Goal: Task Accomplishment & Management: Manage account settings

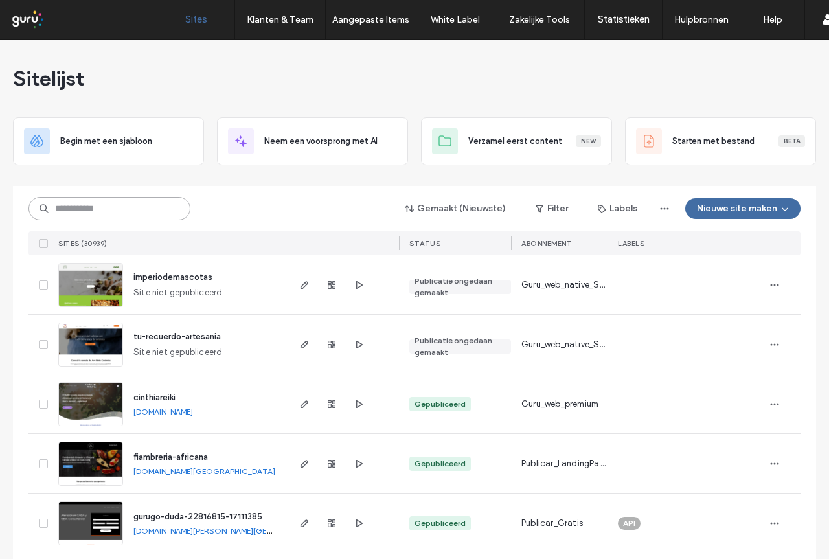
click at [133, 212] on input at bounding box center [109, 208] width 162 height 23
paste input "**********"
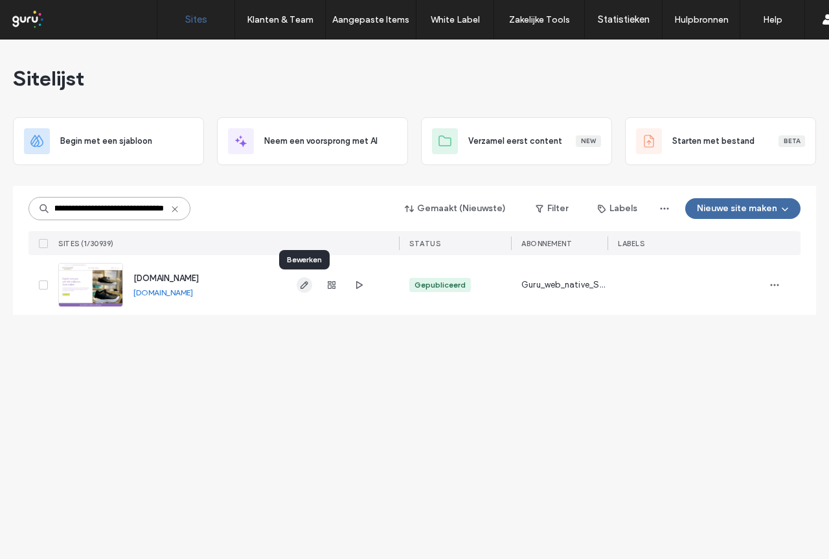
type input "**********"
click at [303, 285] on use "button" at bounding box center [305, 285] width 8 height 8
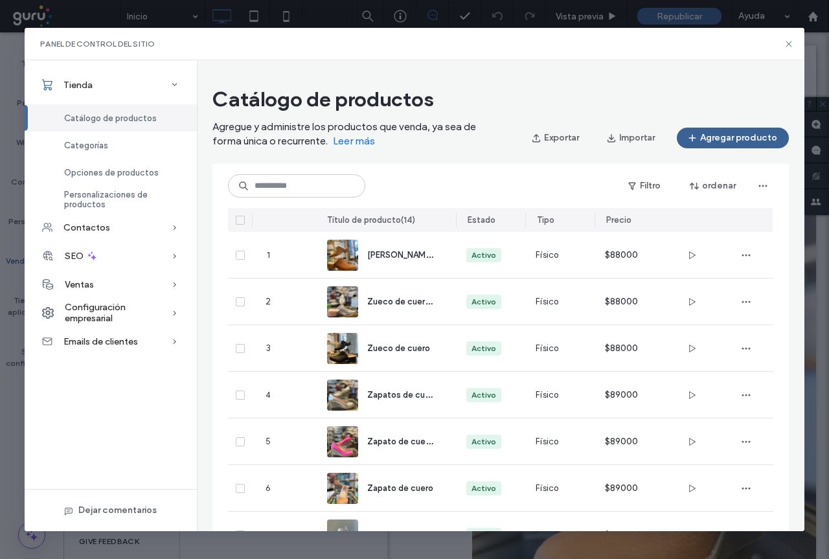
click at [738, 143] on button "Agregar producto" at bounding box center [733, 138] width 112 height 21
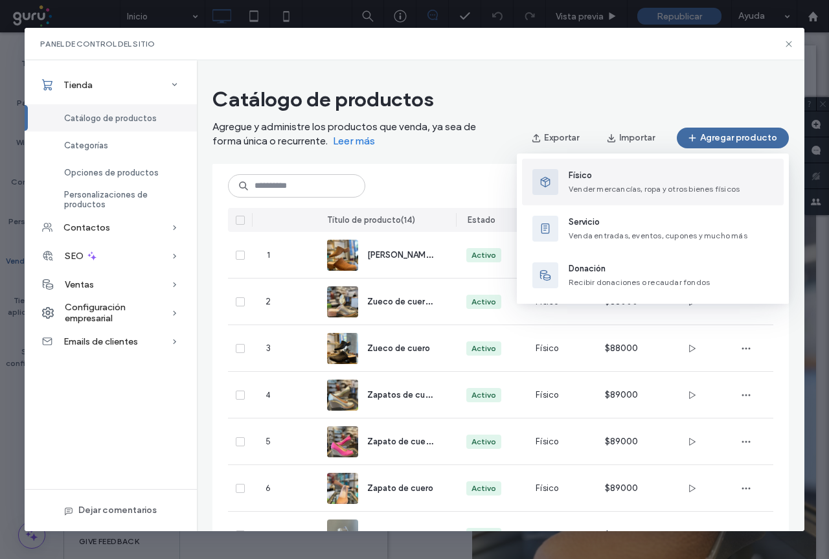
click at [597, 183] on div "Físico Vender mercancías, ropa y otros bienes físicos" at bounding box center [654, 182] width 171 height 26
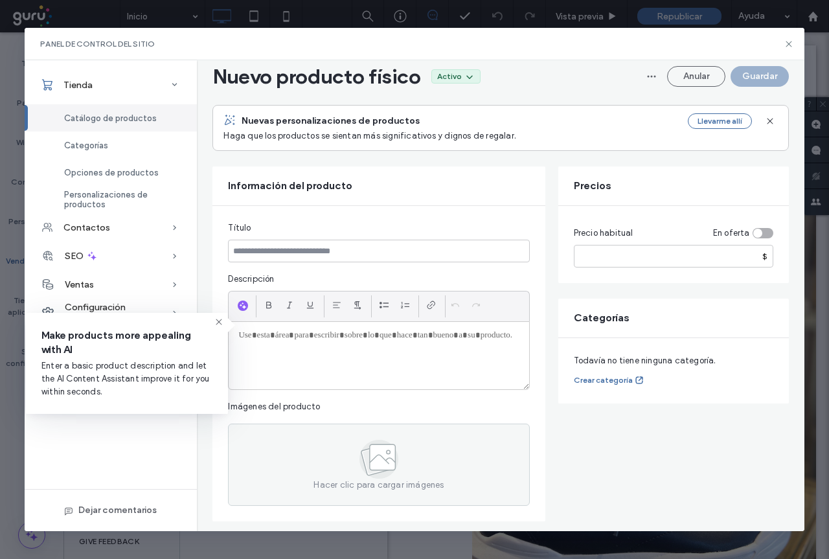
scroll to position [65, 0]
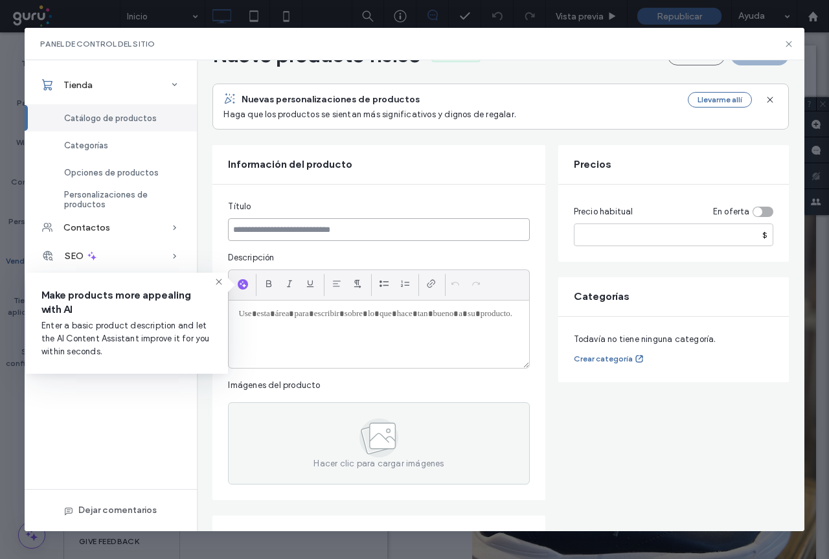
click at [265, 227] on input at bounding box center [378, 229] width 301 height 23
click at [299, 318] on p at bounding box center [378, 314] width 280 height 12
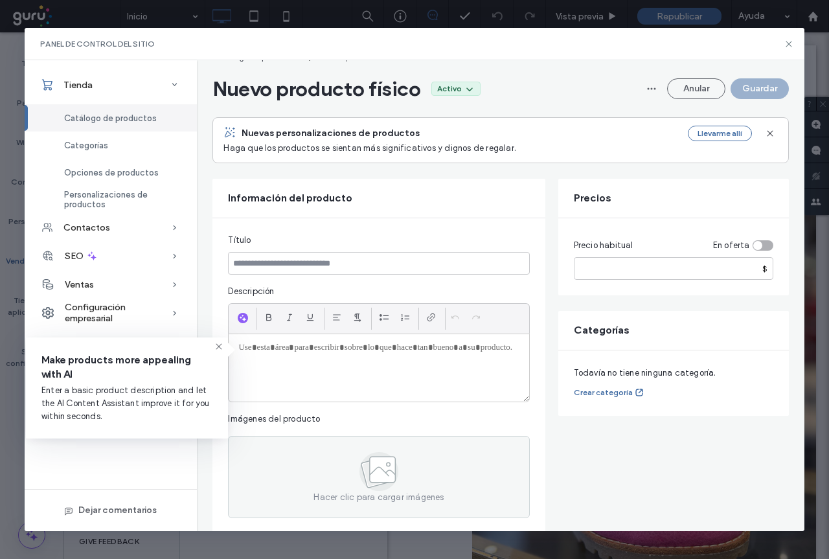
scroll to position [0, 0]
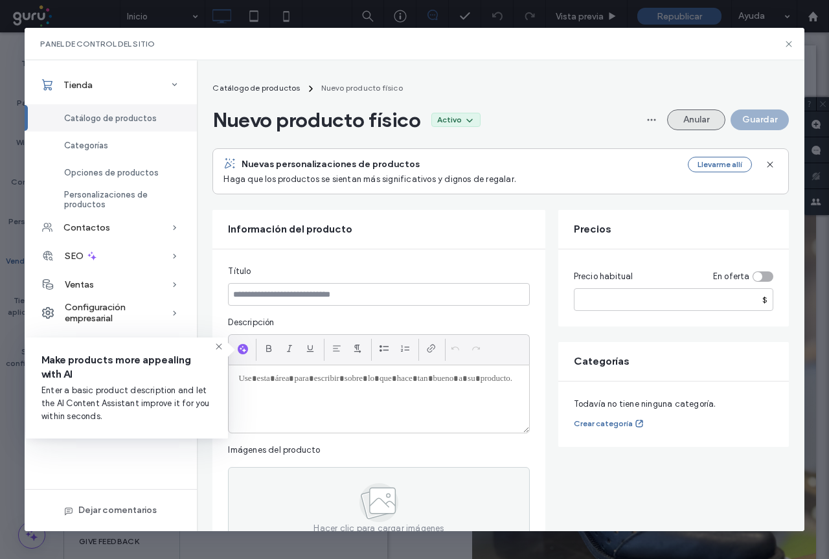
click at [698, 119] on button "Anular" at bounding box center [696, 119] width 58 height 21
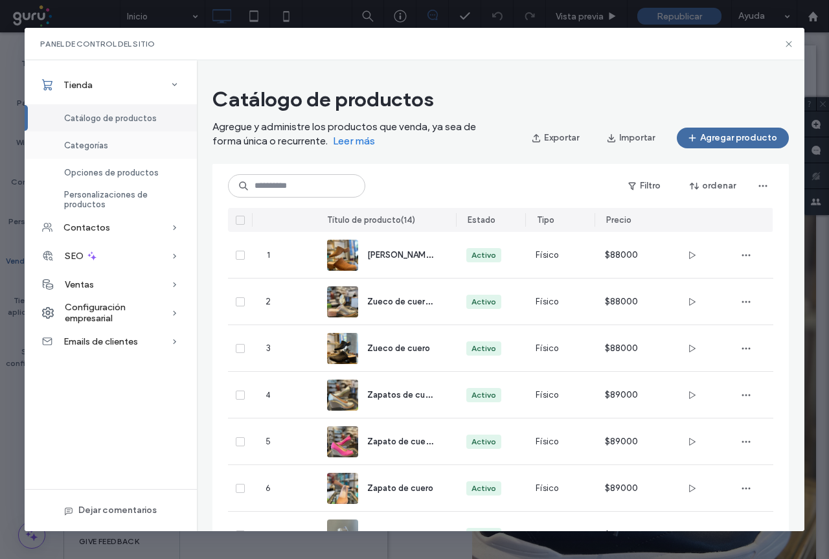
click at [87, 143] on span "Categorías" at bounding box center [86, 146] width 44 height 10
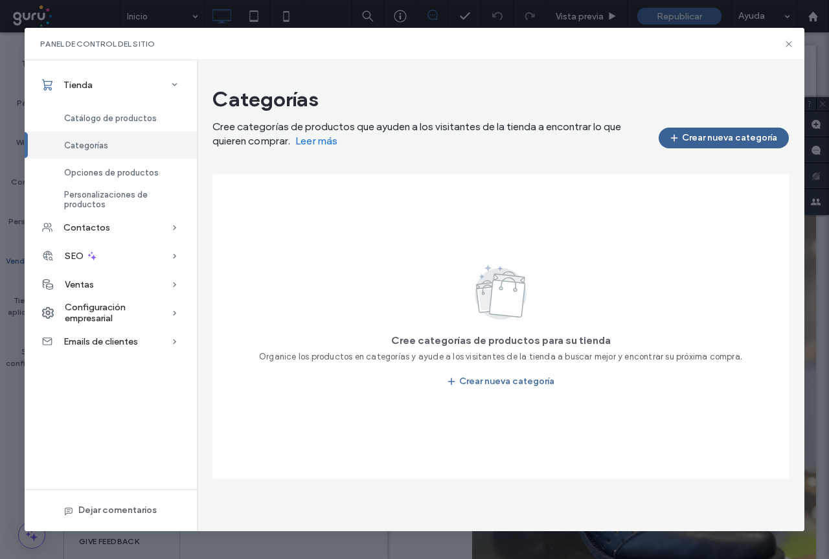
click at [727, 131] on button "Crear nueva categoría" at bounding box center [724, 138] width 130 height 21
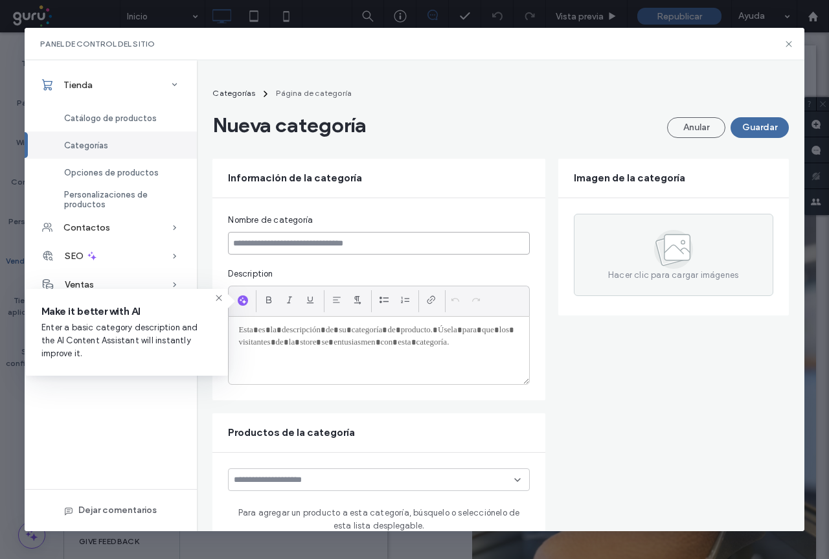
click at [306, 245] on input at bounding box center [378, 243] width 301 height 23
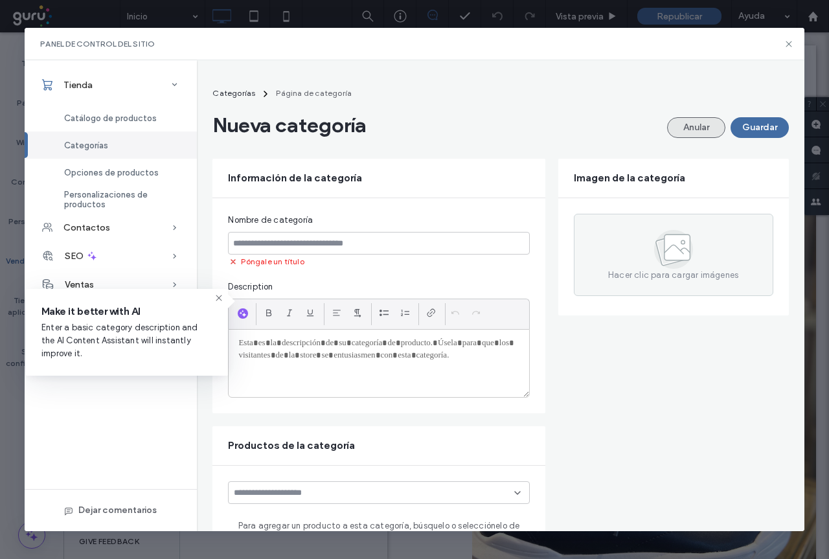
click at [685, 132] on button "Anular" at bounding box center [696, 127] width 58 height 21
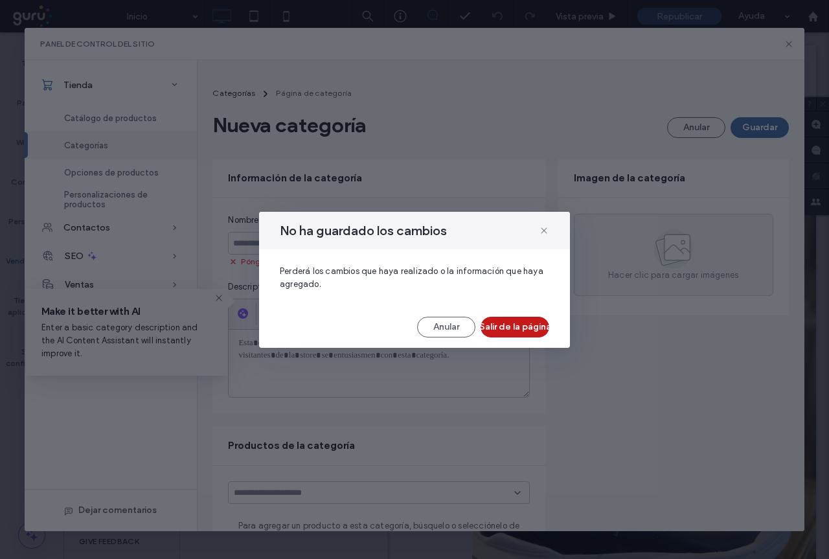
click at [512, 322] on button "Salir de la página" at bounding box center [515, 327] width 69 height 21
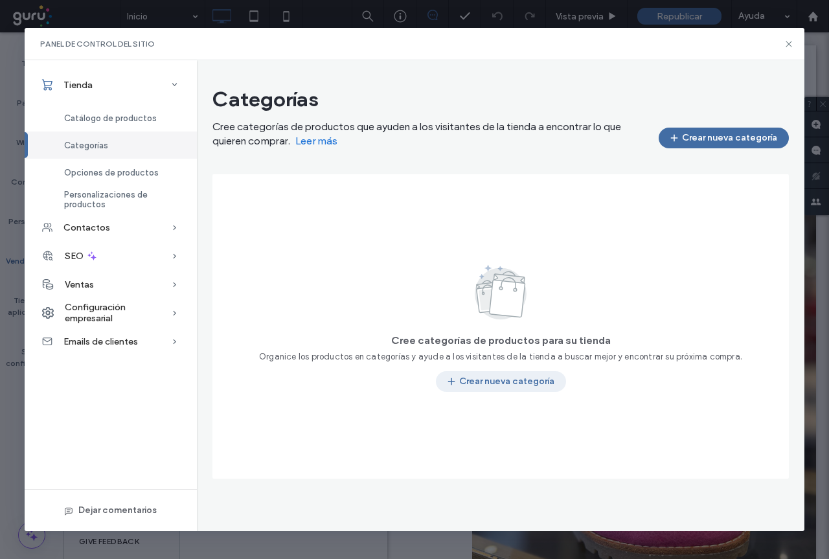
click at [507, 380] on button "Crear nueva categoría" at bounding box center [501, 381] width 130 height 21
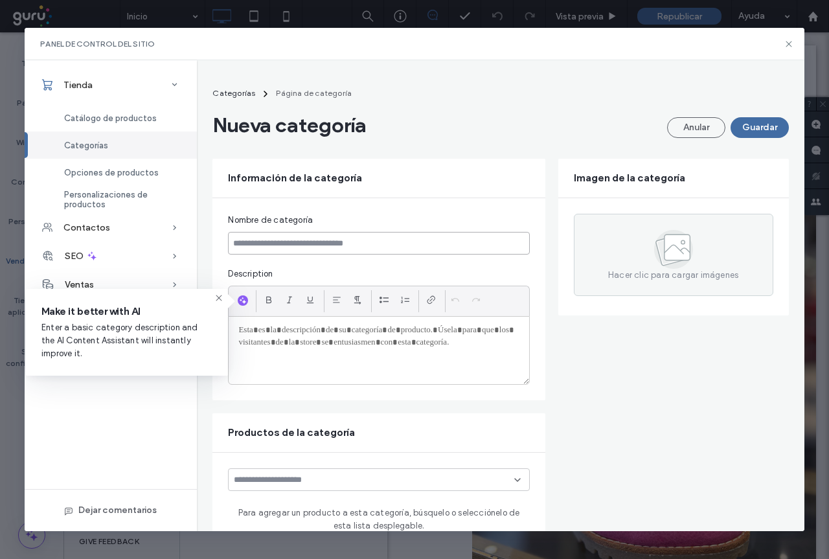
click at [274, 242] on input at bounding box center [378, 243] width 301 height 23
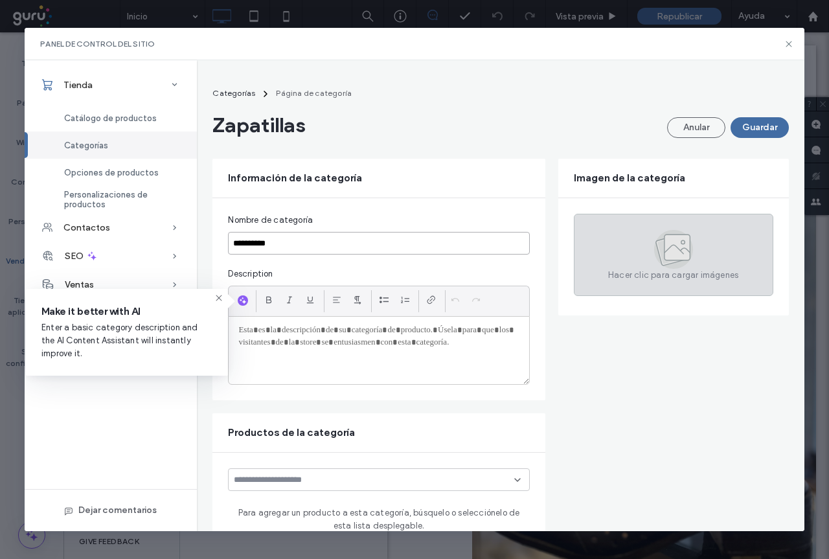
type input "**********"
click at [681, 260] on icon at bounding box center [673, 249] width 39 height 39
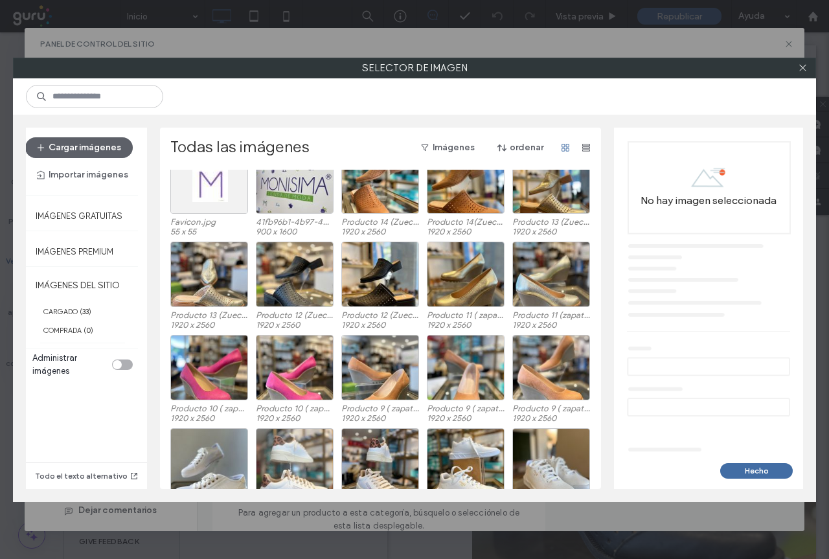
scroll to position [80, 0]
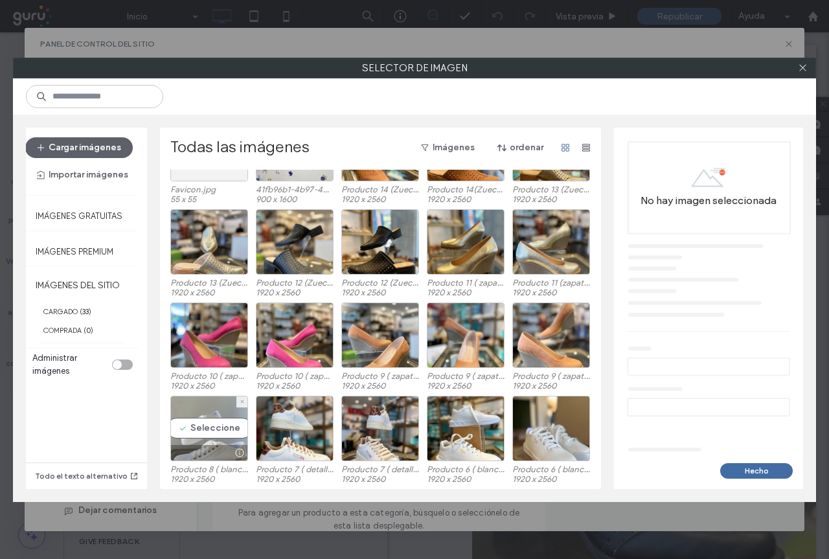
click at [209, 430] on div "Seleccione" at bounding box center [209, 428] width 78 height 65
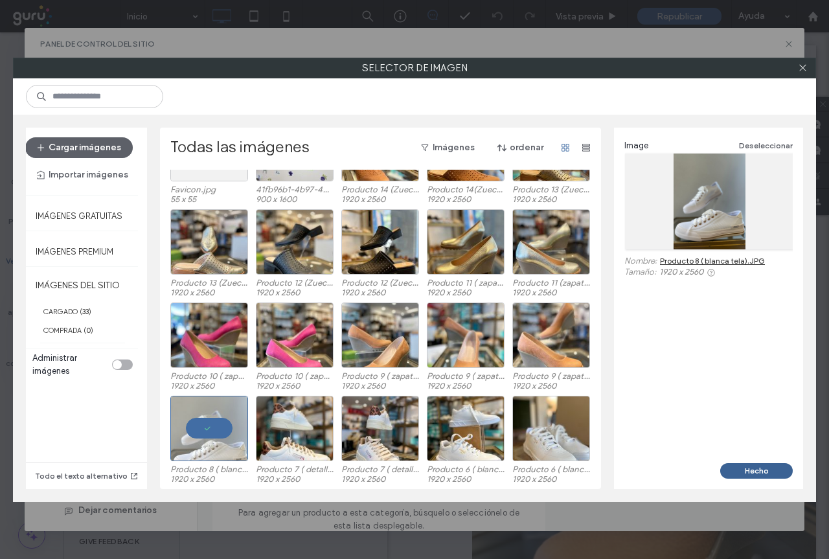
click at [765, 472] on button "Hecho" at bounding box center [756, 471] width 73 height 16
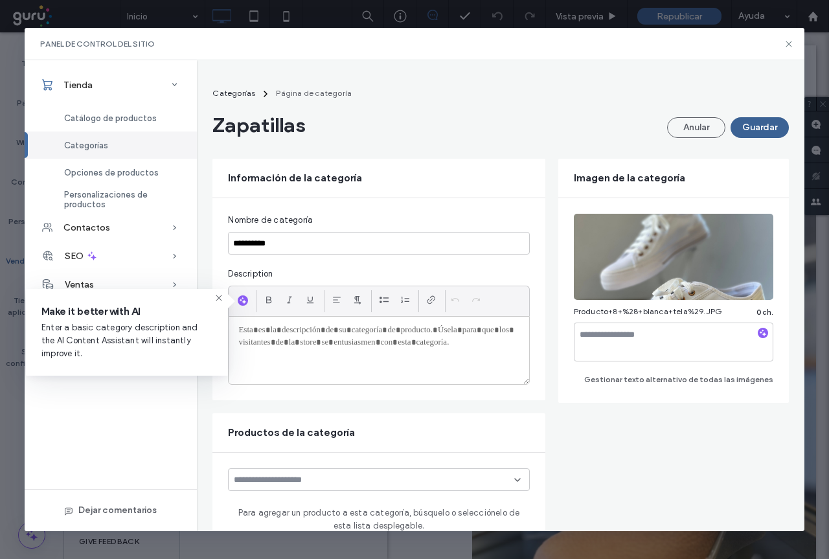
click at [757, 127] on button "Guardar" at bounding box center [760, 127] width 58 height 21
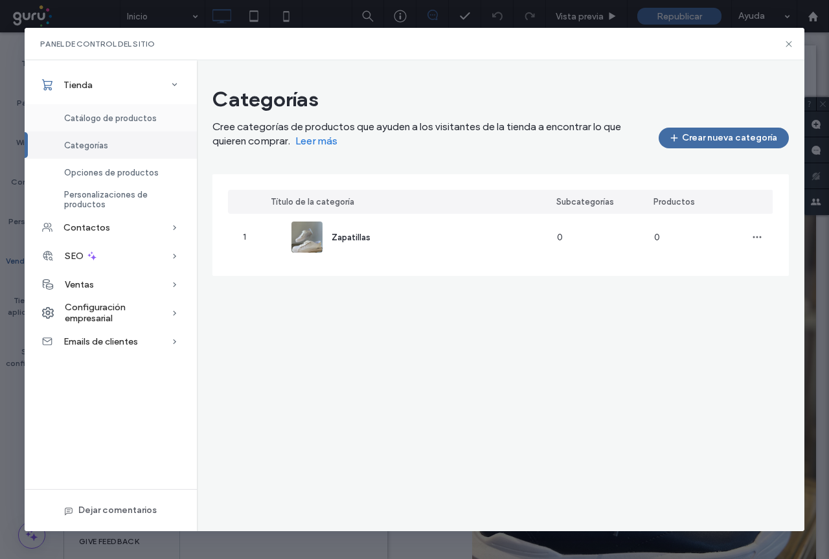
click at [112, 120] on span "Catálogo de productos" at bounding box center [110, 118] width 93 height 10
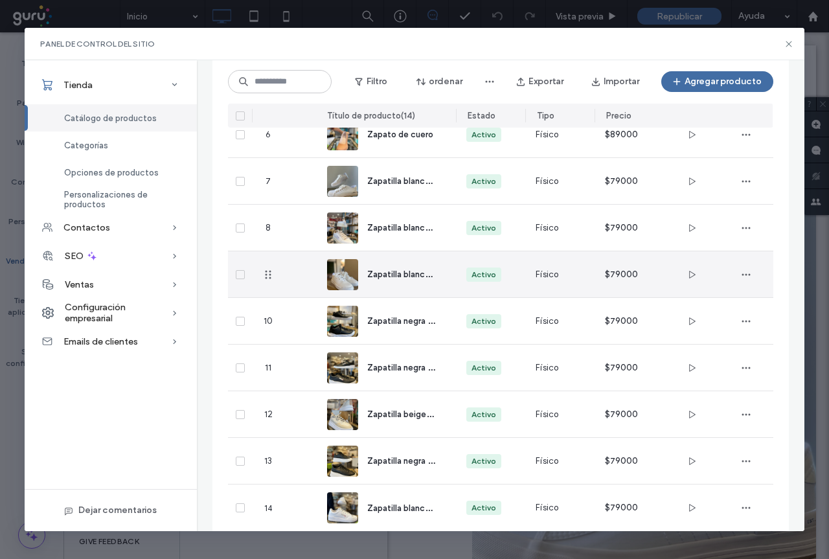
scroll to position [370, 0]
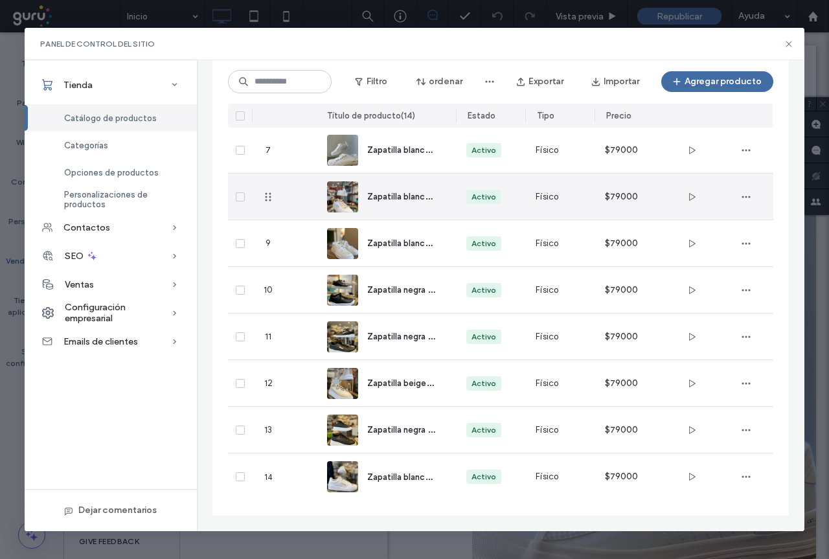
click at [394, 196] on span "Zapatilla blanca con detalle animal print" at bounding box center [444, 196] width 155 height 12
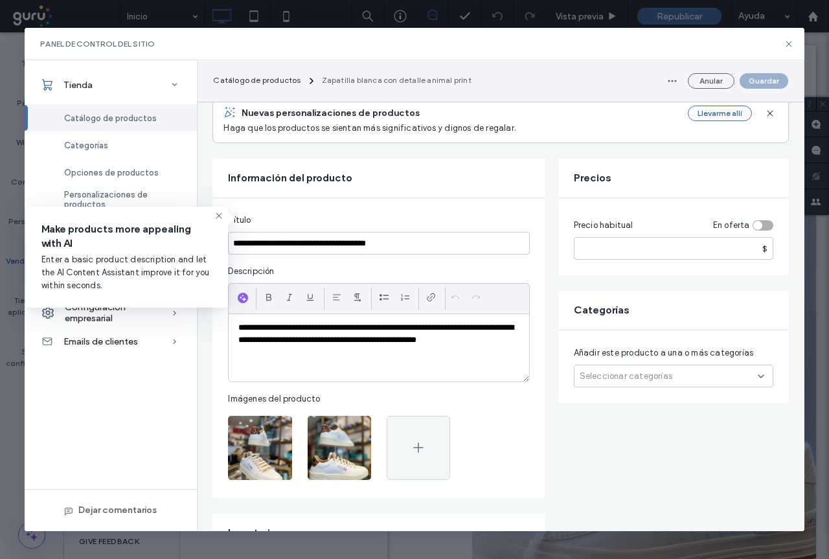
scroll to position [194, 0]
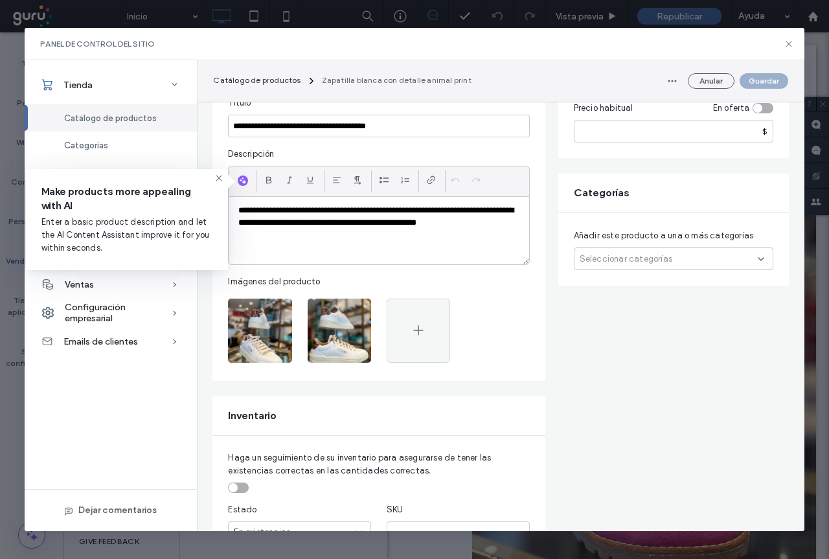
click at [759, 258] on icon at bounding box center [761, 259] width 10 height 10
click at [591, 295] on icon at bounding box center [589, 294] width 5 height 4
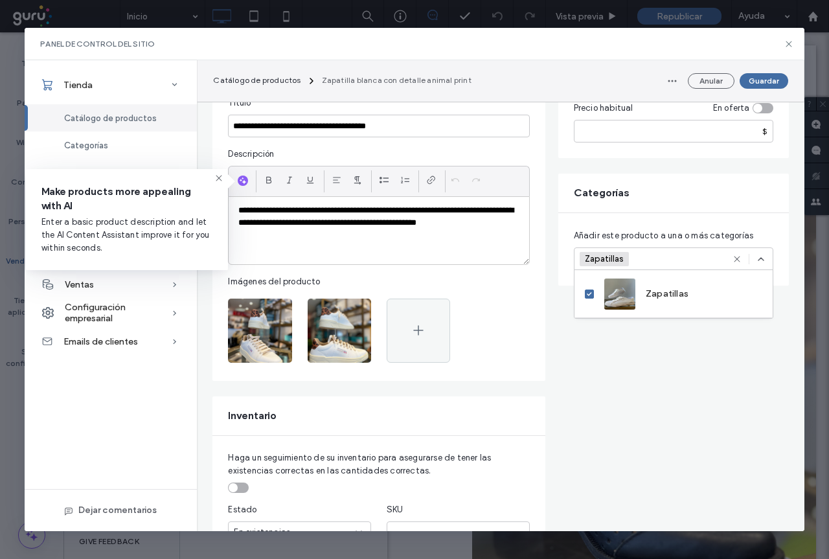
drag, startPoint x: 756, startPoint y: 359, endPoint x: 742, endPoint y: 118, distance: 241.4
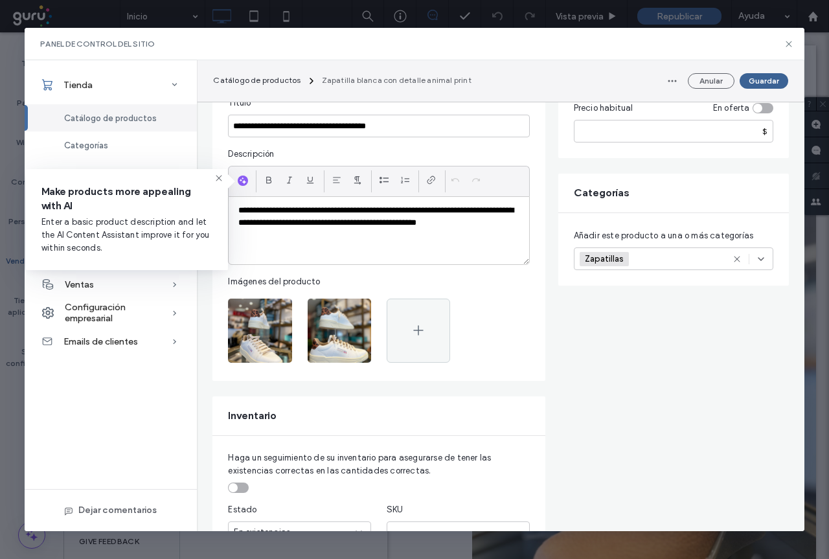
click at [760, 82] on button "Guardar" at bounding box center [764, 81] width 49 height 16
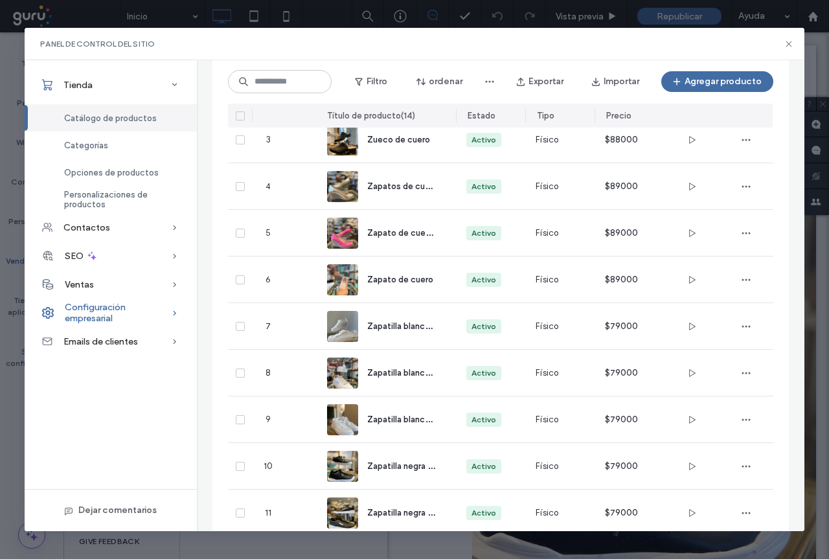
click at [152, 310] on span "Configuración empresarial" at bounding box center [118, 313] width 106 height 22
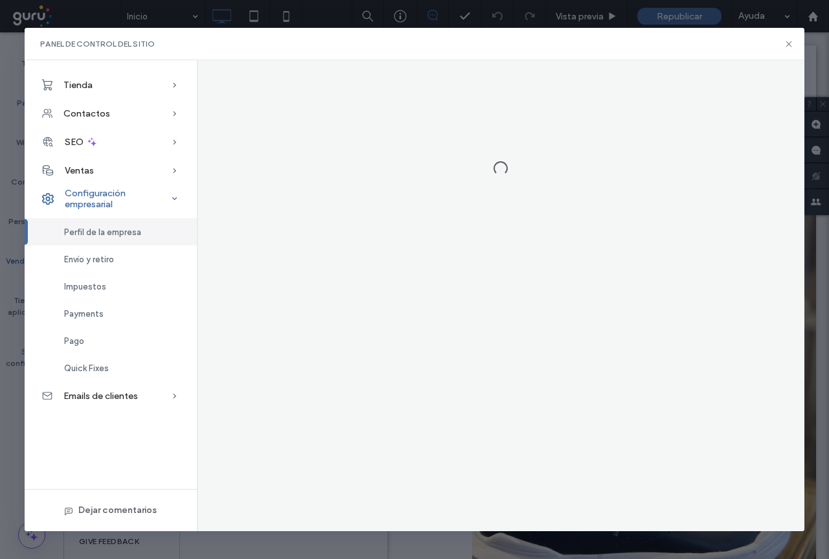
scroll to position [0, 0]
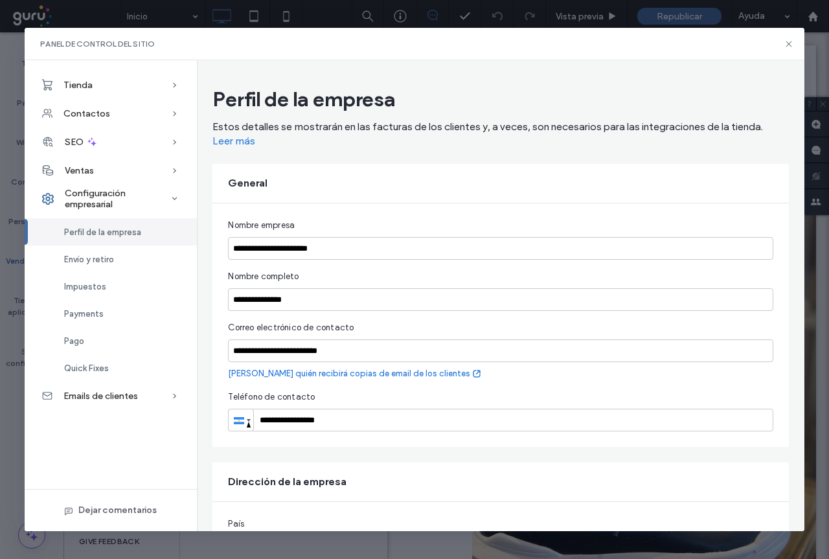
click at [426, 170] on div "General" at bounding box center [500, 183] width 576 height 39
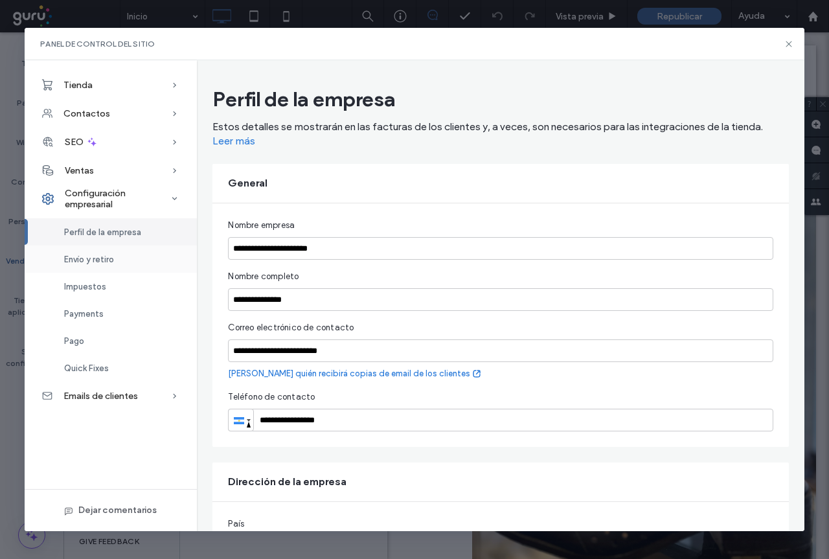
click at [102, 263] on span "Envío y retiro" at bounding box center [89, 260] width 50 height 10
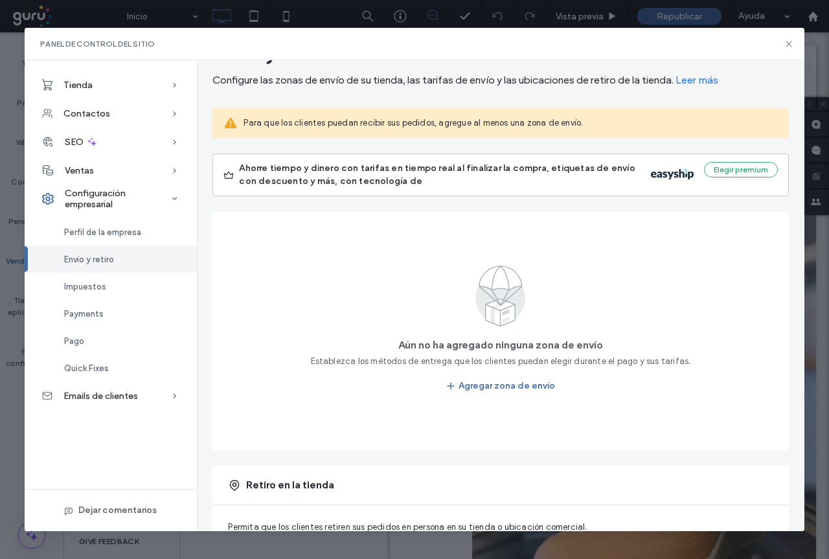
scroll to position [111, 0]
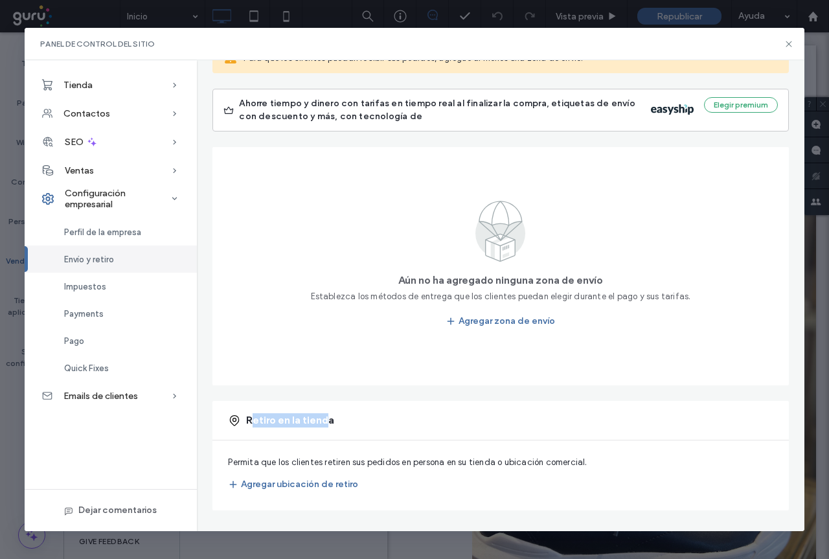
drag, startPoint x: 251, startPoint y: 424, endPoint x: 328, endPoint y: 424, distance: 77.7
click at [328, 424] on span "Retiro en la tienda" at bounding box center [290, 420] width 88 height 14
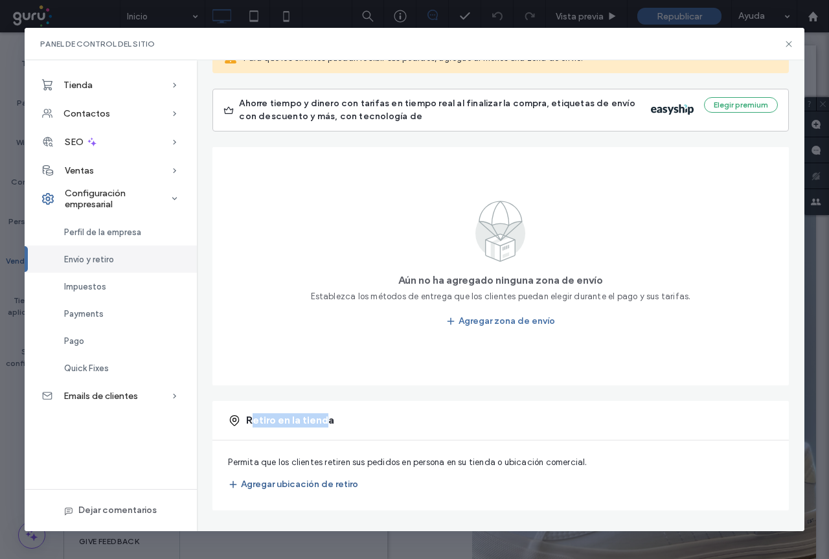
click at [316, 482] on button "Agregar ubicación de retiro" at bounding box center [293, 484] width 130 height 21
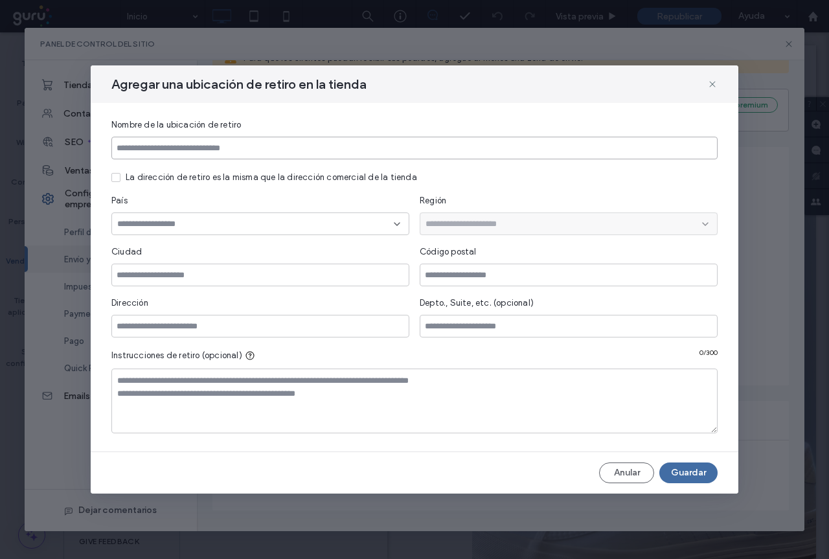
click at [198, 144] on input at bounding box center [414, 148] width 606 height 23
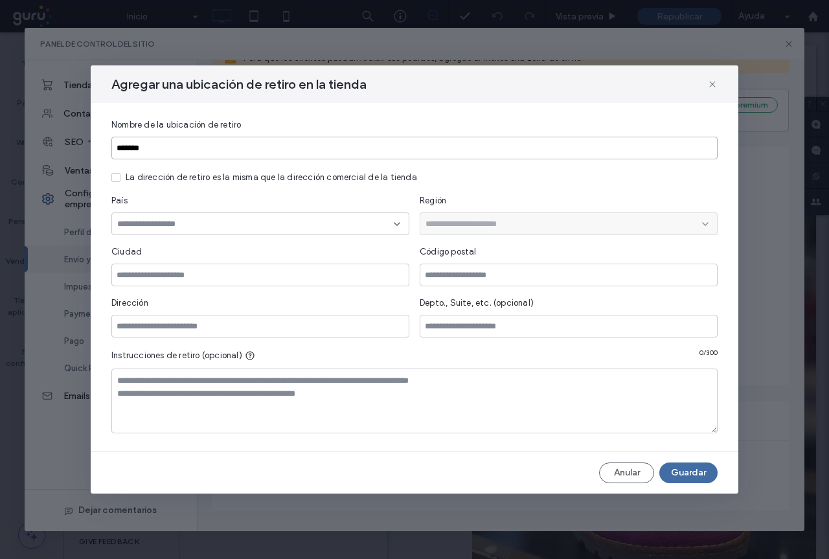
type input "**********"
click at [116, 179] on icon at bounding box center [115, 178] width 5 height 4
type input "**********"
type input "****"
type input "**********"
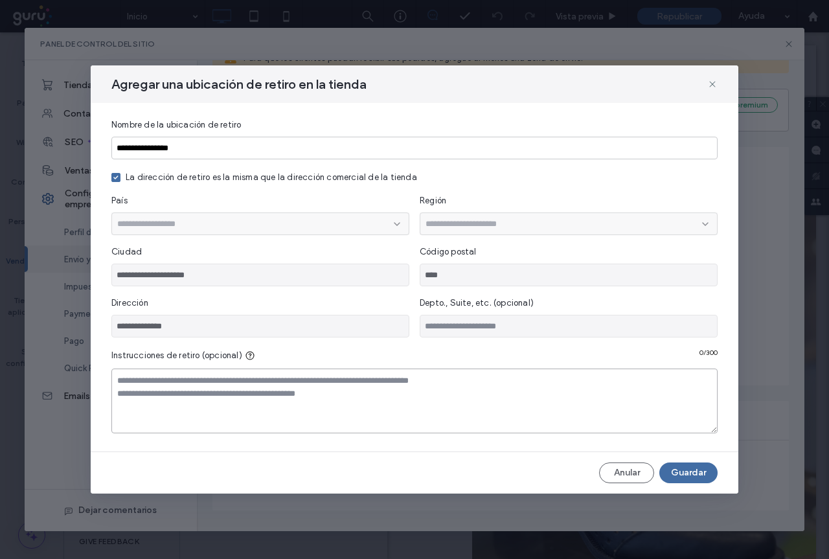
click at [298, 385] on textarea at bounding box center [414, 401] width 606 height 65
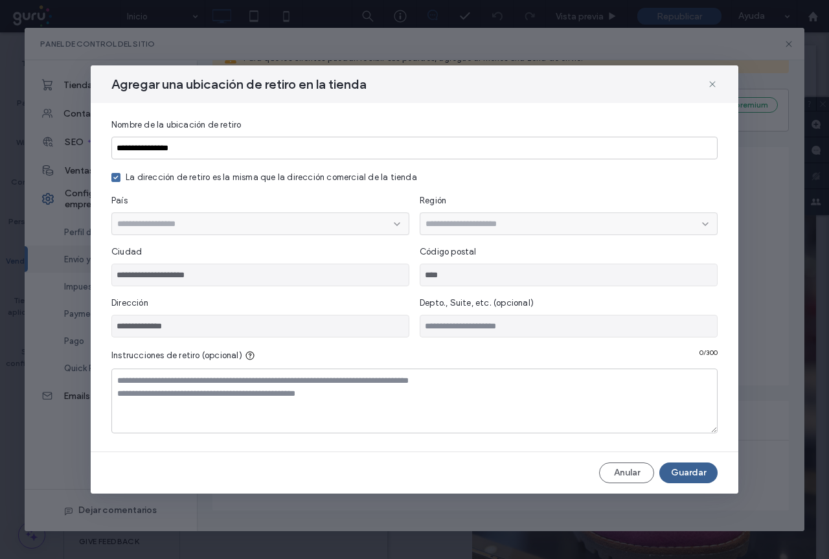
click at [698, 468] on button "Guardar" at bounding box center [688, 472] width 58 height 21
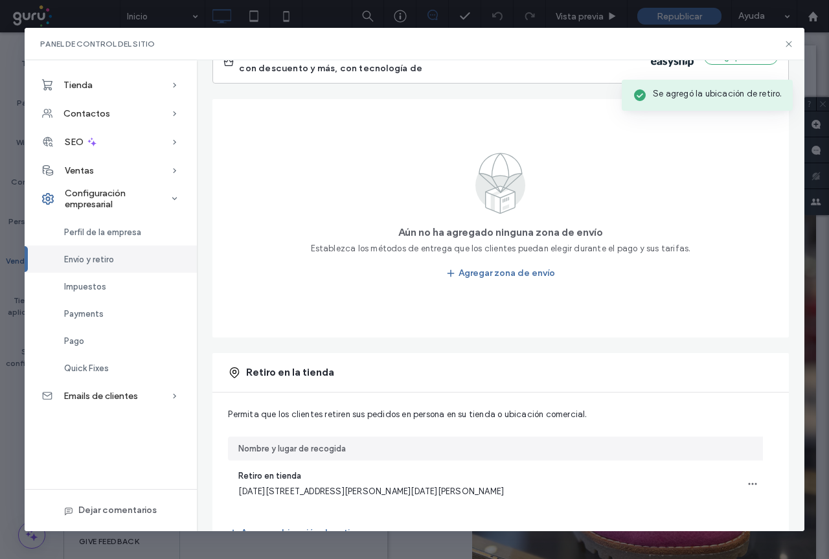
scroll to position [208, 0]
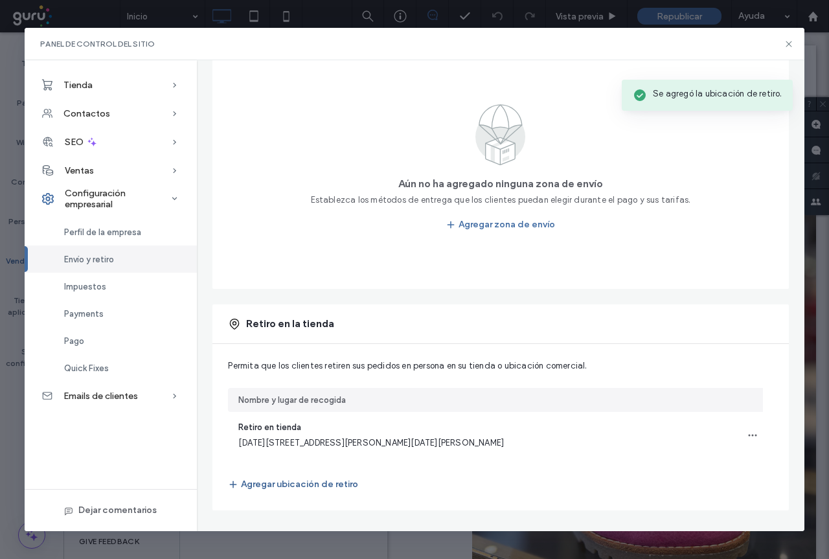
click at [327, 488] on button "Agregar ubicación de retiro" at bounding box center [293, 484] width 130 height 21
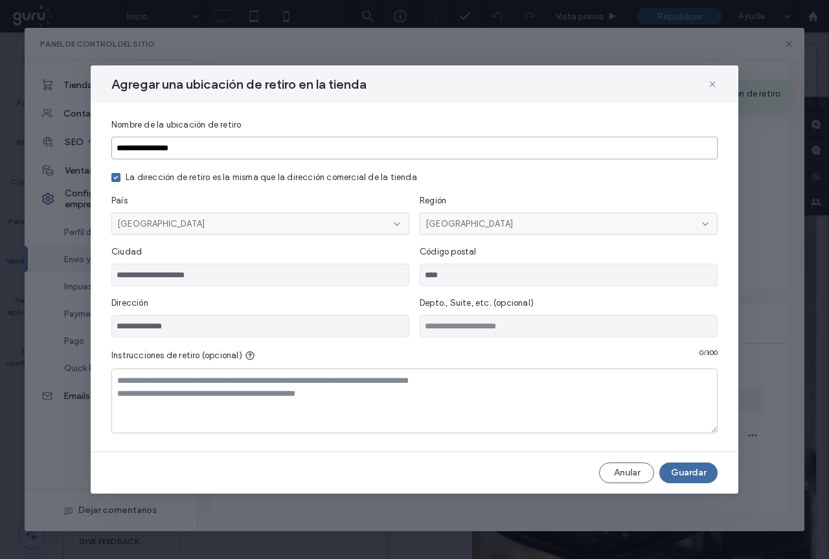
click at [193, 149] on input "**********" at bounding box center [414, 148] width 606 height 23
click at [390, 191] on div "**********" at bounding box center [415, 277] width 648 height 348
click at [115, 177] on icon at bounding box center [115, 178] width 5 height 4
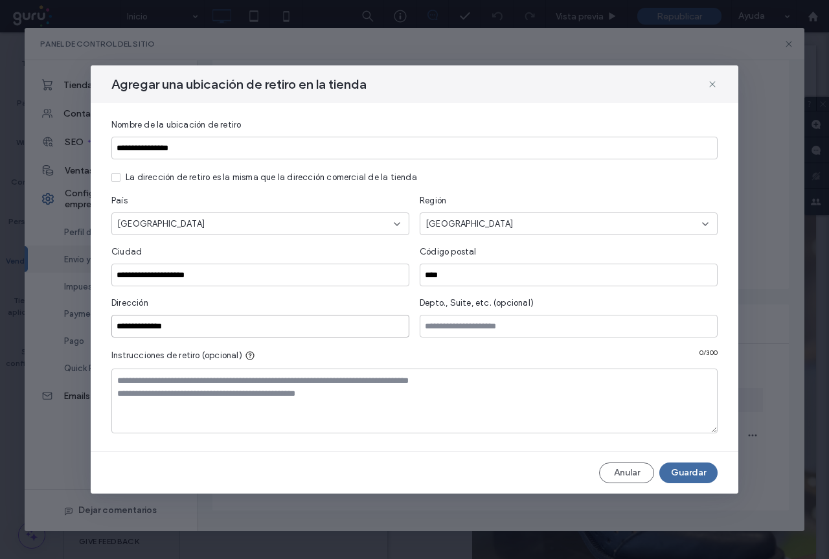
click at [207, 327] on input "**********" at bounding box center [260, 326] width 298 height 23
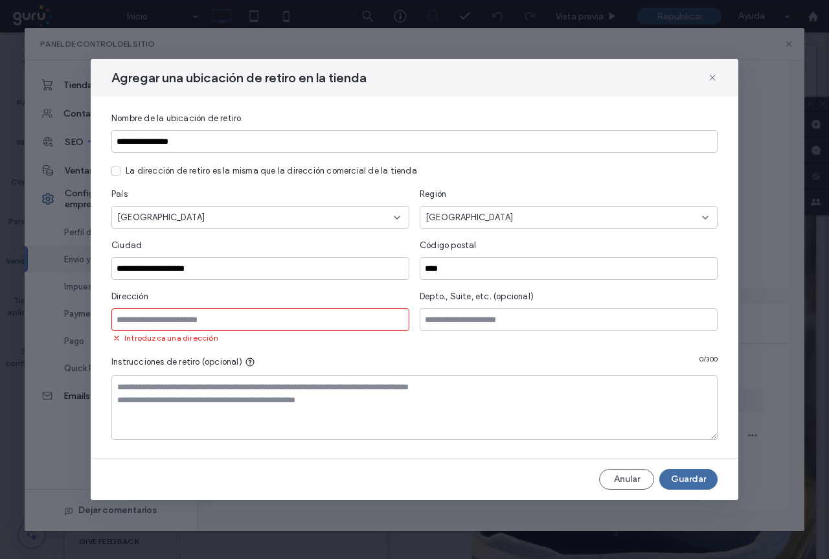
click at [172, 314] on input at bounding box center [260, 319] width 298 height 23
paste input "**********"
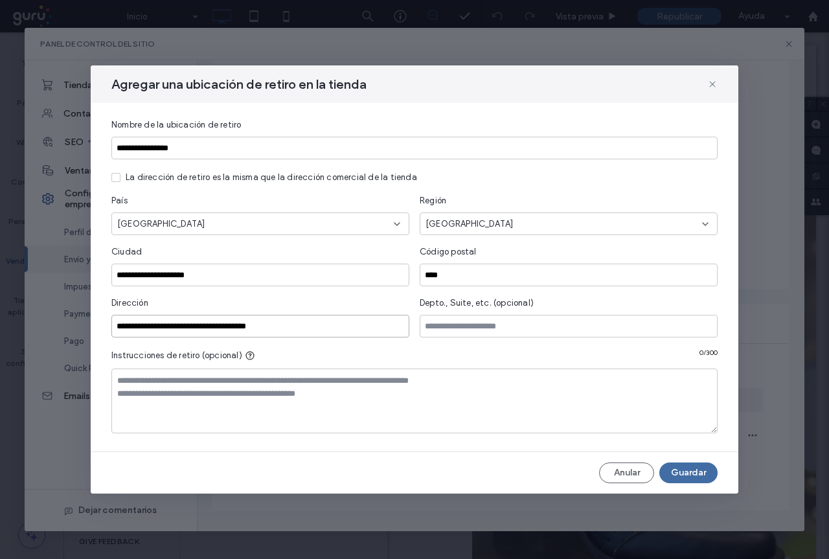
type input "**********"
click at [486, 272] on input "****" at bounding box center [569, 275] width 298 height 23
click at [486, 271] on input "****" at bounding box center [569, 275] width 298 height 23
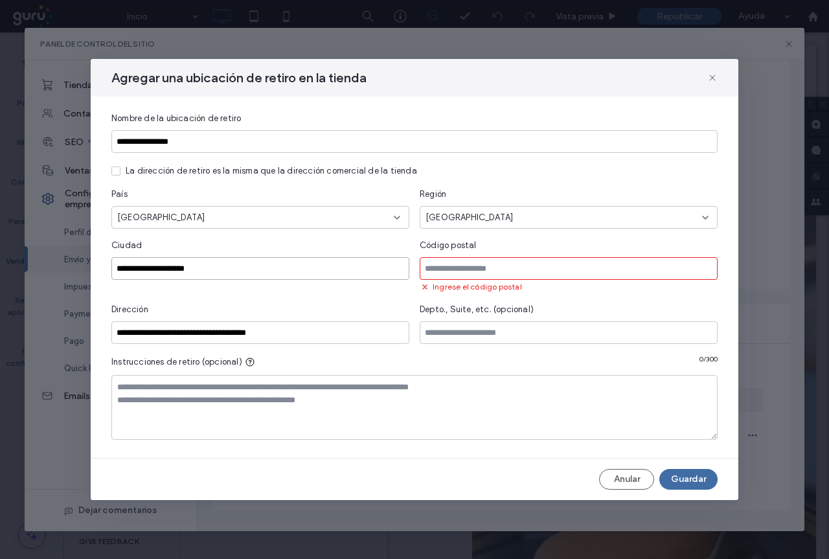
drag, startPoint x: 224, startPoint y: 270, endPoint x: 111, endPoint y: 277, distance: 113.6
click at [111, 277] on div "**********" at bounding box center [415, 277] width 648 height 361
click at [165, 330] on input "**********" at bounding box center [260, 332] width 298 height 23
drag, startPoint x: 165, startPoint y: 332, endPoint x: 115, endPoint y: 334, distance: 49.9
click at [115, 335] on input "**********" at bounding box center [260, 332] width 298 height 23
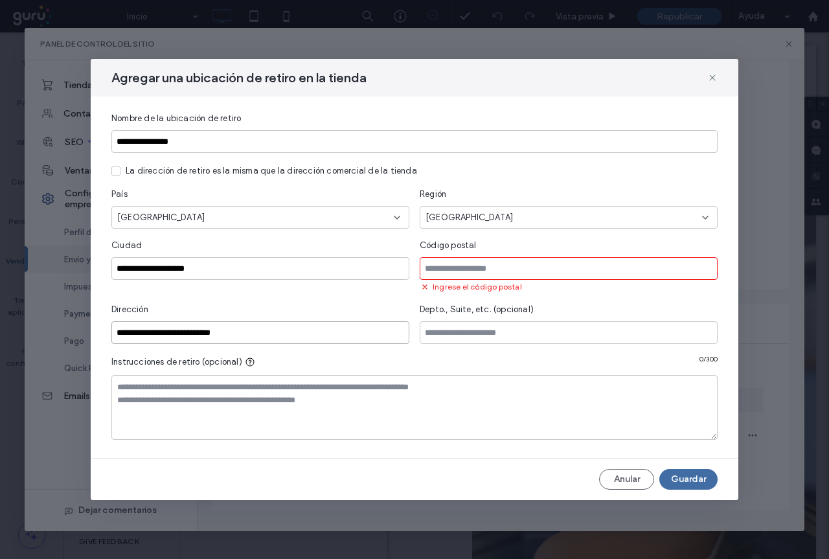
type input "**********"
drag, startPoint x: 207, startPoint y: 274, endPoint x: 98, endPoint y: 277, distance: 108.8
click at [98, 277] on div "**********" at bounding box center [415, 277] width 648 height 361
paste input
type input "**********"
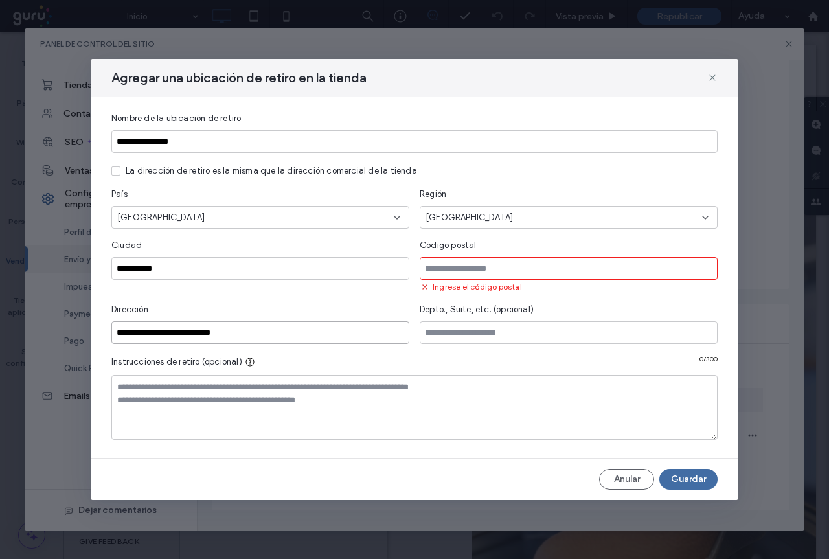
click at [126, 329] on input "**********" at bounding box center [260, 332] width 298 height 23
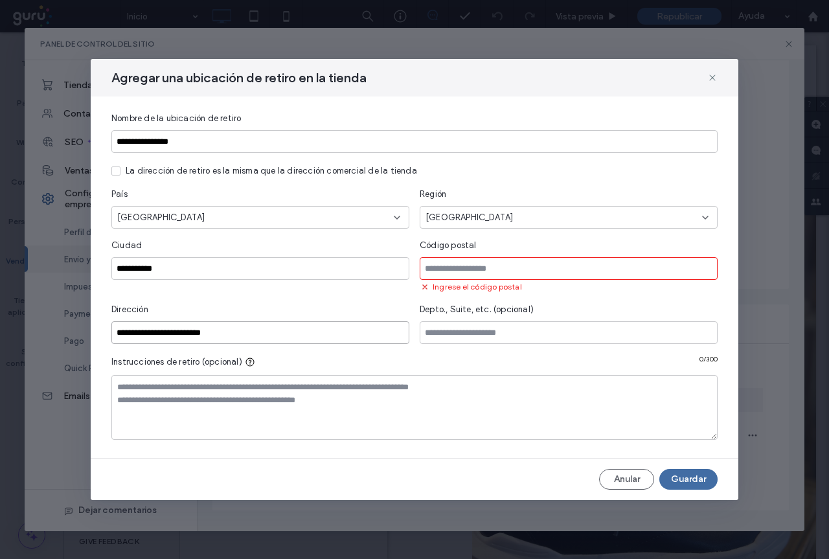
type input "**********"
click at [472, 267] on input at bounding box center [569, 268] width 298 height 23
click at [481, 269] on input at bounding box center [569, 268] width 298 height 23
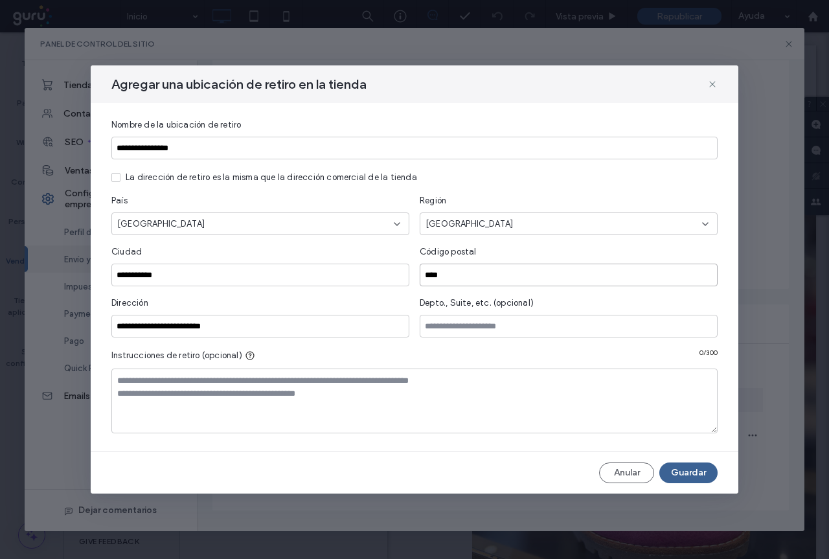
type input "****"
click at [694, 473] on button "Guardar" at bounding box center [688, 472] width 58 height 21
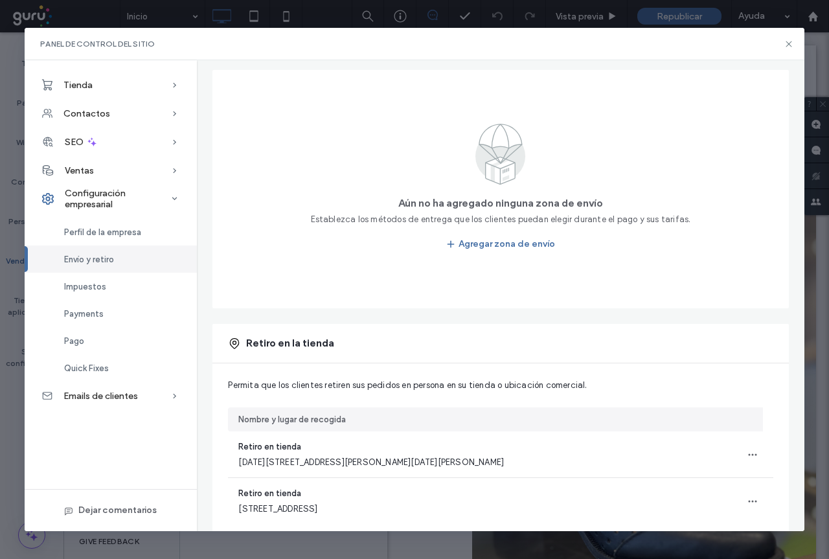
scroll to position [60, 0]
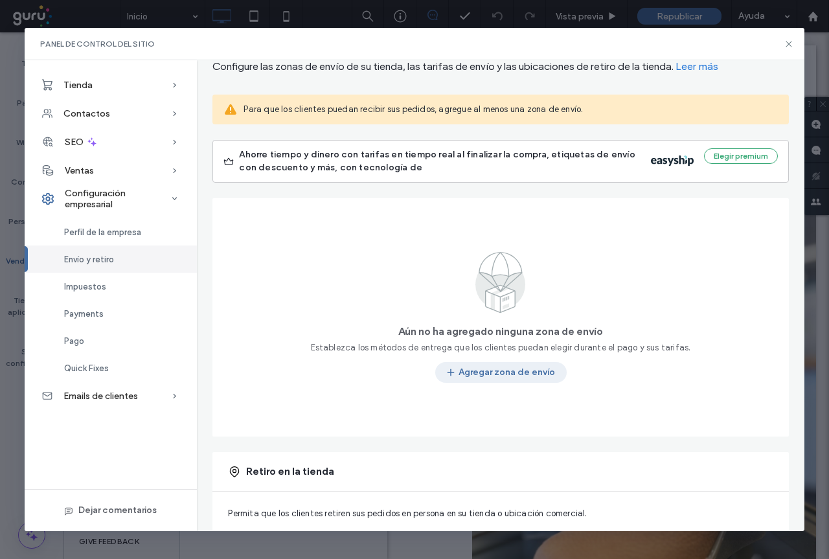
click at [497, 369] on button "Agregar zona de envío" at bounding box center [500, 372] width 131 height 21
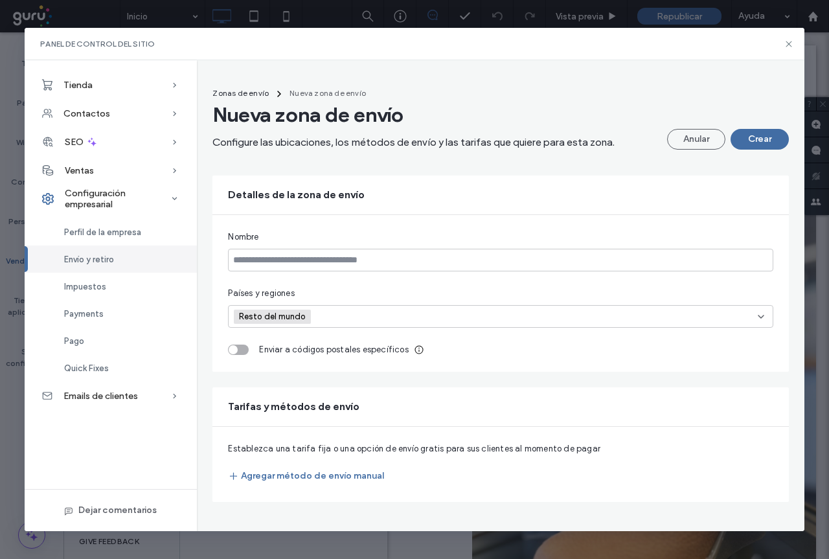
scroll to position [0, 0]
click at [323, 317] on input at bounding box center [361, 316] width 89 height 19
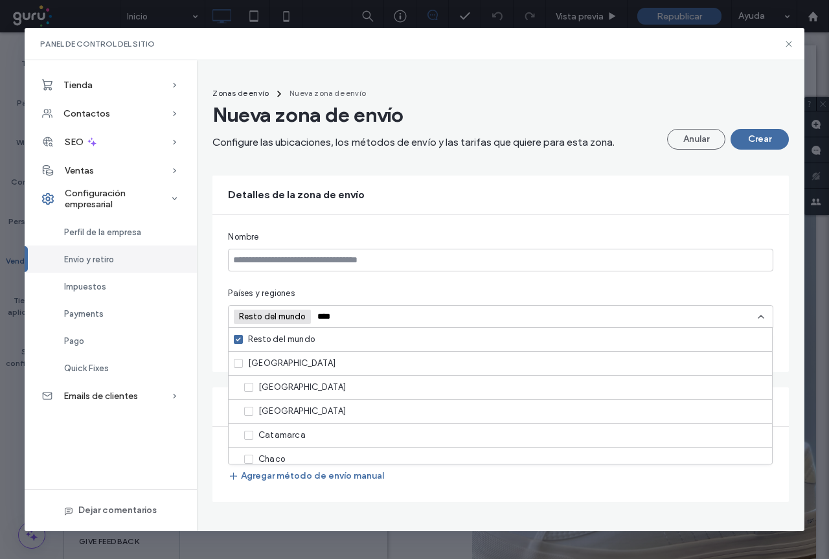
type input "****"
click at [237, 364] on icon at bounding box center [238, 363] width 5 height 4
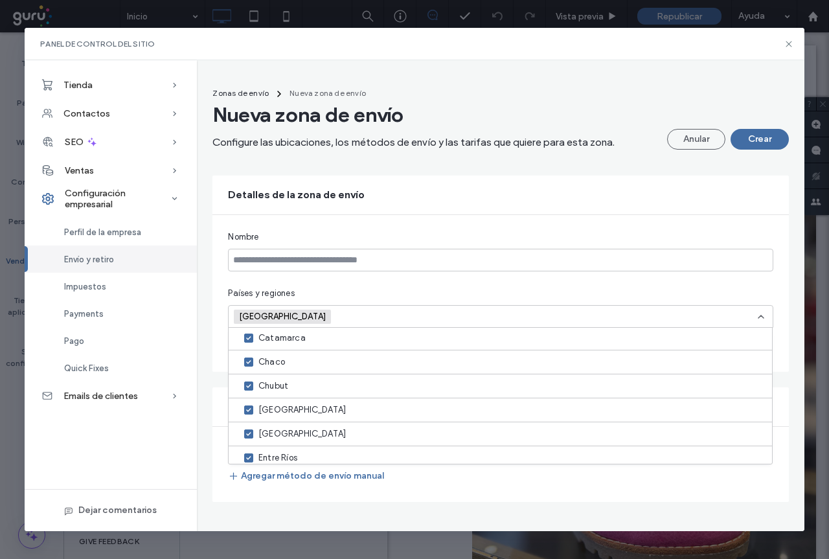
scroll to position [248, 0]
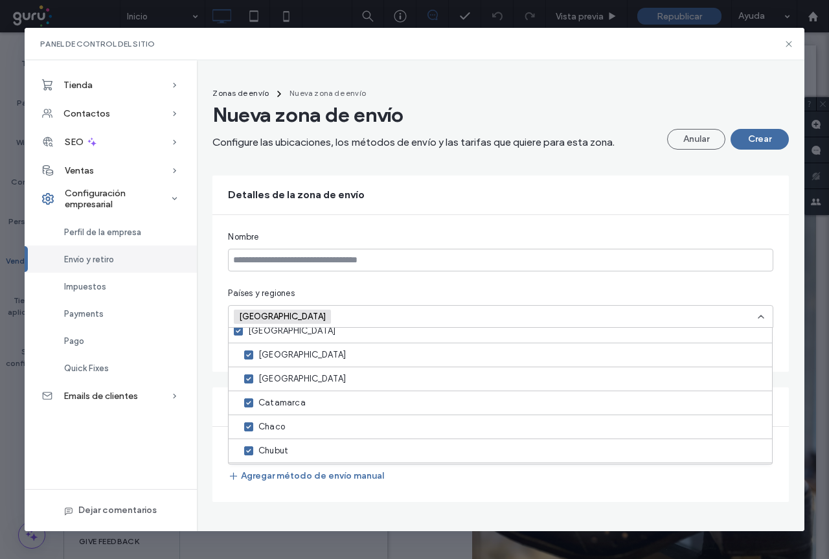
click at [238, 334] on span at bounding box center [238, 330] width 9 height 9
click at [238, 334] on span at bounding box center [238, 331] width 9 height 9
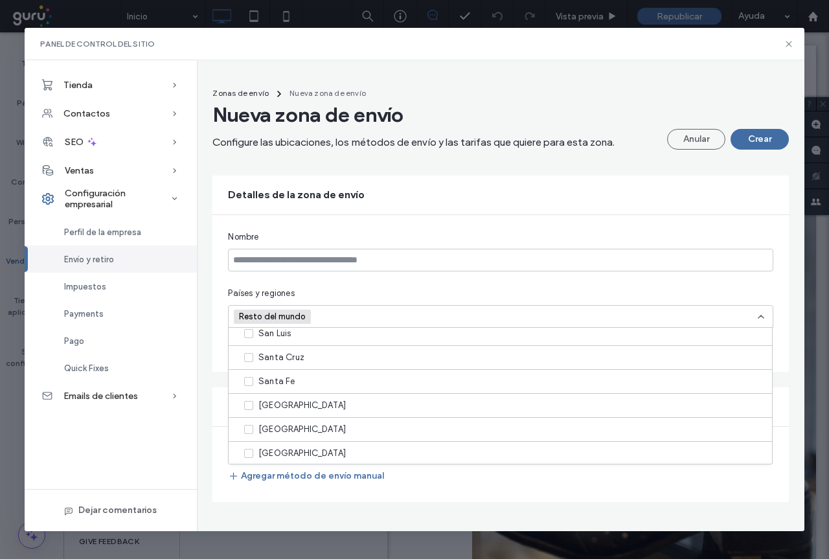
scroll to position [766, 0]
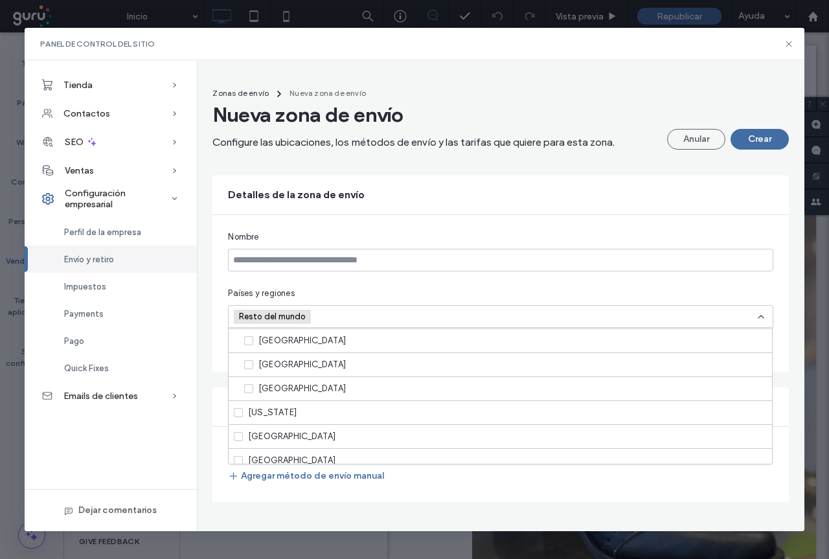
click at [249, 389] on icon at bounding box center [248, 389] width 5 height 4
click at [377, 291] on div "Países y regiones" at bounding box center [500, 293] width 545 height 13
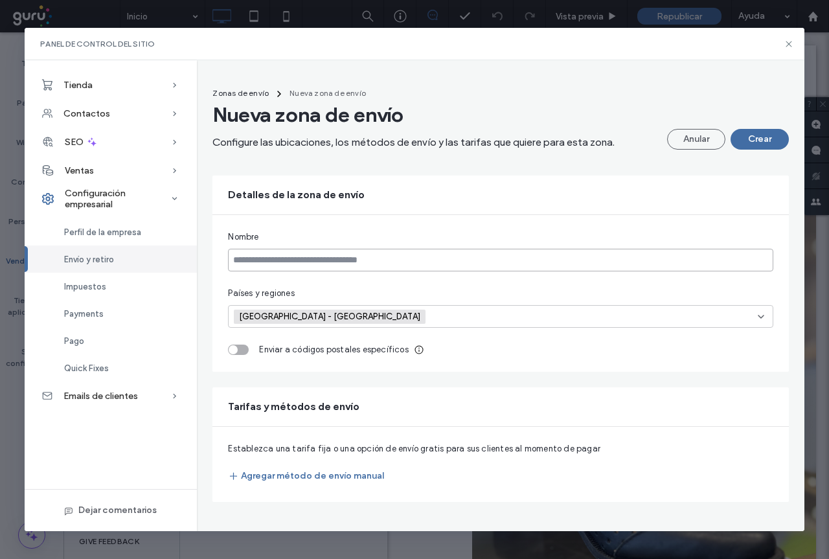
click at [309, 255] on input at bounding box center [500, 260] width 545 height 23
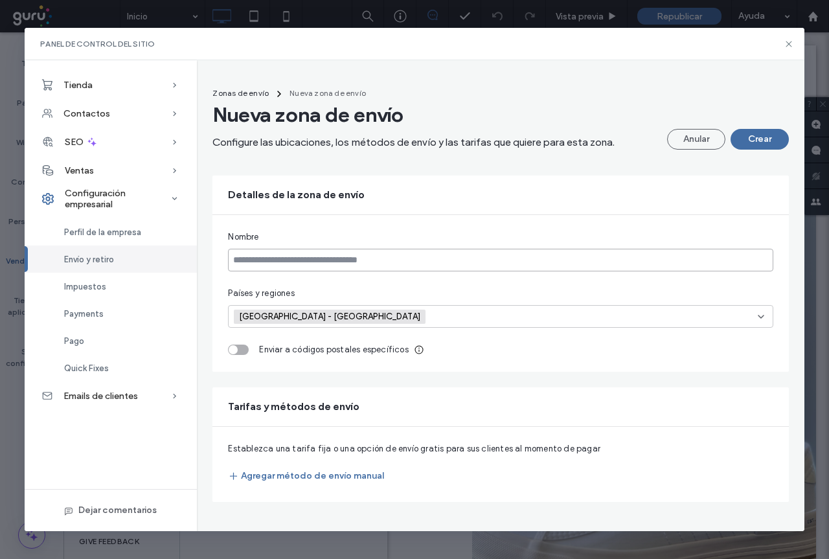
click at [254, 265] on input at bounding box center [500, 260] width 545 height 23
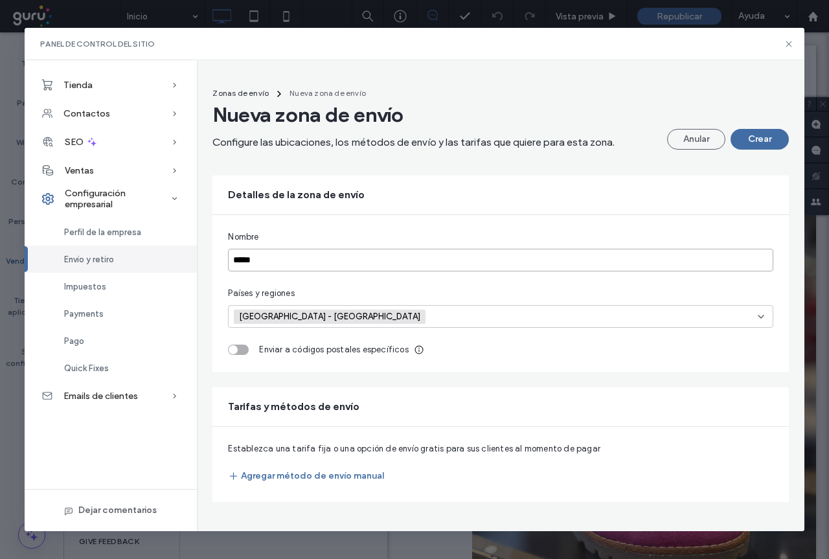
type input "*****"
click at [319, 231] on div "Nombre" at bounding box center [500, 237] width 545 height 13
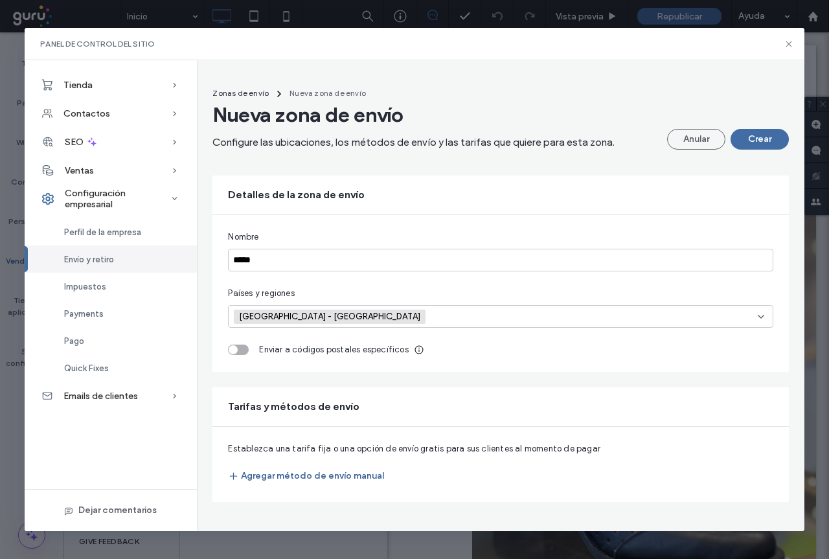
click at [309, 476] on button "Agregar método de envío manual" at bounding box center [306, 476] width 156 height 21
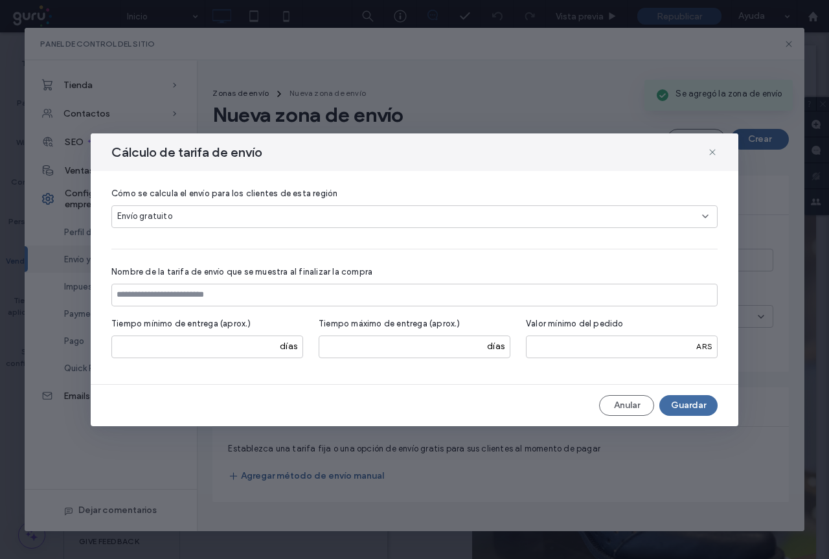
click at [194, 212] on div "Envío gratuito" at bounding box center [409, 216] width 585 height 13
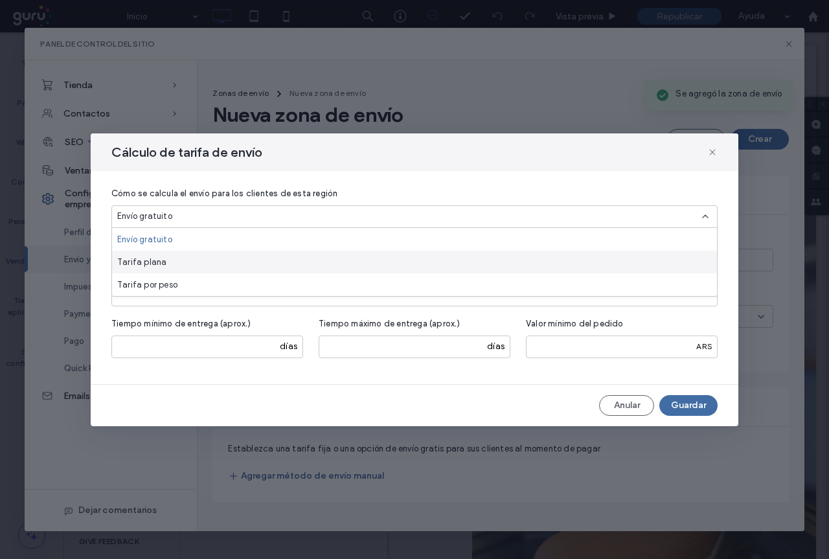
click at [168, 266] on div "Tarifa plana" at bounding box center [414, 262] width 605 height 23
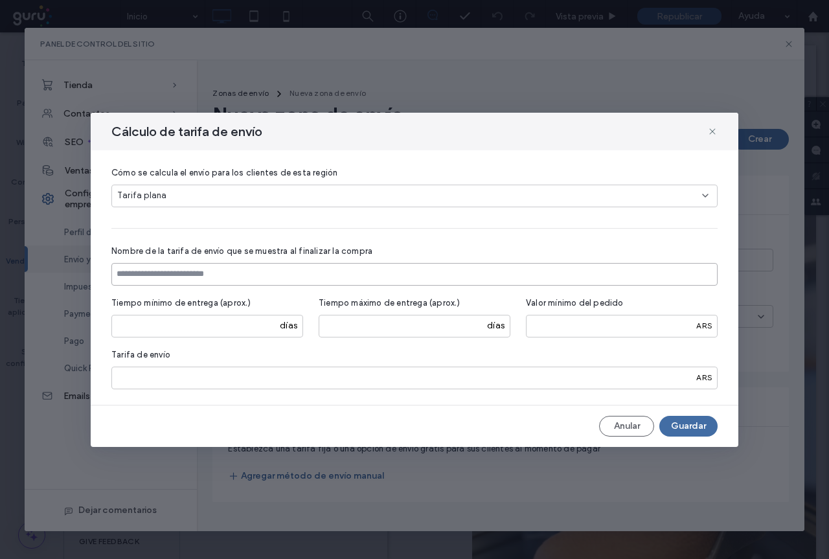
click at [195, 278] on input at bounding box center [414, 274] width 606 height 23
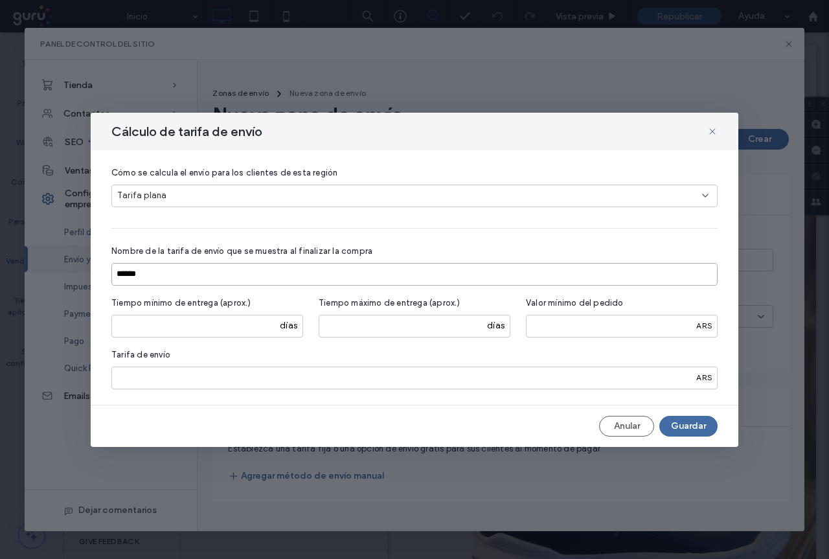
type input "*****"
click at [374, 240] on div "Cómo se calcula el envío para los clientes de esta región Tarifa plana Nombre d…" at bounding box center [414, 277] width 606 height 223
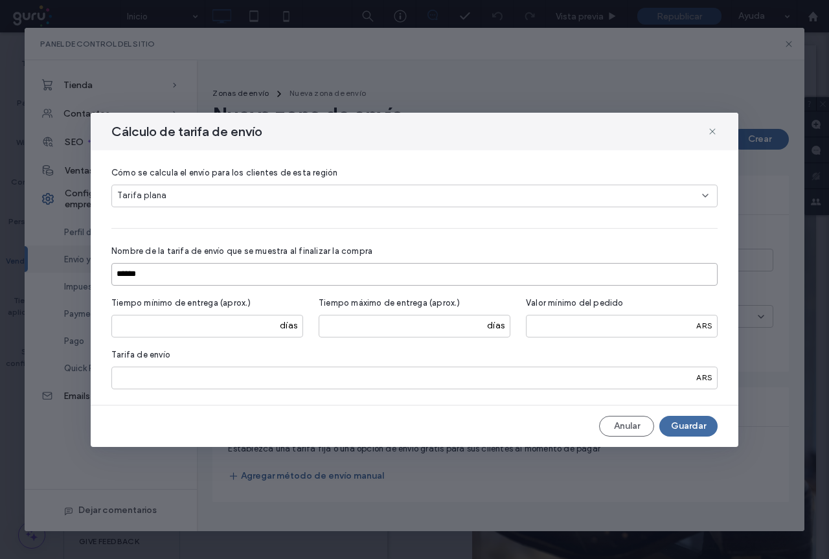
click at [146, 273] on input "*****" at bounding box center [414, 274] width 606 height 23
click at [357, 219] on div "Cómo se calcula el envío para los clientes de esta región Tarifa plana Nombre d…" at bounding box center [414, 277] width 606 height 223
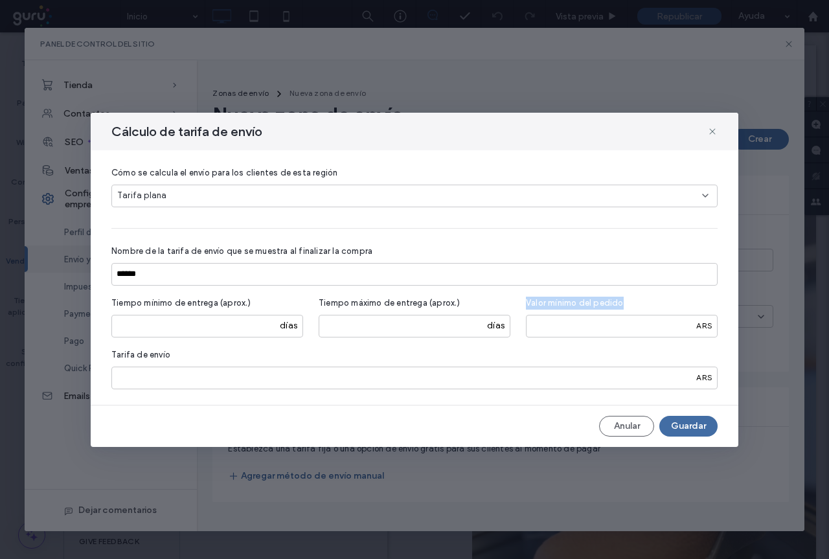
drag, startPoint x: 526, startPoint y: 302, endPoint x: 636, endPoint y: 291, distance: 110.7
click at [636, 291] on div "Cómo se calcula el envío para los clientes de esta región Tarifa plana Nombre d…" at bounding box center [414, 277] width 606 height 223
click at [551, 303] on span "Valor mínimo del pedido" at bounding box center [575, 303] width 98 height 12
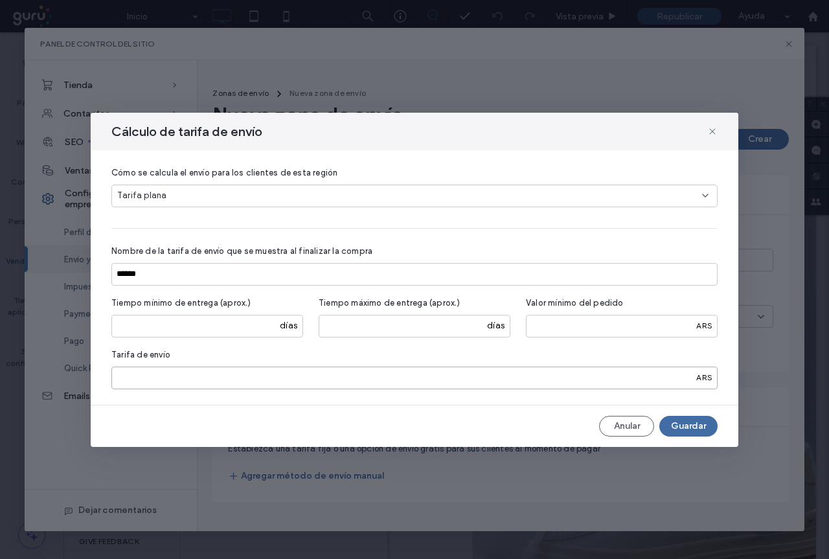
click at [153, 376] on input "*" at bounding box center [414, 378] width 606 height 23
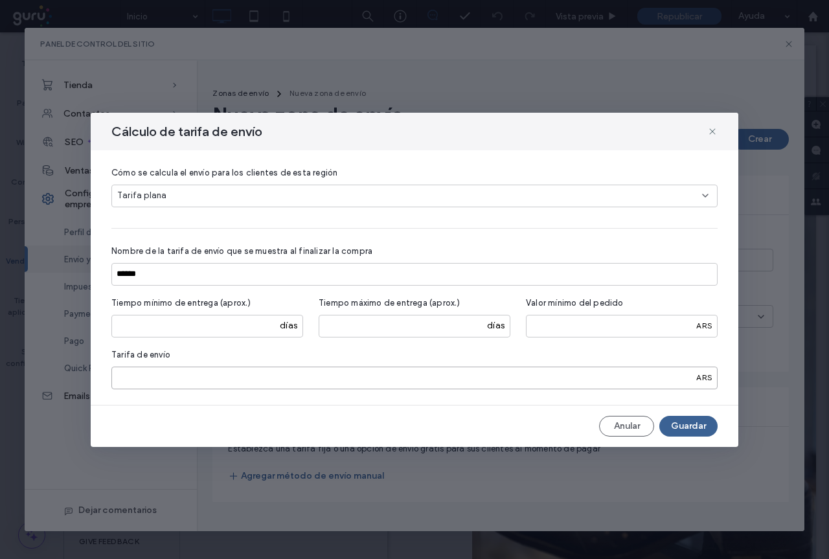
type input "****"
click at [694, 426] on button "Guardar" at bounding box center [688, 426] width 58 height 21
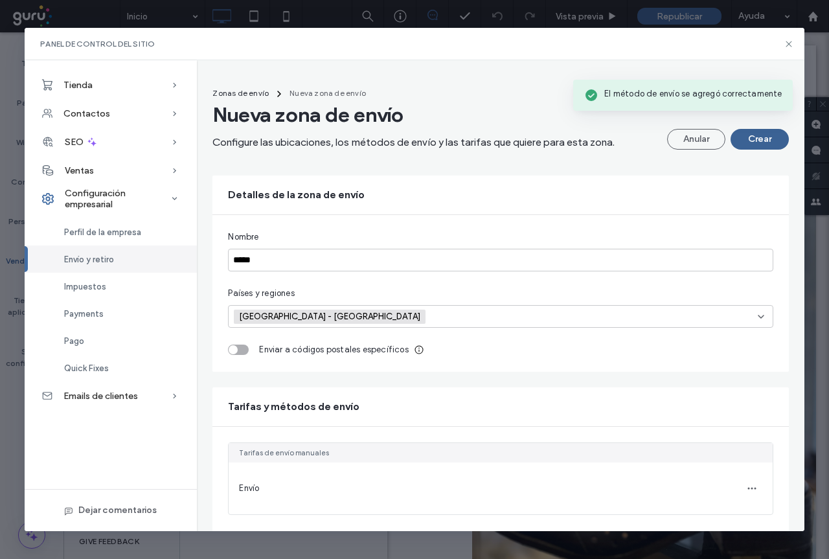
click at [756, 142] on button "Crear" at bounding box center [760, 139] width 58 height 21
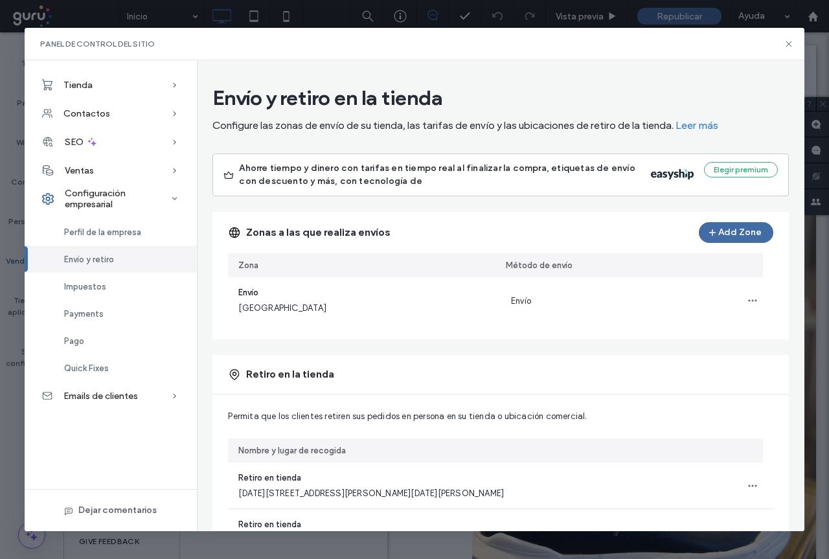
scroll to position [0, 0]
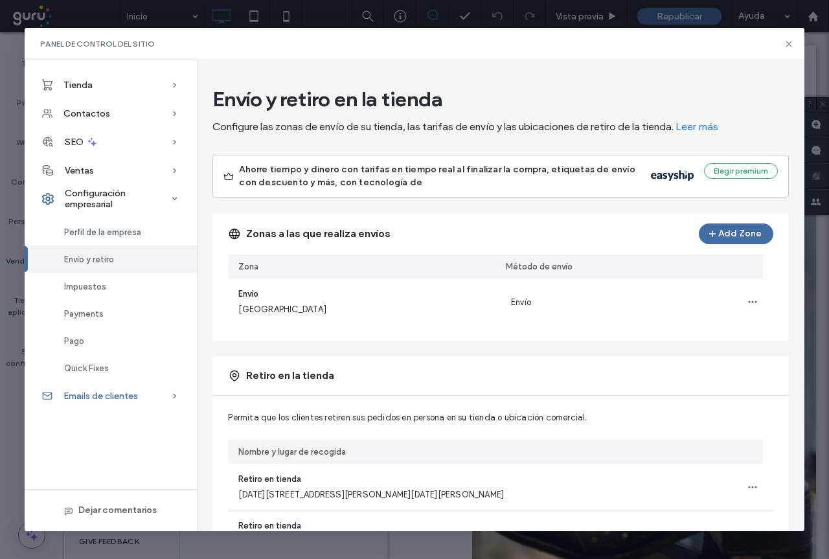
click at [112, 394] on span "Emails de clientes" at bounding box center [100, 396] width 74 height 11
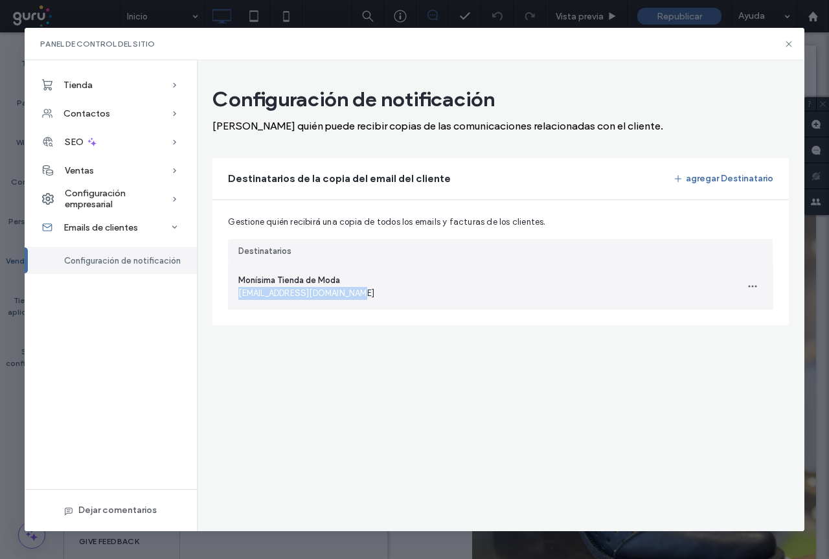
drag, startPoint x: 239, startPoint y: 298, endPoint x: 354, endPoint y: 295, distance: 114.7
click at [354, 295] on div "Monísima Tienda de Moda lilianagramajo@hotmail.com" at bounding box center [479, 286] width 503 height 47
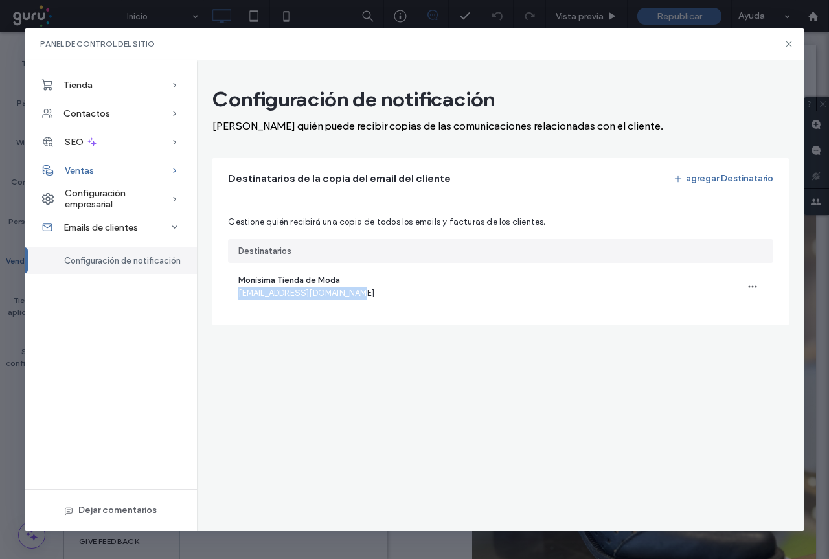
click at [75, 172] on span "Ventas" at bounding box center [79, 170] width 29 height 11
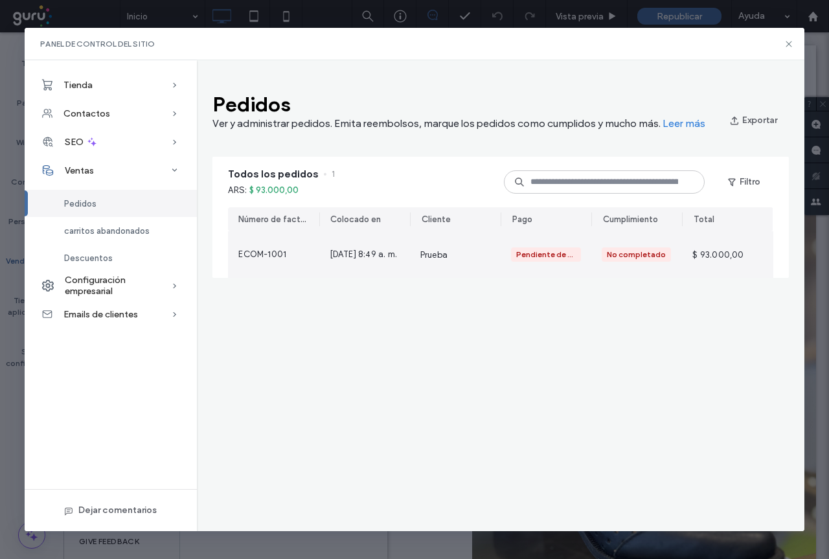
click at [273, 253] on span "ECOM-1001" at bounding box center [262, 254] width 48 height 13
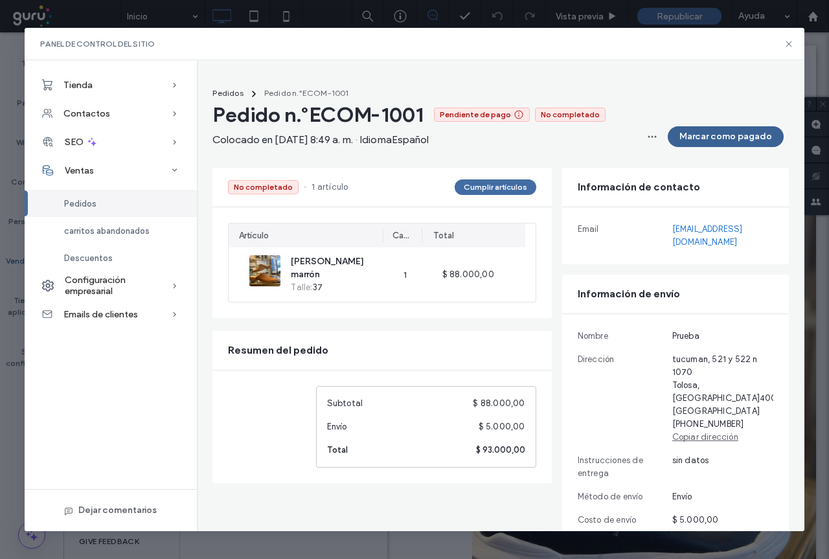
click at [721, 140] on button "Marcar como pagado" at bounding box center [726, 136] width 116 height 21
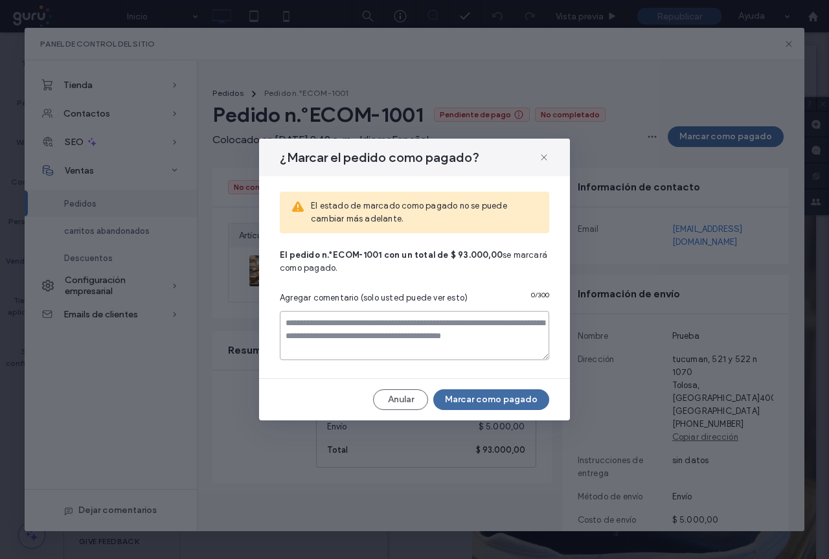
drag, startPoint x: 354, startPoint y: 334, endPoint x: 381, endPoint y: 338, distance: 28.1
click at [413, 343] on textarea at bounding box center [414, 335] width 269 height 49
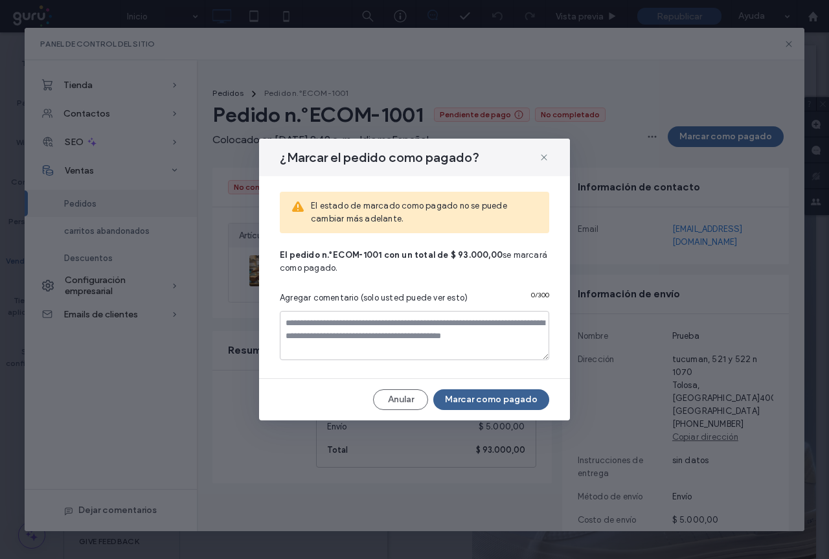
click at [507, 395] on button "Marcar como pagado" at bounding box center [491, 399] width 116 height 21
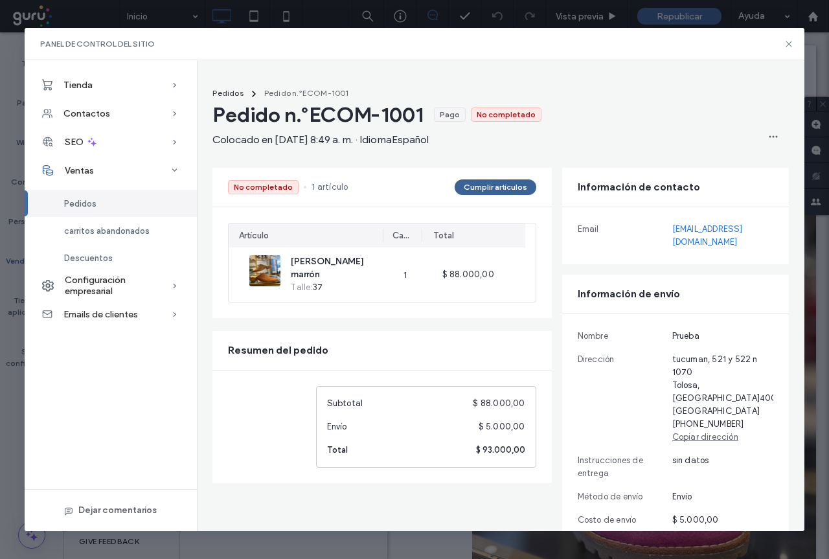
click at [479, 188] on button "Cumplir artículos" at bounding box center [496, 187] width 82 height 16
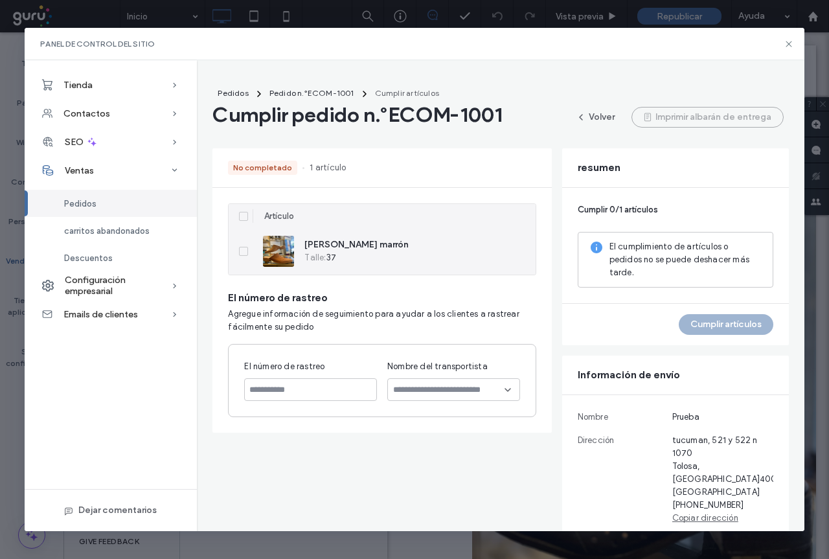
click at [243, 253] on icon at bounding box center [243, 251] width 5 height 4
type input "*"
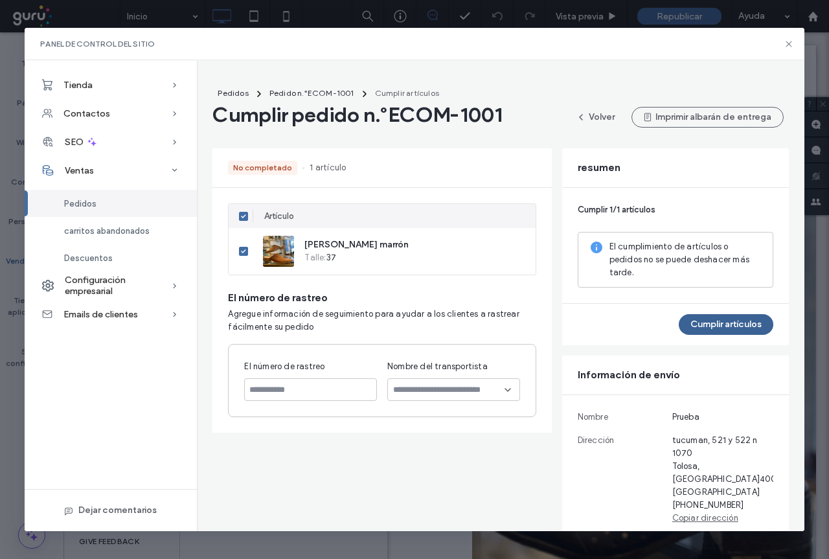
click at [740, 324] on button "Cumplir artículos" at bounding box center [726, 324] width 95 height 21
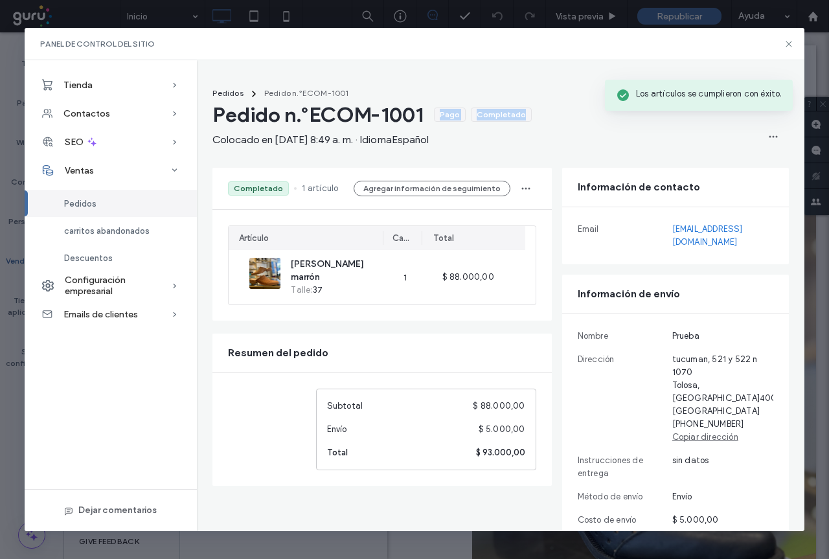
drag, startPoint x: 442, startPoint y: 117, endPoint x: 528, endPoint y: 117, distance: 85.5
click at [528, 117] on div "Pago Completado" at bounding box center [483, 115] width 98 height 14
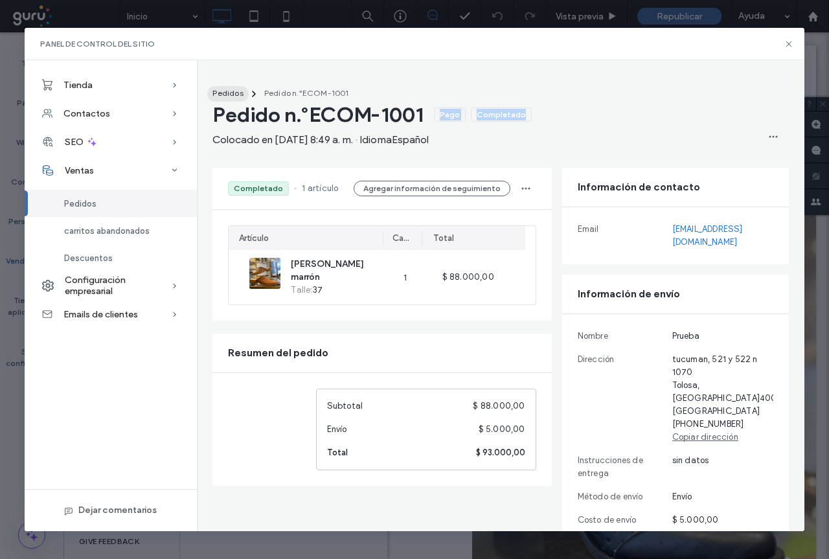
click at [223, 95] on span "Pedidos" at bounding box center [227, 93] width 30 height 10
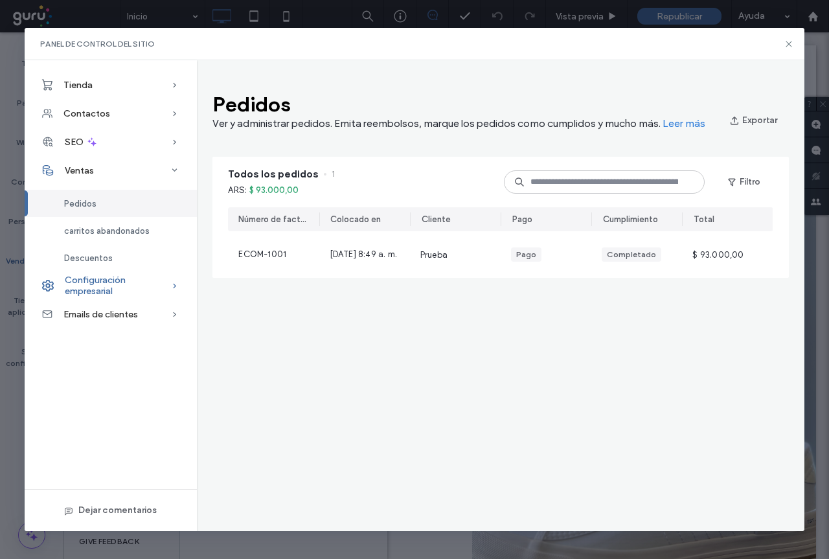
click at [100, 277] on span "Configuración empresarial" at bounding box center [118, 286] width 106 height 22
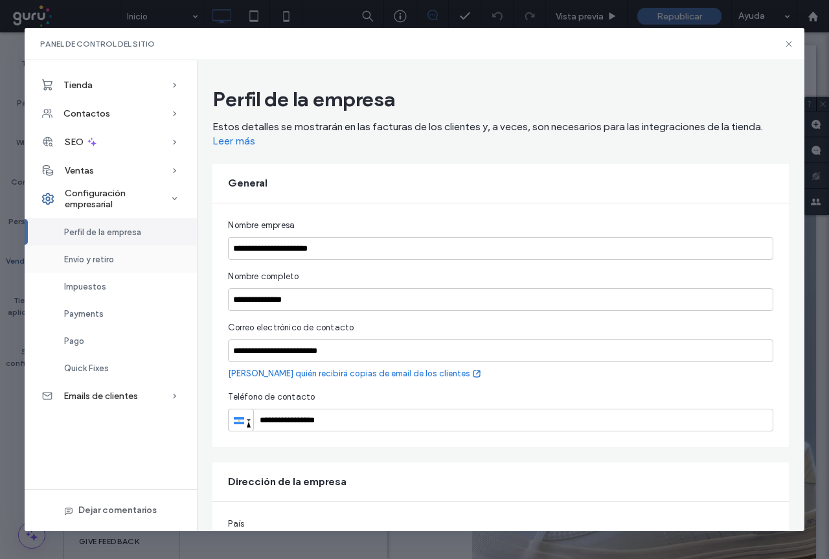
click at [103, 263] on span "Envío y retiro" at bounding box center [89, 260] width 50 height 10
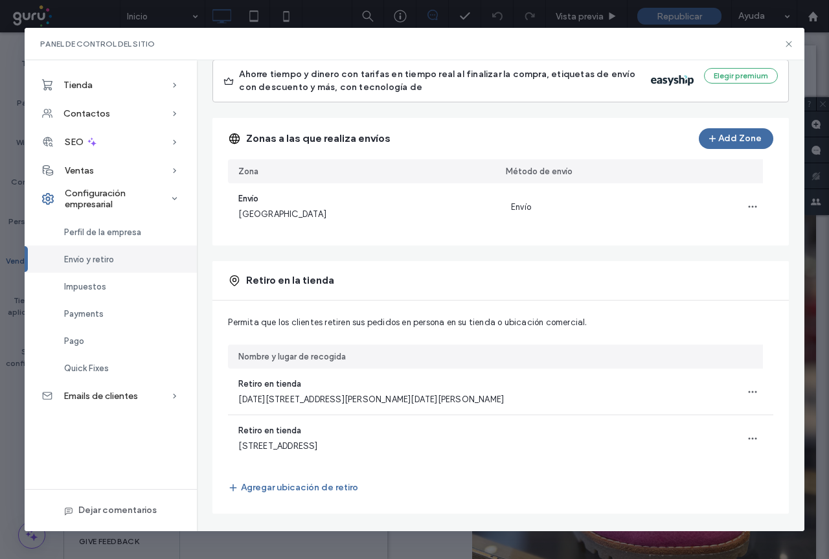
scroll to position [98, 0]
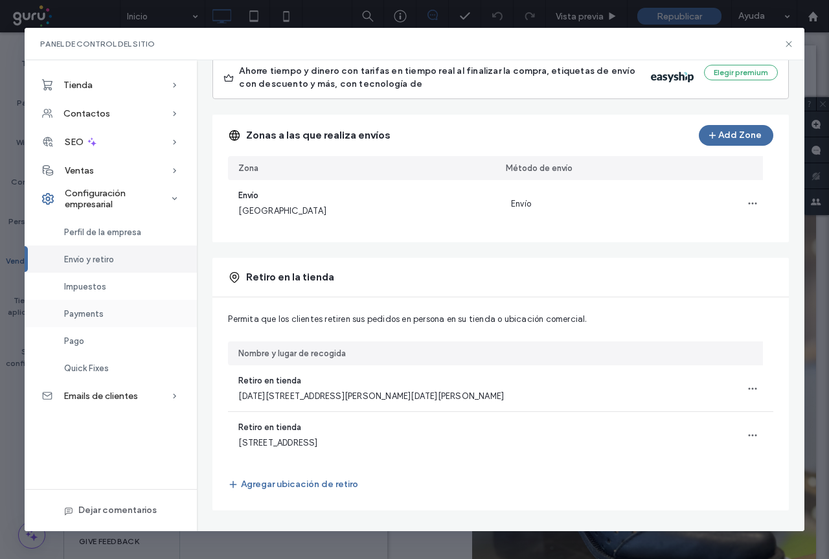
click at [92, 313] on span "Payments" at bounding box center [84, 314] width 40 height 10
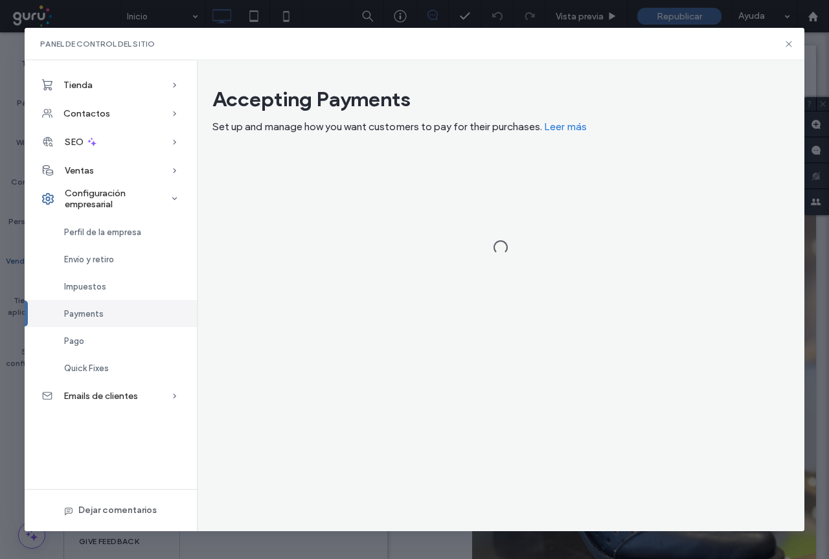
scroll to position [0, 0]
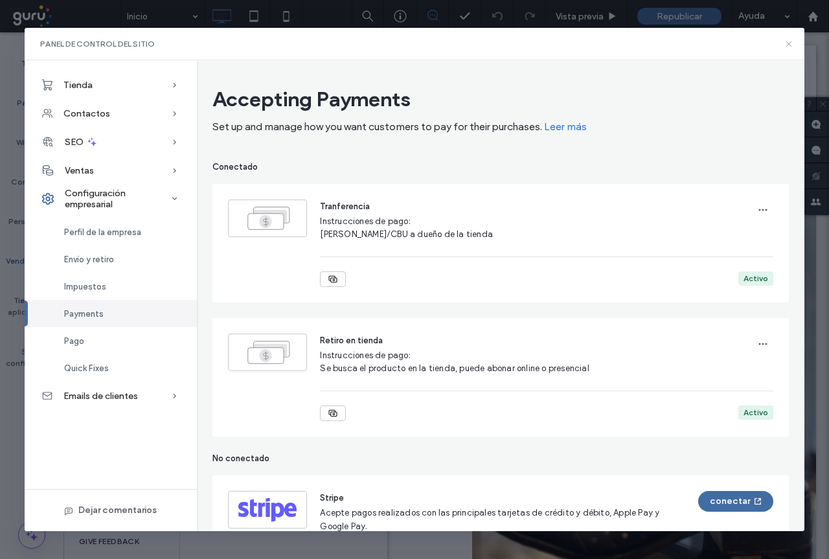
click at [786, 41] on icon at bounding box center [789, 44] width 10 height 10
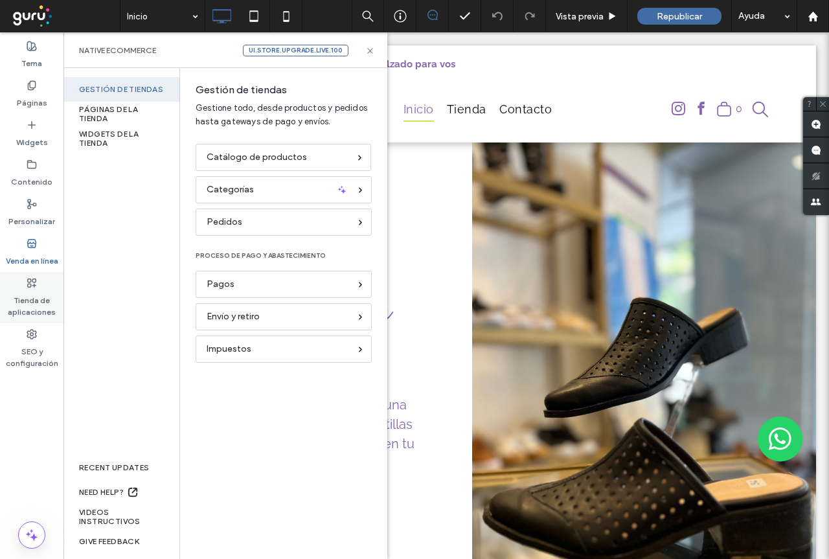
click at [26, 306] on label "Tienda de aplicaciones" at bounding box center [31, 303] width 63 height 30
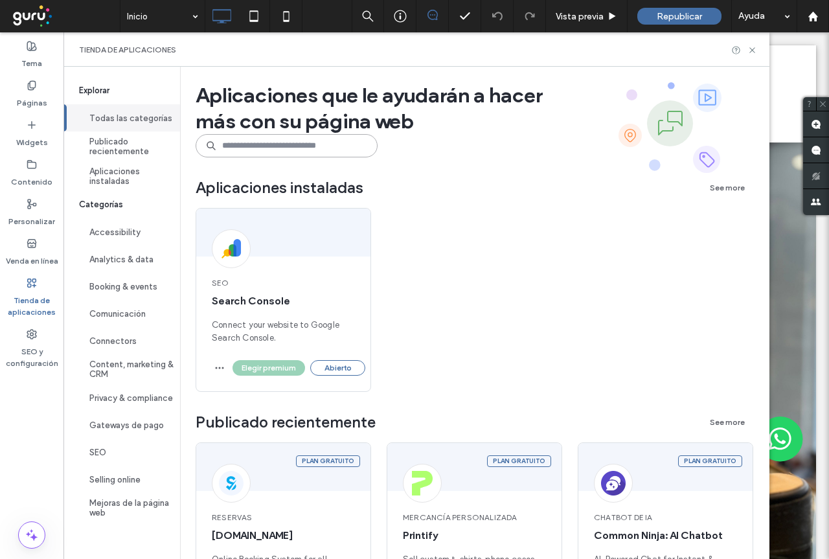
click at [238, 148] on input at bounding box center [287, 145] width 182 height 23
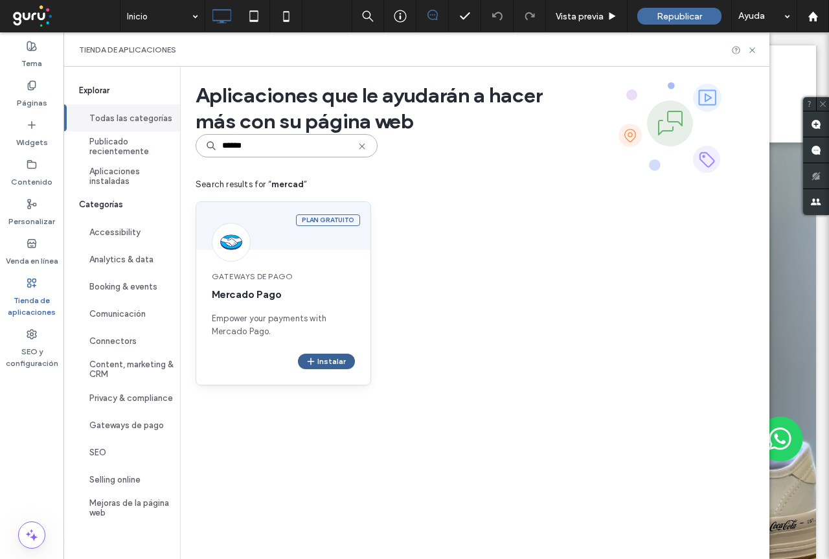
type input "******"
click at [332, 359] on button "Instalar" at bounding box center [326, 362] width 57 height 16
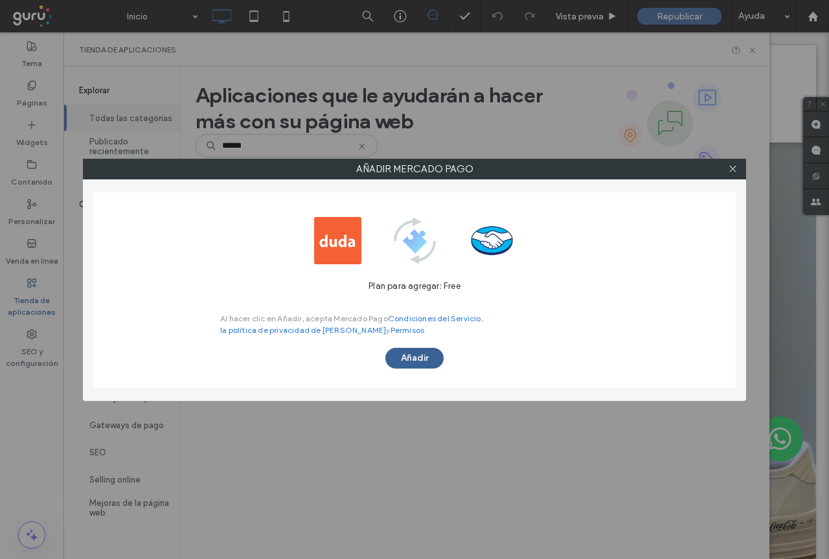
click at [420, 358] on button "Añadir" at bounding box center [414, 358] width 58 height 21
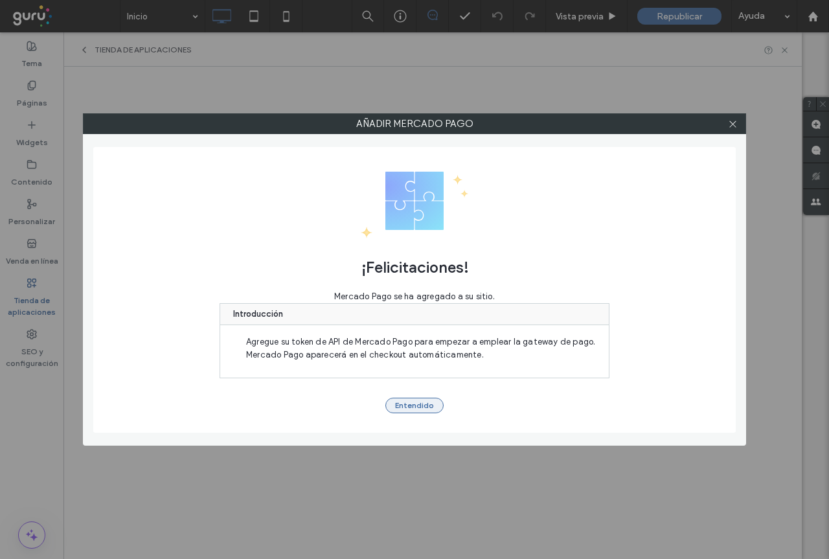
click at [418, 403] on button "Entendido" at bounding box center [414, 406] width 58 height 16
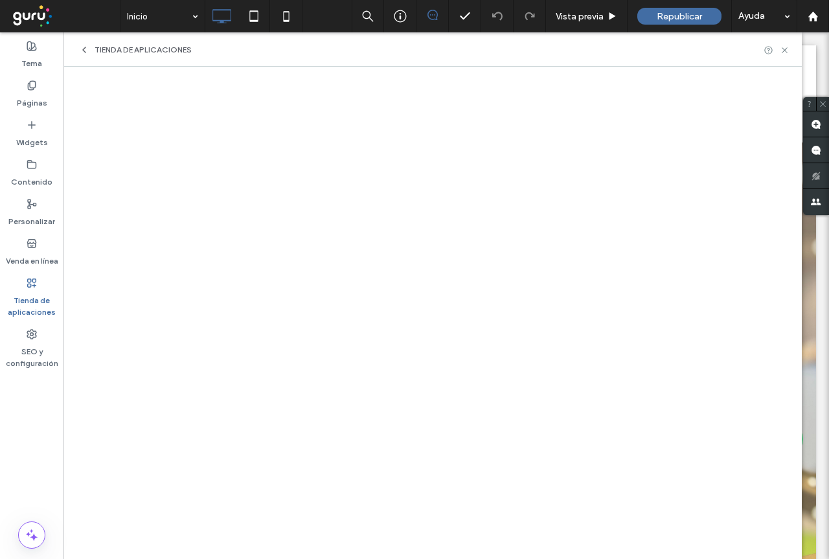
drag, startPoint x: 39, startPoint y: 253, endPoint x: 75, endPoint y: 251, distance: 36.3
click at [39, 254] on label "Venda en línea" at bounding box center [32, 258] width 52 height 18
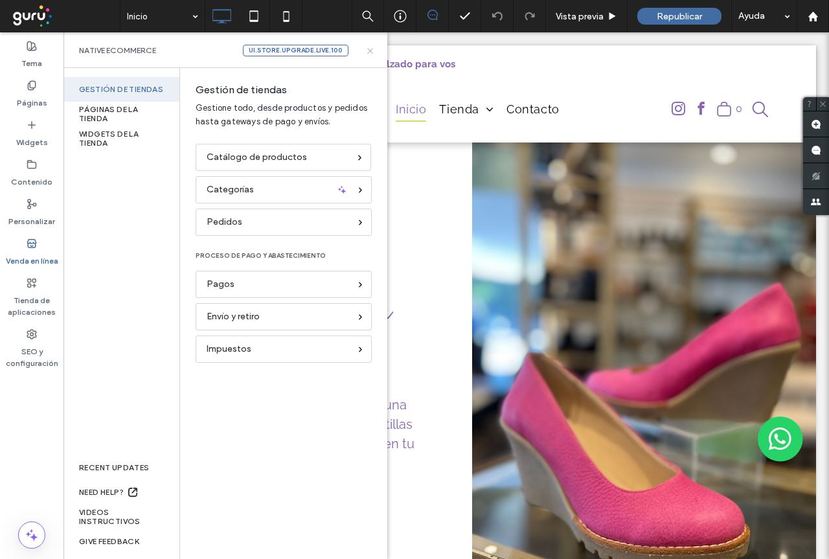
click at [370, 51] on use at bounding box center [369, 50] width 5 height 5
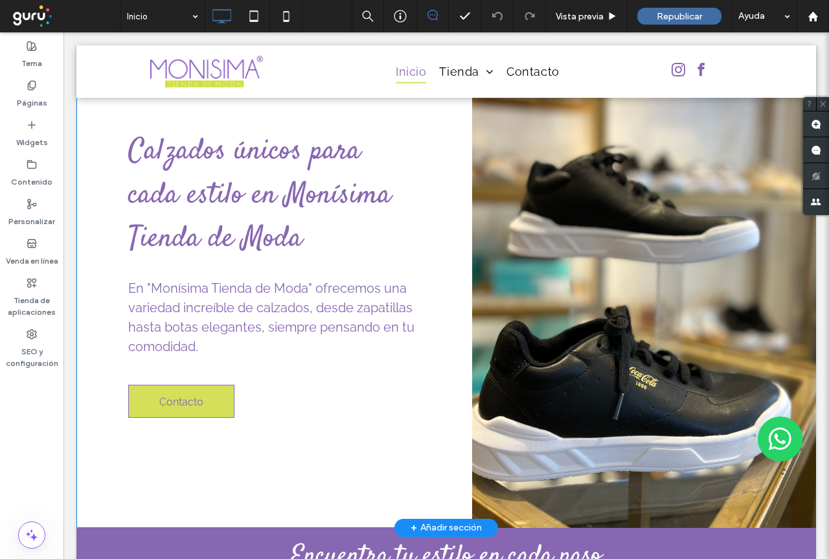
scroll to position [194, 0]
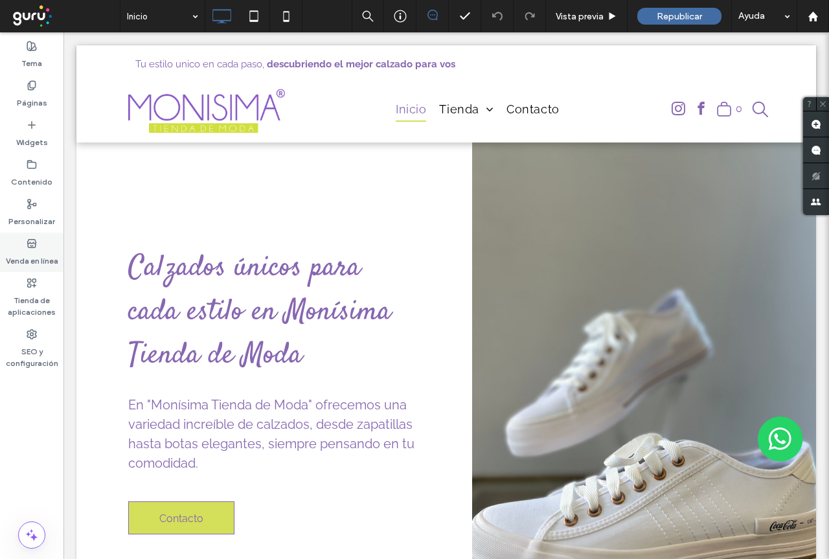
click at [44, 260] on label "Venda en línea" at bounding box center [32, 258] width 52 height 18
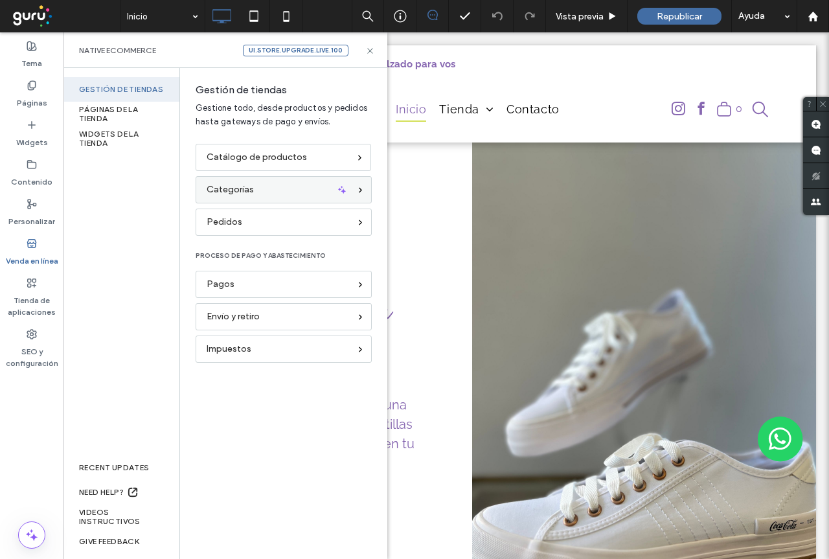
click at [282, 190] on div "Categorías" at bounding box center [278, 190] width 143 height 14
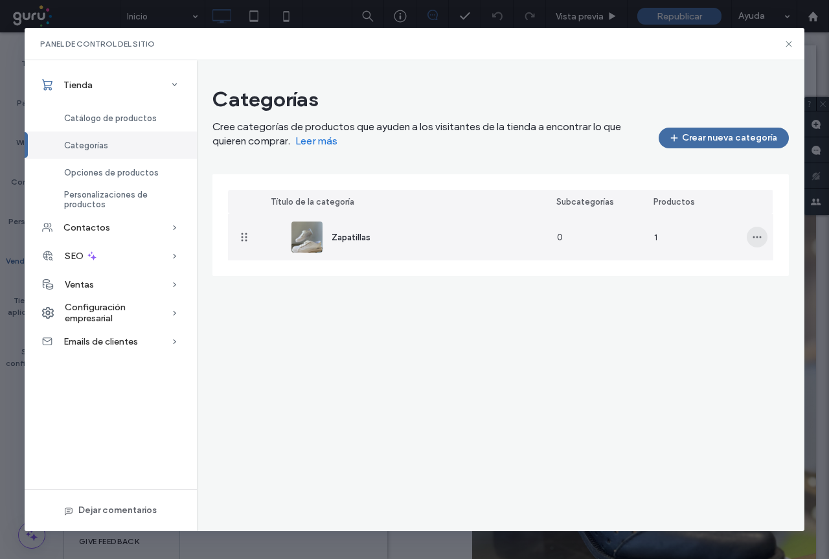
click at [759, 235] on icon "button" at bounding box center [757, 237] width 10 height 10
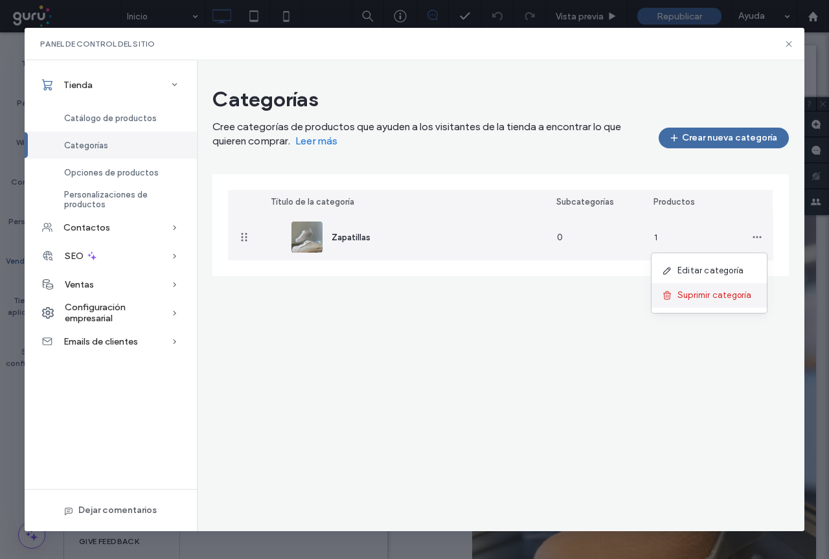
click at [718, 298] on span "Suprimir categoría" at bounding box center [714, 295] width 74 height 13
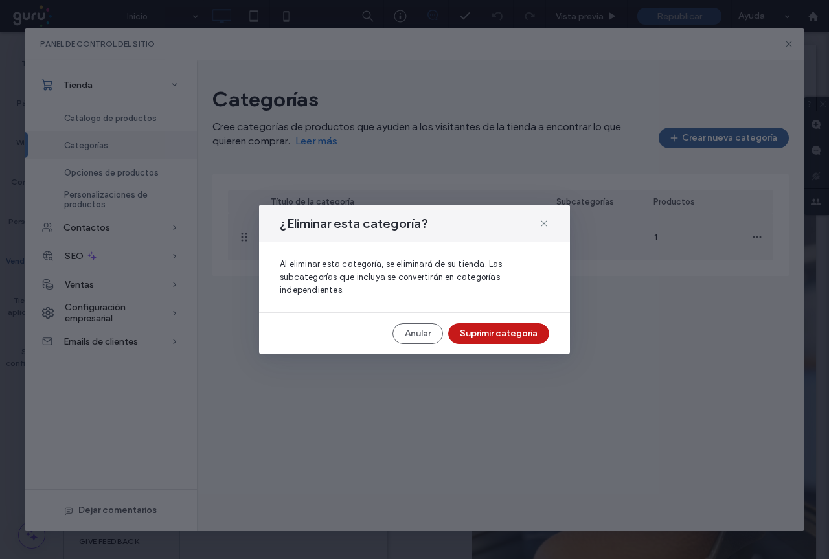
click at [495, 343] on button "Suprimir categoría" at bounding box center [498, 333] width 101 height 21
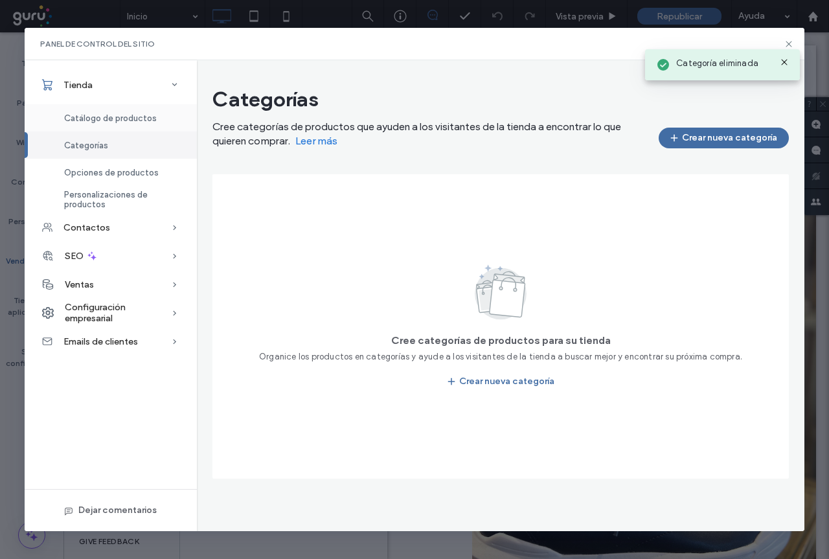
click at [117, 118] on span "Catálogo de productos" at bounding box center [110, 118] width 93 height 10
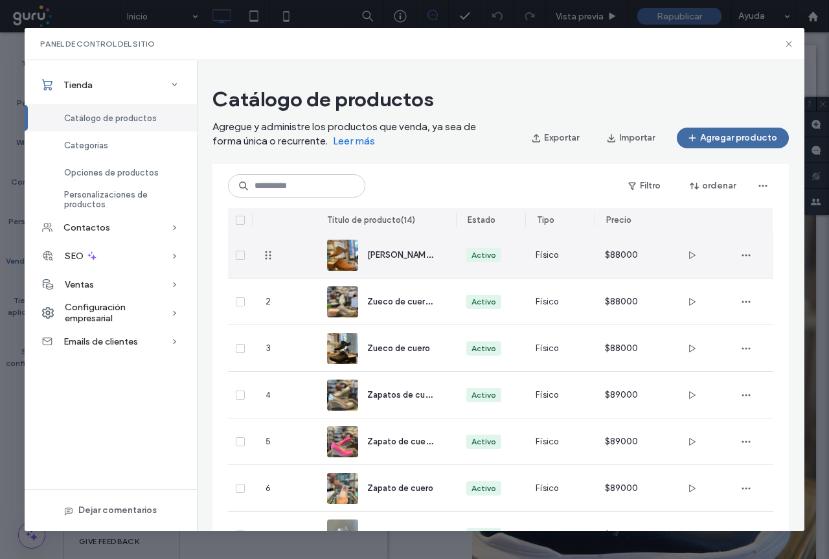
click at [385, 258] on span "Zueco de cuero marrón" at bounding box center [414, 254] width 94 height 12
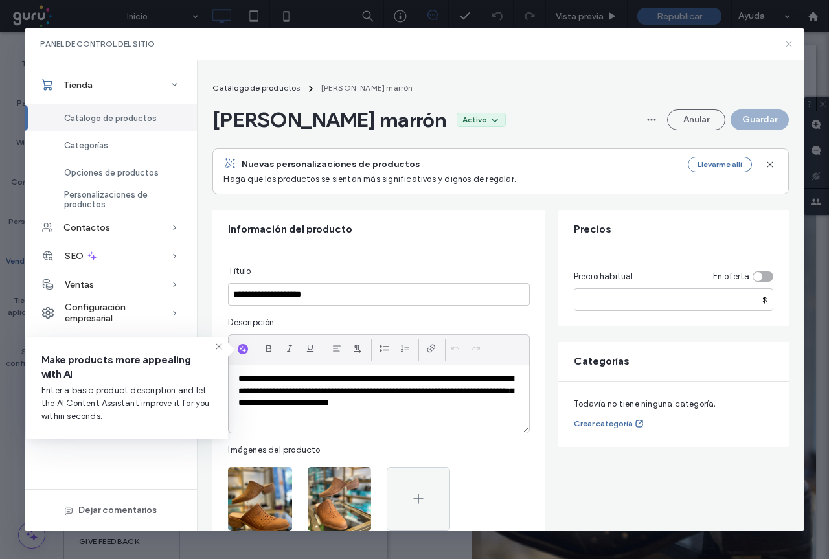
click at [789, 45] on icon at bounding box center [789, 44] width 10 height 10
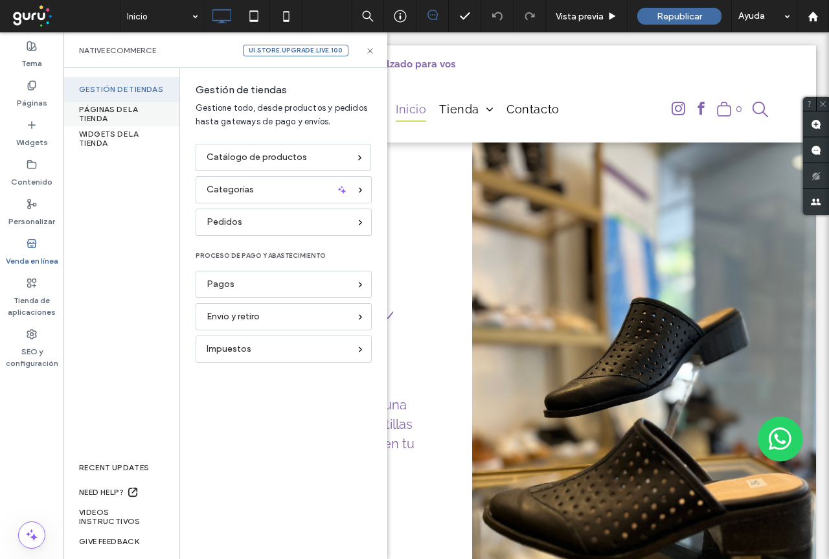
click at [118, 106] on div "PÁGINAS DE LA TIENDA" at bounding box center [121, 114] width 116 height 25
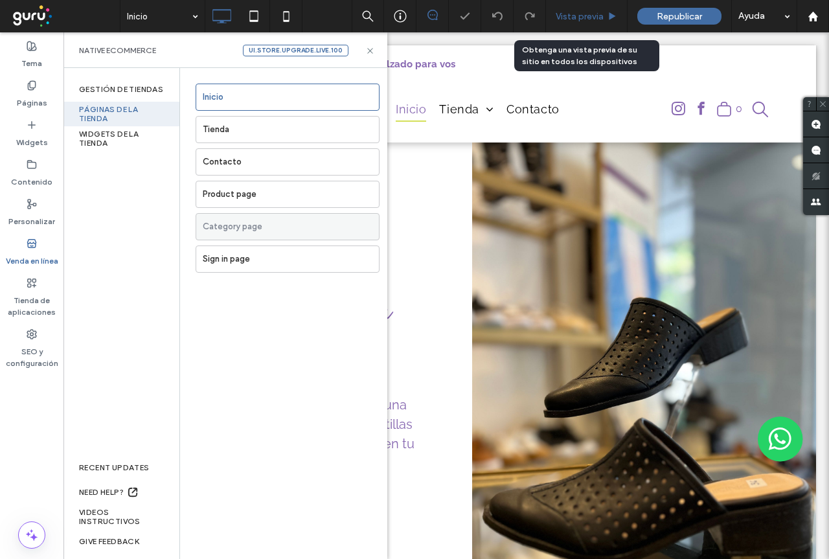
click at [591, 15] on span "Vista previa" at bounding box center [580, 16] width 48 height 11
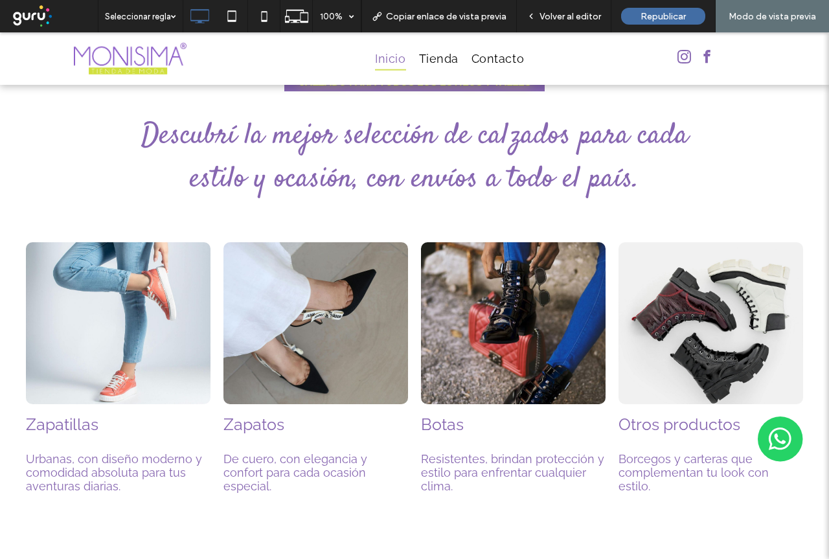
scroll to position [1231, 0]
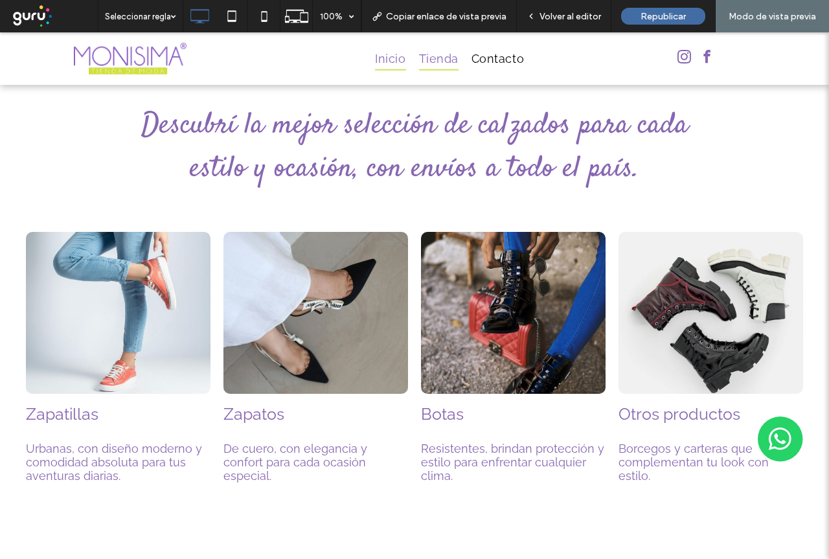
drag, startPoint x: 448, startPoint y: 62, endPoint x: 450, endPoint y: 96, distance: 33.8
click at [448, 62] on span "Tienda" at bounding box center [439, 58] width 40 height 25
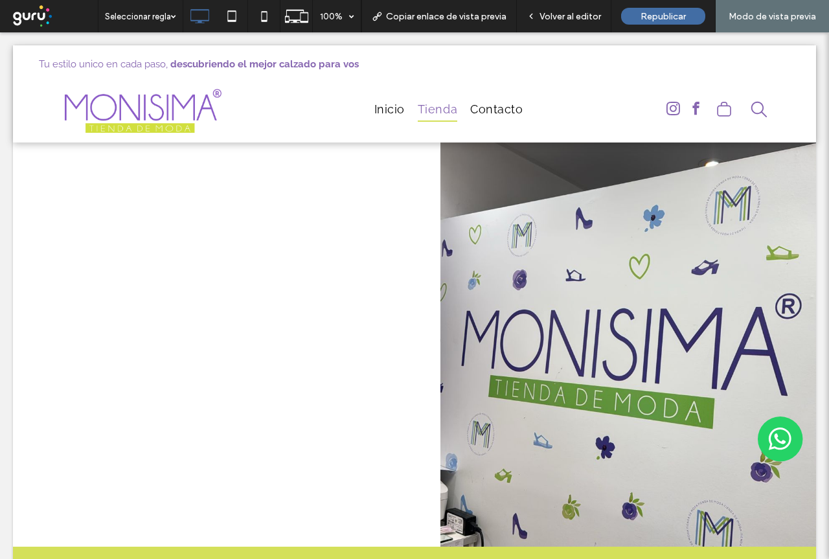
scroll to position [0, 0]
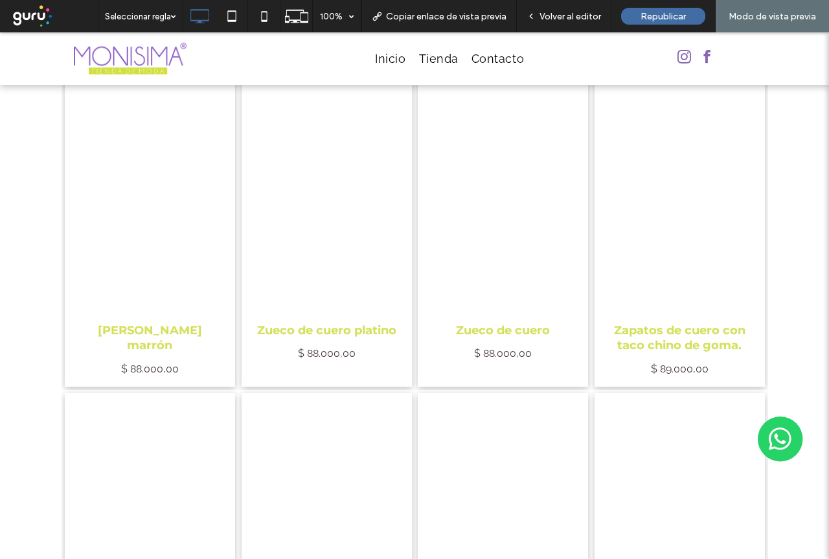
scroll to position [842, 0]
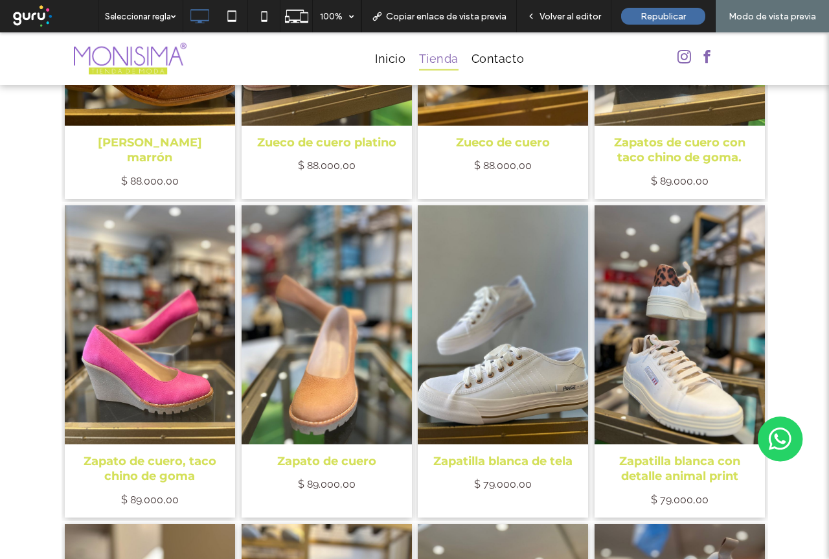
click at [128, 128] on link "Zueco de cuero marrón $ 88.000,00" at bounding box center [149, 162] width 151 height 73
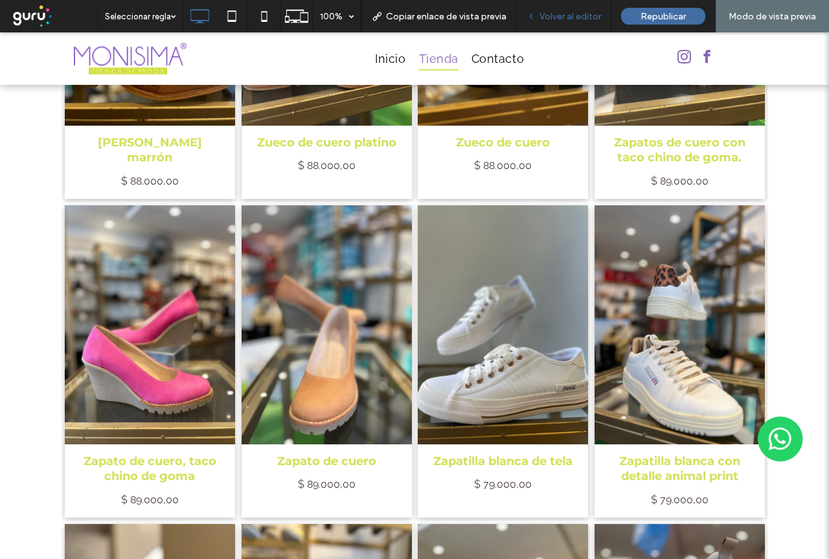
click at [584, 23] on div "Volver al editor" at bounding box center [564, 16] width 95 height 32
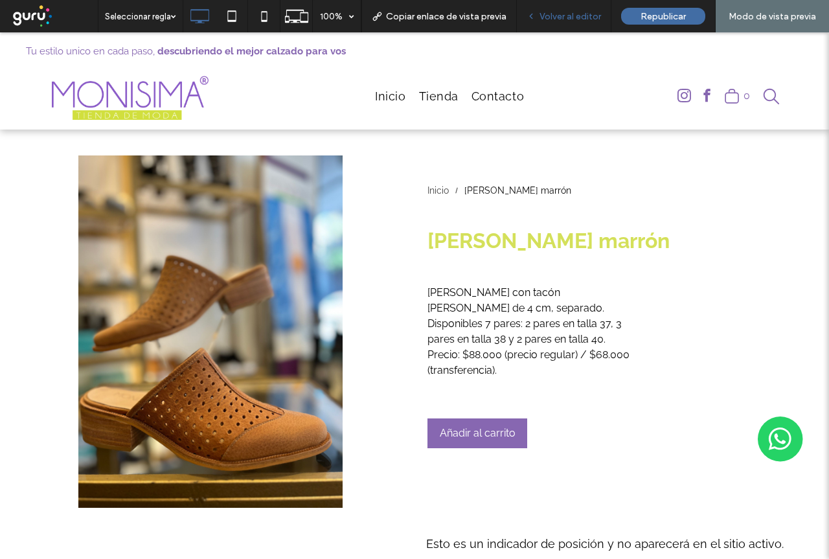
click at [565, 23] on div "Volver al editor" at bounding box center [564, 16] width 95 height 32
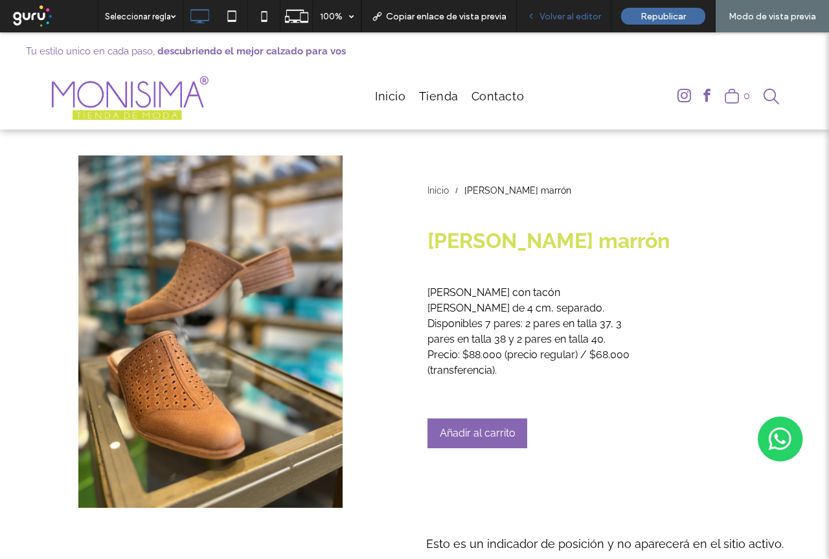
click at [562, 12] on span "Volver al editor" at bounding box center [571, 16] width 62 height 11
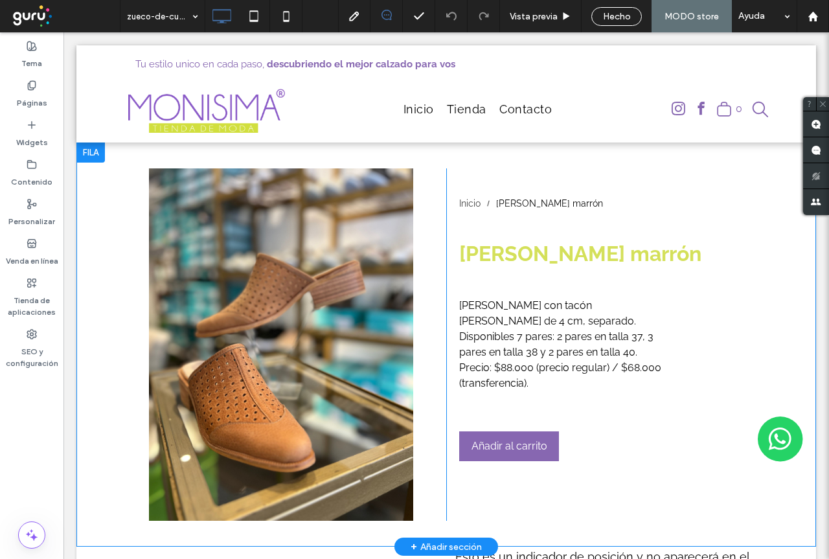
click at [704, 391] on div "Inicio Zueco de cuero marrón Zueco de cuero marrón Zueco de cuero con tacón de …" at bounding box center [601, 344] width 311 height 352
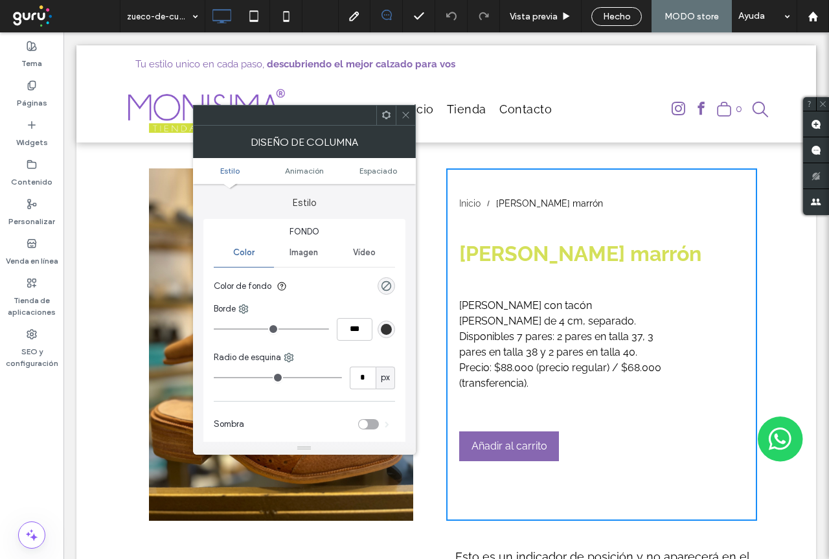
drag, startPoint x: 405, startPoint y: 115, endPoint x: 411, endPoint y: 153, distance: 38.7
click at [404, 115] on icon at bounding box center [406, 115] width 10 height 10
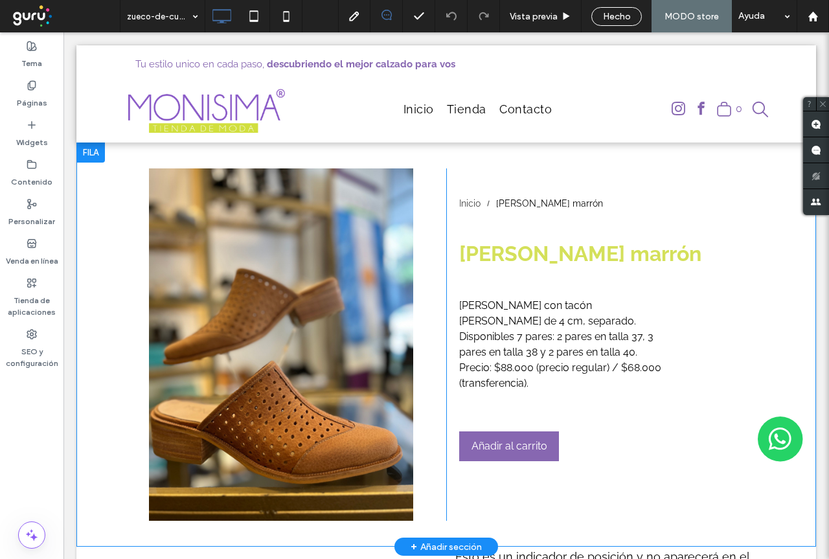
click at [429, 273] on div "Click To Paste" at bounding box center [290, 344] width 311 height 352
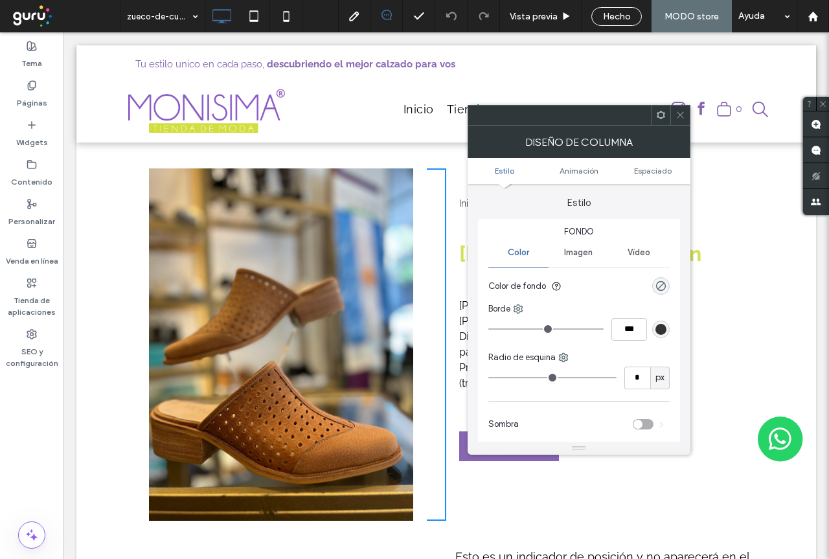
drag, startPoint x: 679, startPoint y: 119, endPoint x: 621, endPoint y: 220, distance: 116.6
click at [679, 120] on span at bounding box center [681, 115] width 10 height 19
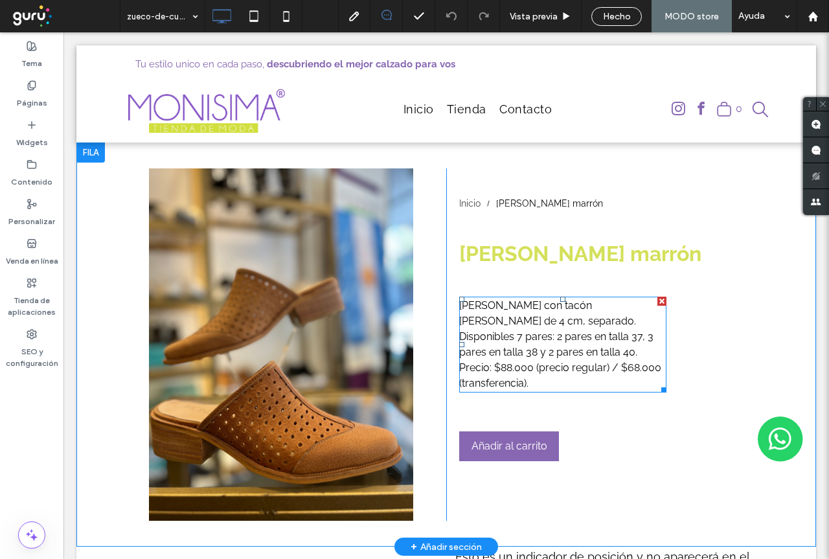
click at [543, 322] on p "[PERSON_NAME] con tacón [PERSON_NAME] de 4 cm, separado. Disponibles 7 pares: 2…" at bounding box center [562, 344] width 207 height 93
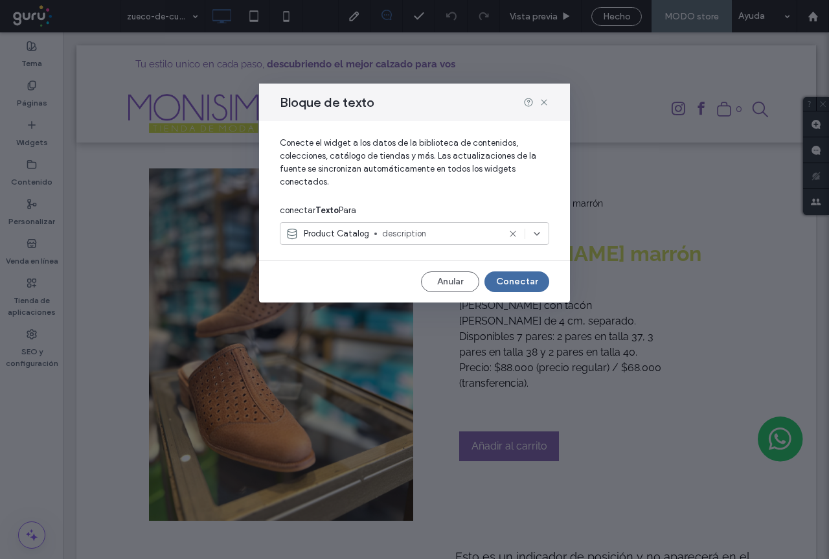
click at [539, 234] on icon at bounding box center [537, 234] width 10 height 10
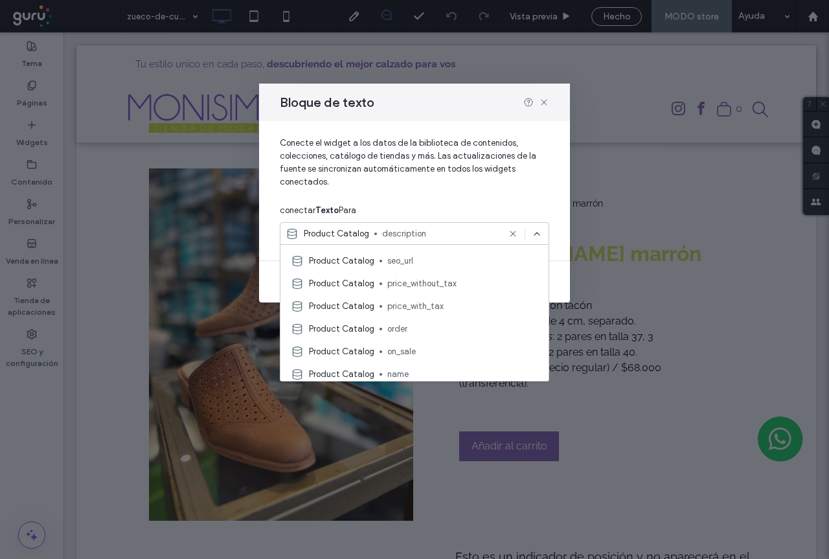
scroll to position [130, 0]
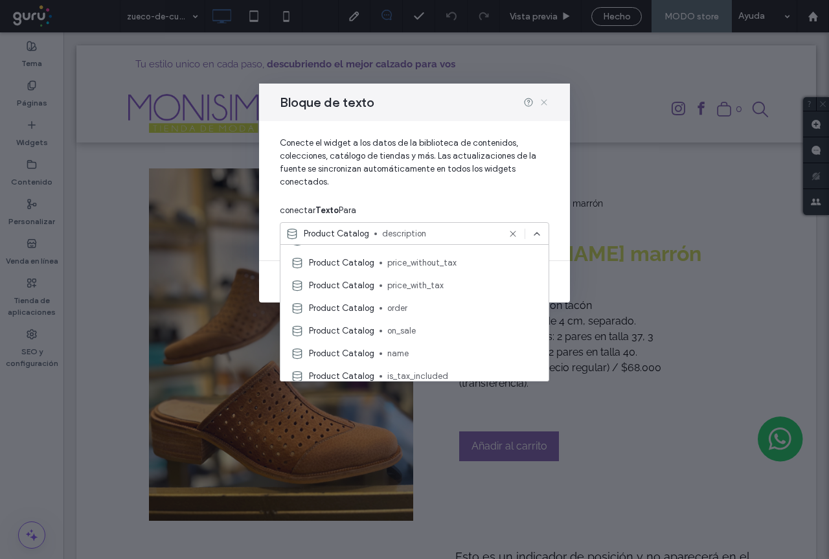
click at [543, 103] on icon at bounding box center [544, 102] width 10 height 10
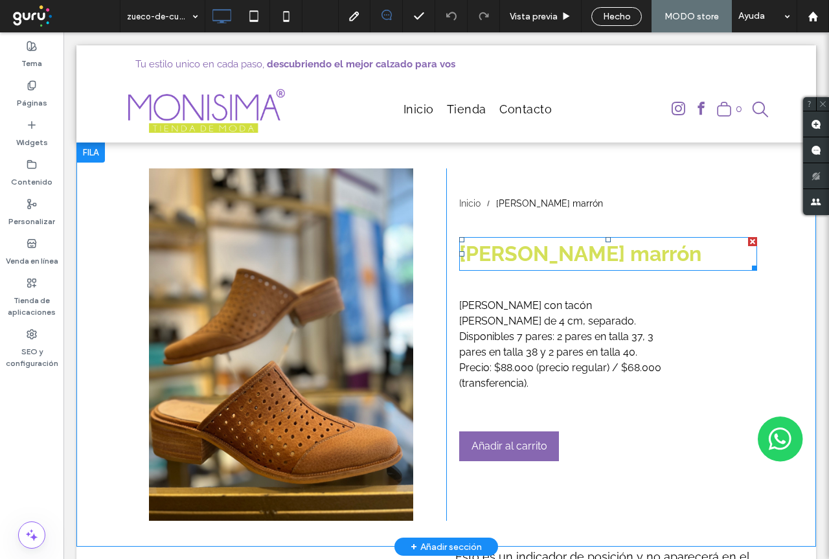
click at [654, 255] on div "[PERSON_NAME] marrón" at bounding box center [608, 254] width 298 height 34
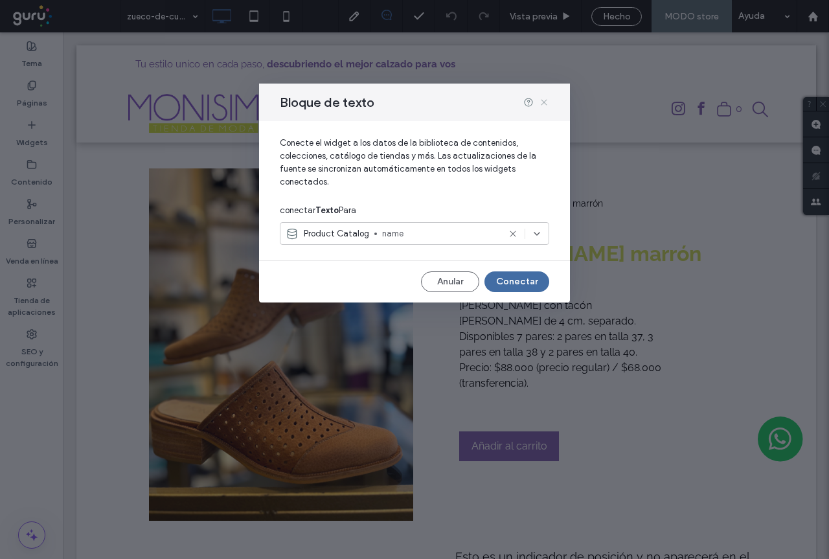
click at [540, 102] on icon at bounding box center [544, 102] width 10 height 10
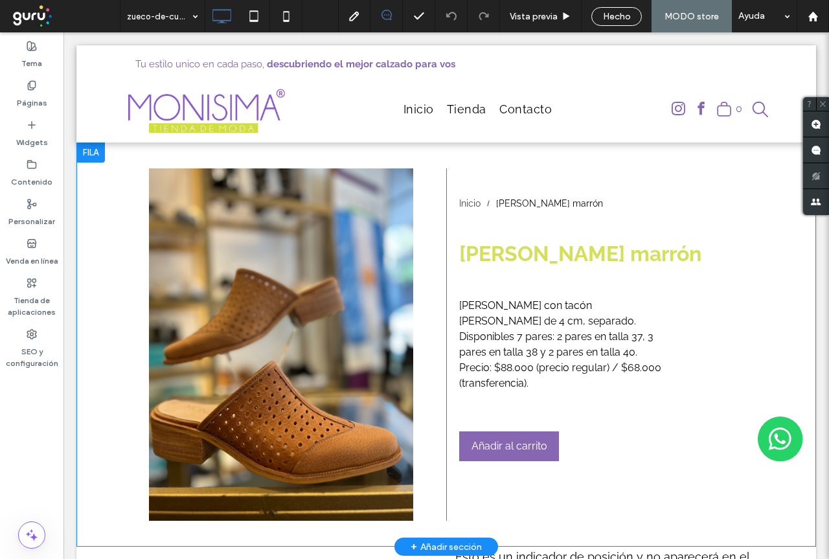
click at [576, 392] on div "Inicio Zueco de cuero marrón Zueco de cuero marrón Zueco de cuero con tacón de …" at bounding box center [601, 344] width 311 height 352
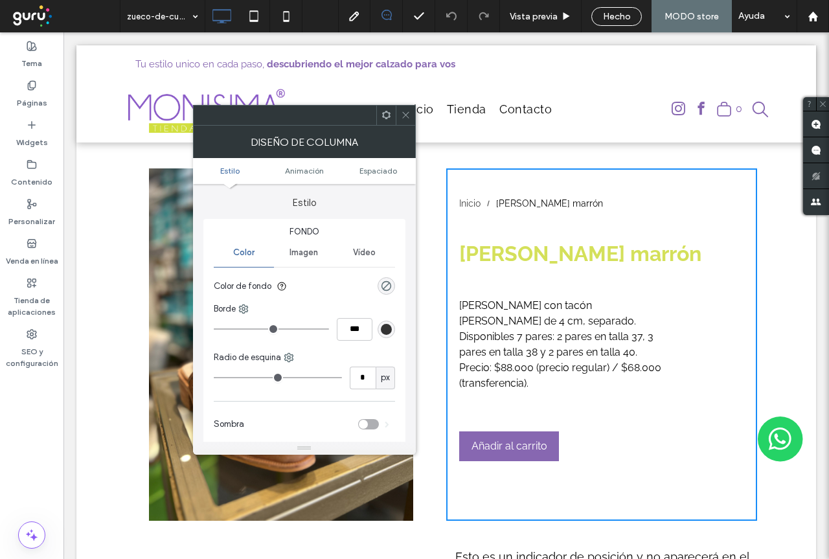
click at [412, 119] on div at bounding box center [405, 115] width 19 height 19
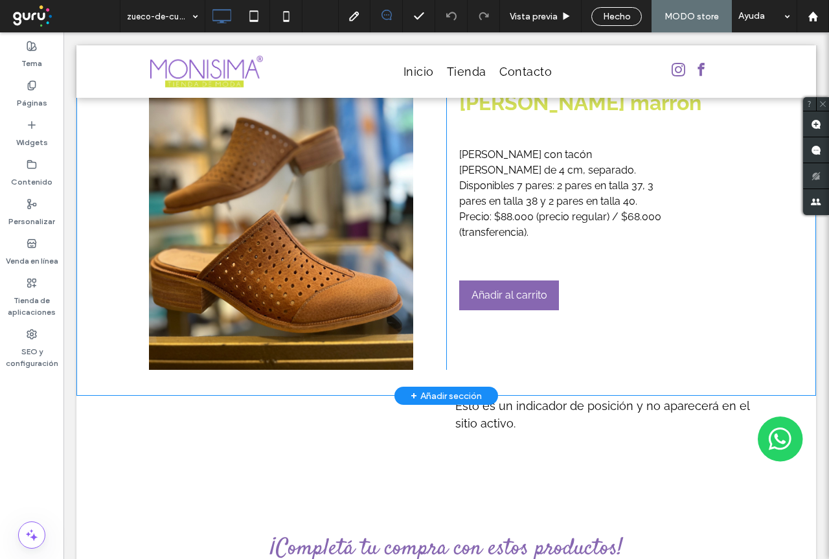
scroll to position [65, 0]
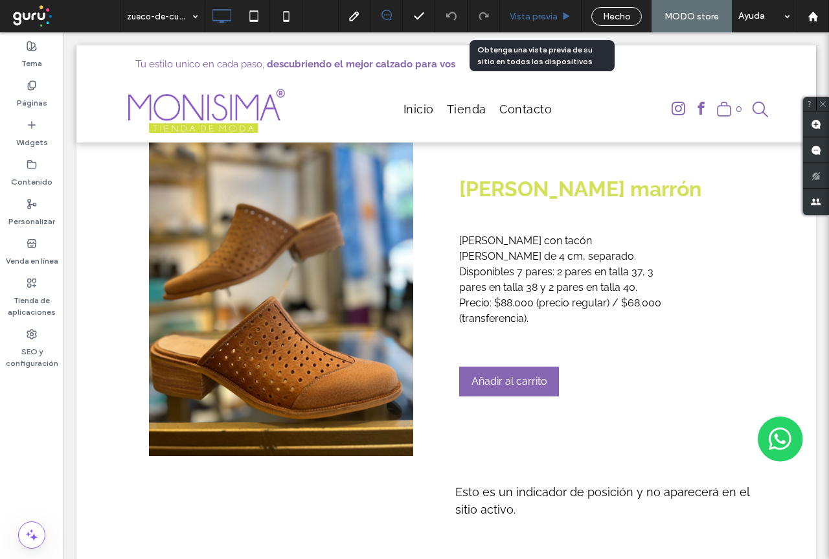
click at [519, 15] on span "Vista previa" at bounding box center [534, 16] width 48 height 11
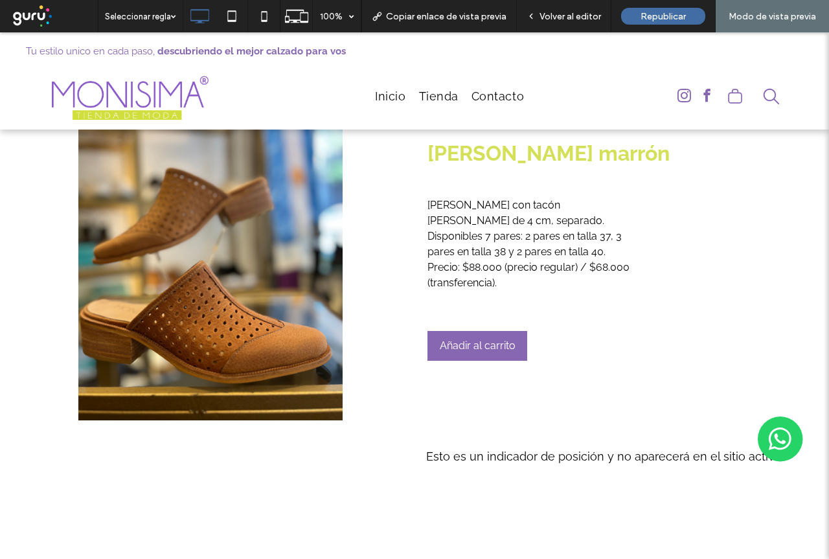
scroll to position [65, 0]
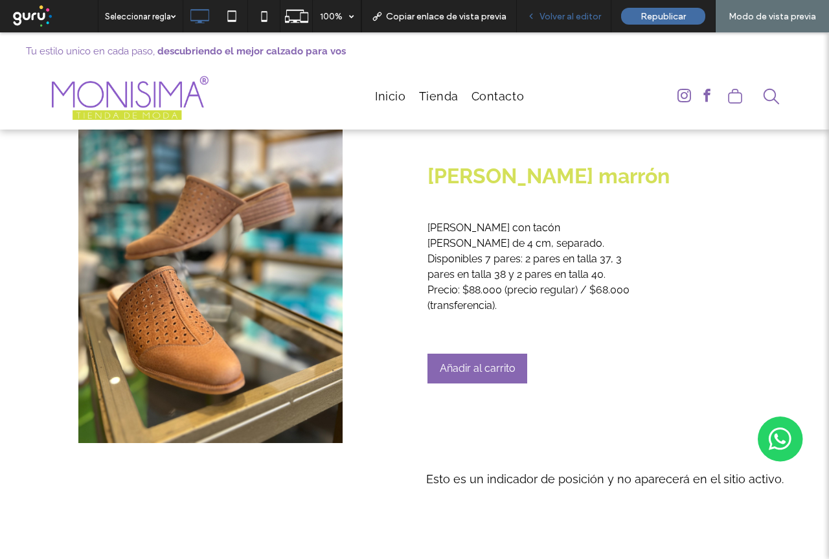
click at [575, 20] on span "Volver al editor" at bounding box center [571, 16] width 62 height 11
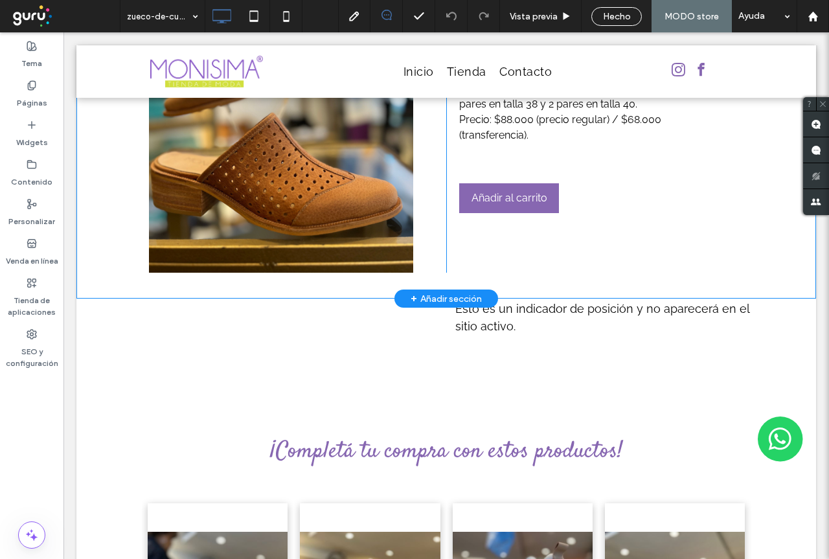
scroll to position [130, 0]
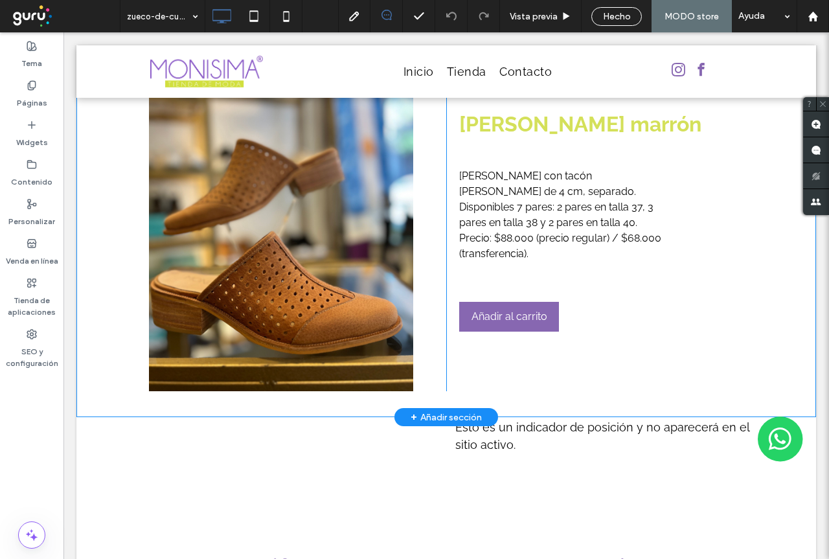
click at [522, 261] on div "Inicio Zueco de cuero marrón Zueco de cuero marrón Zueco de cuero con tacón de …" at bounding box center [601, 215] width 311 height 352
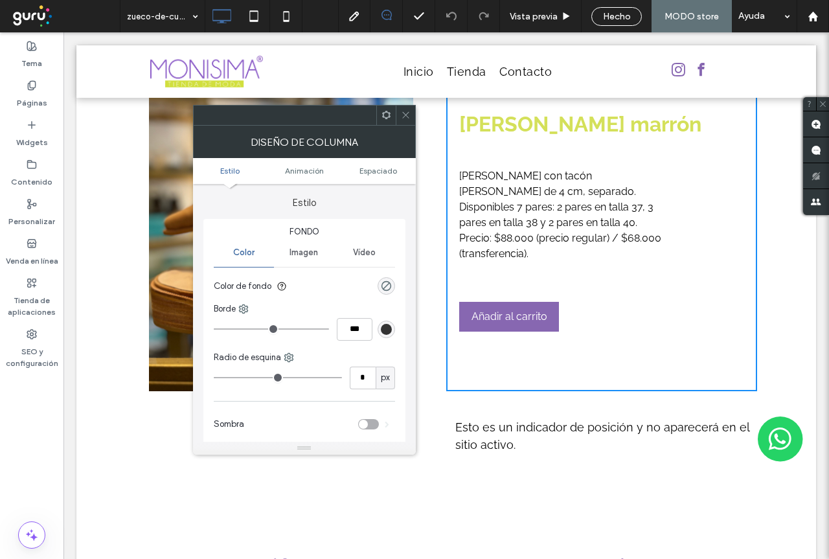
click at [403, 117] on icon at bounding box center [406, 115] width 10 height 10
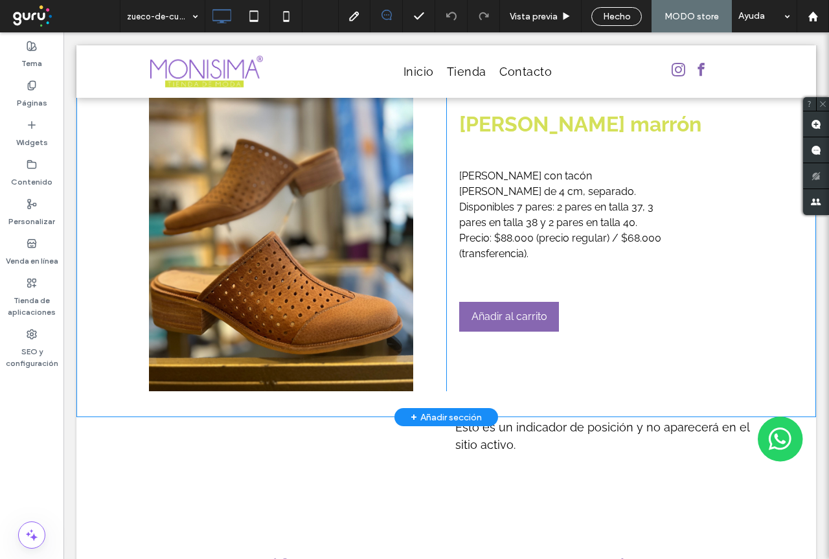
click at [372, 175] on div at bounding box center [280, 215] width 291 height 352
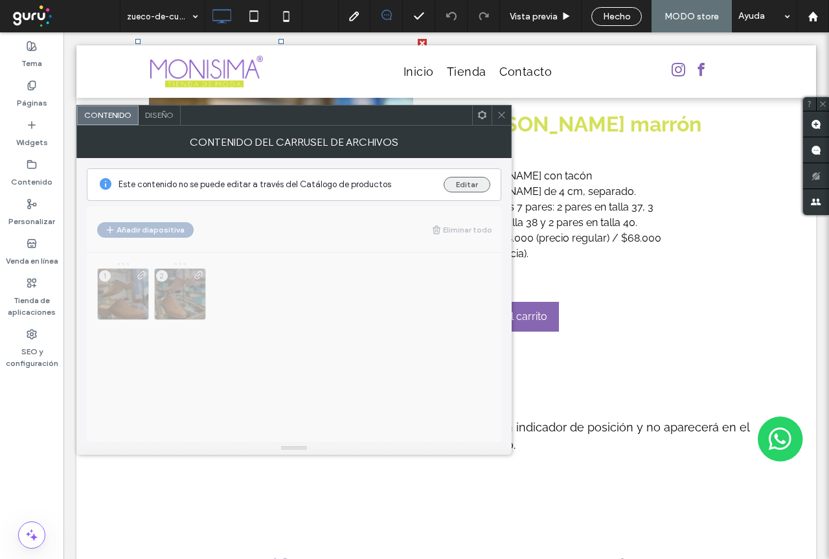
click at [470, 183] on button "Editar" at bounding box center [467, 185] width 47 height 16
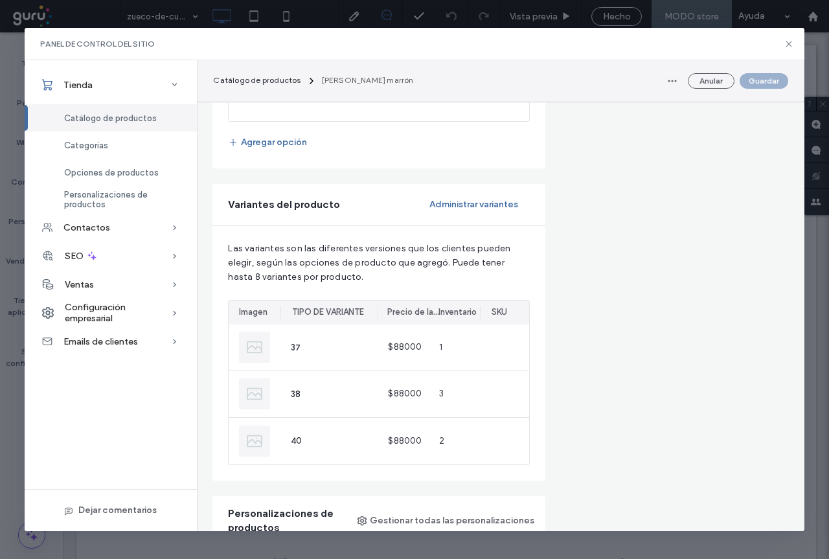
scroll to position [777, 0]
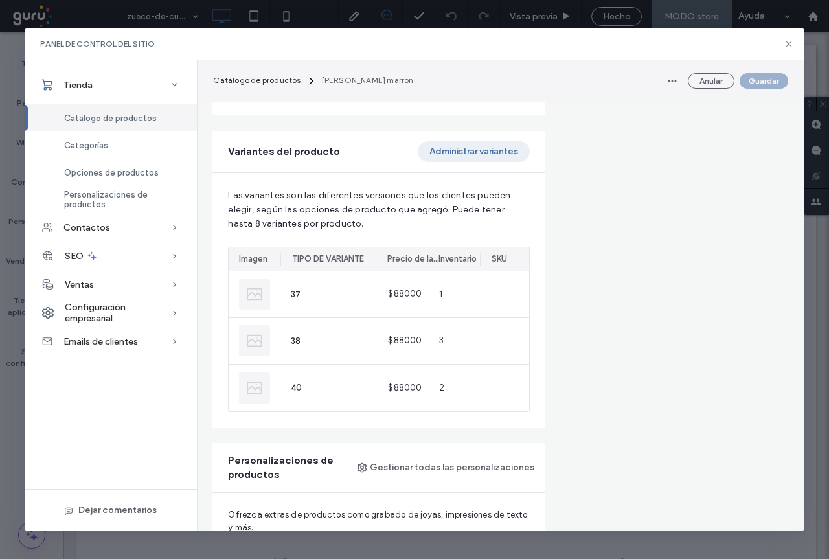
click at [465, 147] on button "Administrar variantes" at bounding box center [474, 151] width 112 height 21
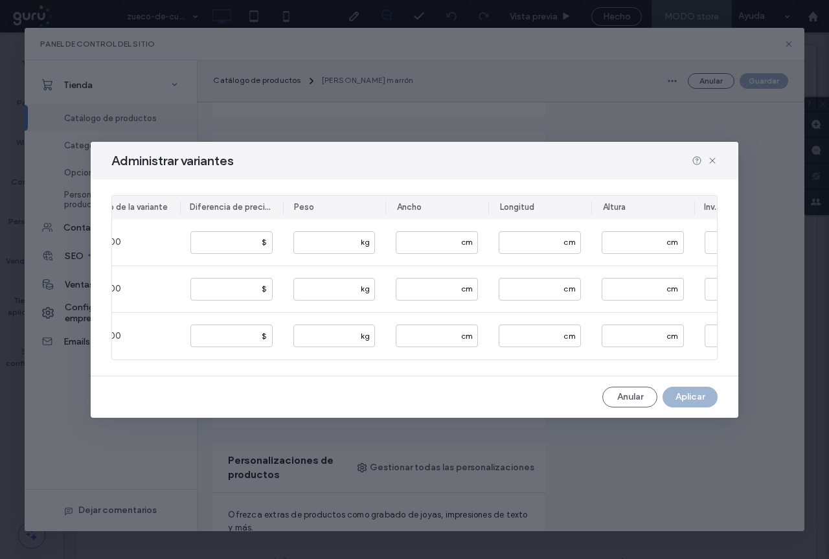
scroll to position [0, 293]
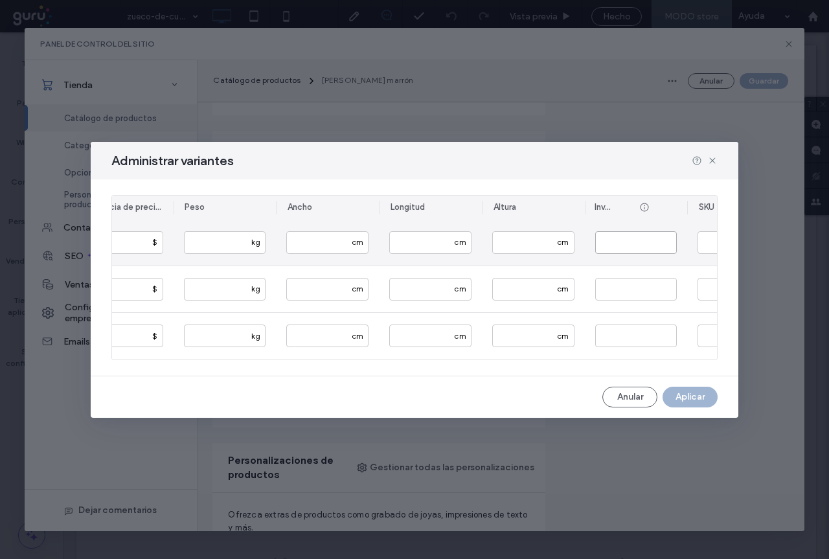
click at [620, 231] on input "*" at bounding box center [636, 242] width 82 height 23
type input "*"
click at [687, 406] on button "Aplicar" at bounding box center [690, 397] width 55 height 21
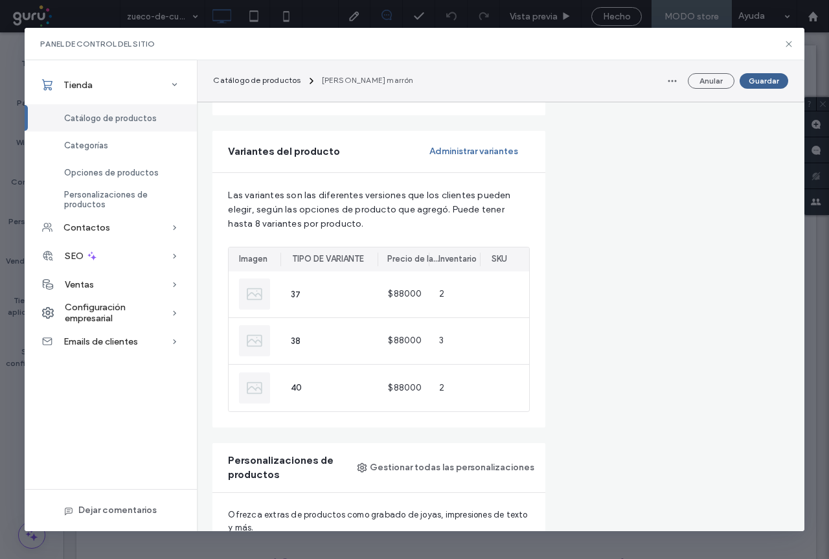
click at [769, 82] on button "Guardar" at bounding box center [764, 81] width 49 height 16
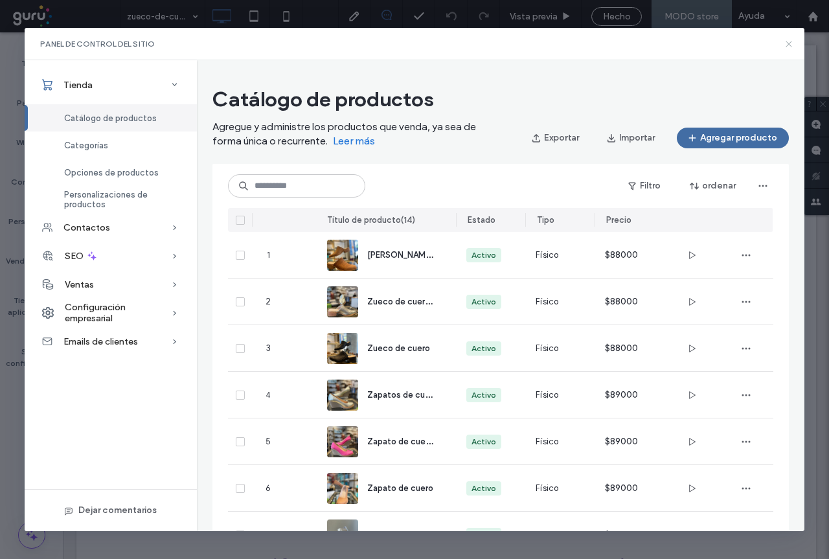
click at [790, 45] on icon at bounding box center [789, 44] width 10 height 10
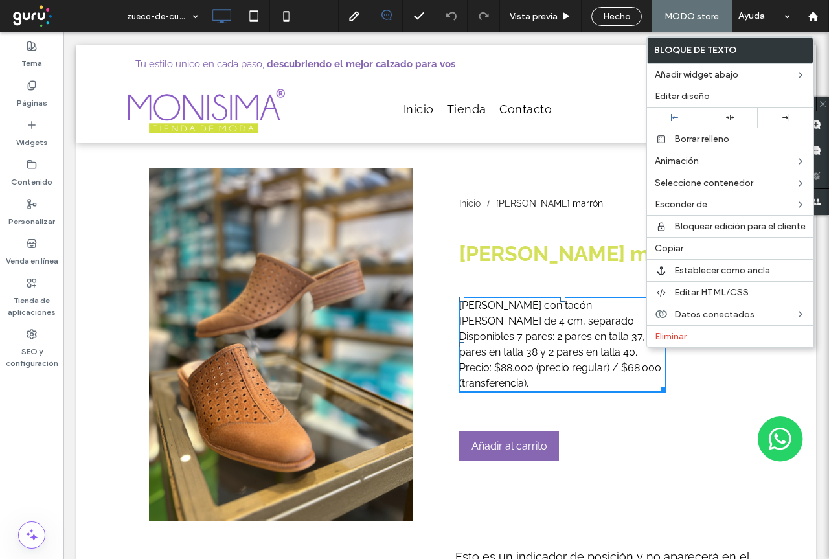
click at [699, 419] on div "Inicio Zueco de cuero marrón Zueco de cuero marrón Zueco de cuero con tacón de …" at bounding box center [601, 344] width 311 height 352
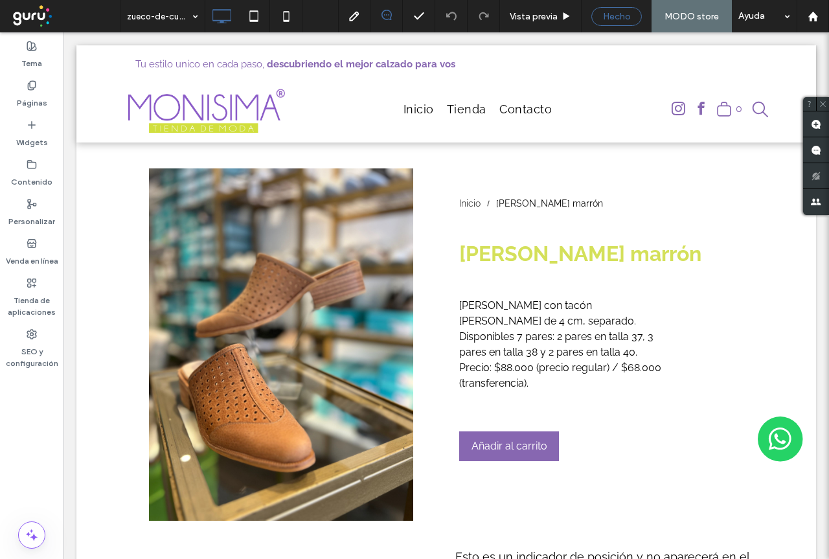
click at [618, 17] on span "Hecho" at bounding box center [617, 16] width 28 height 11
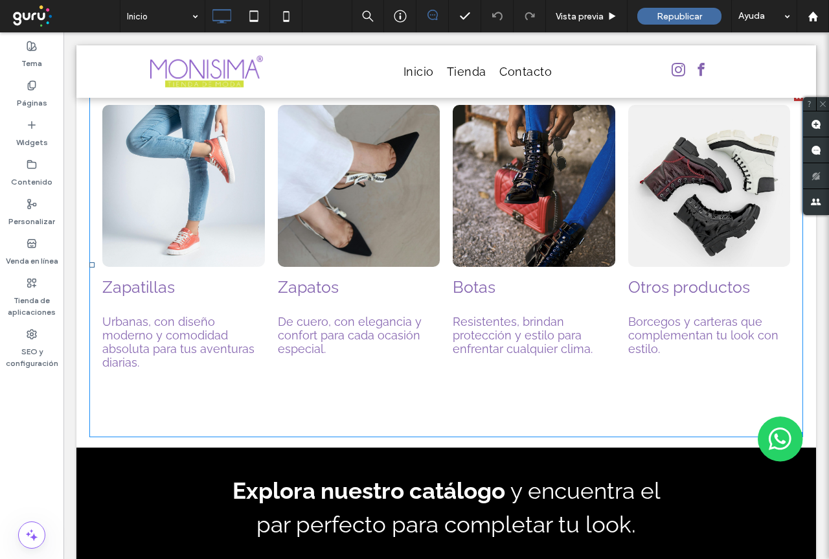
scroll to position [2267, 0]
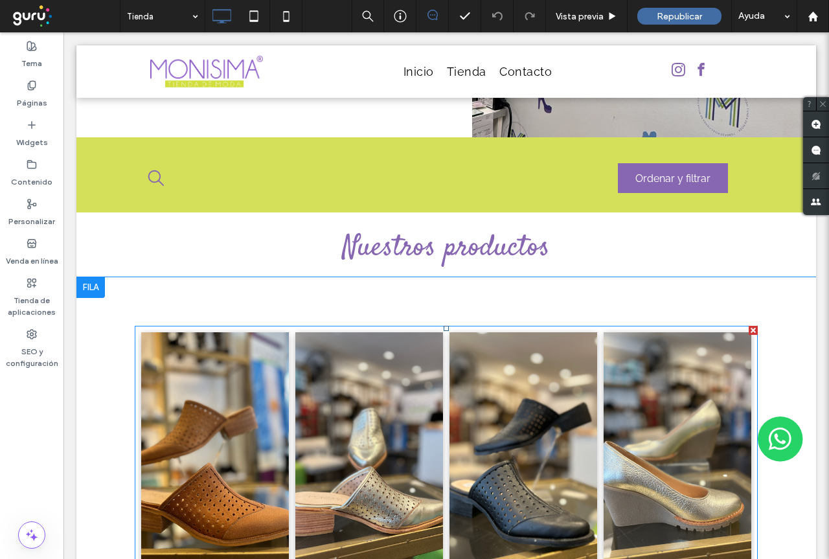
scroll to position [712, 0]
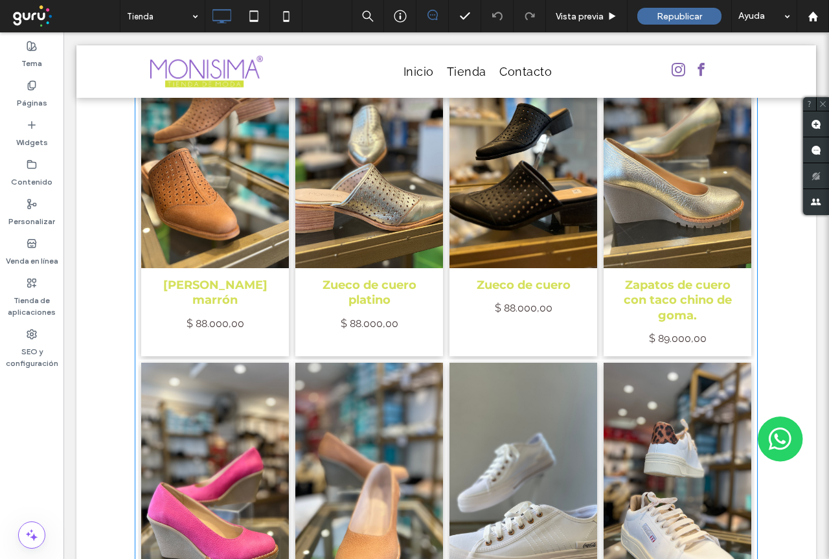
click at [204, 185] on link at bounding box center [215, 148] width 157 height 253
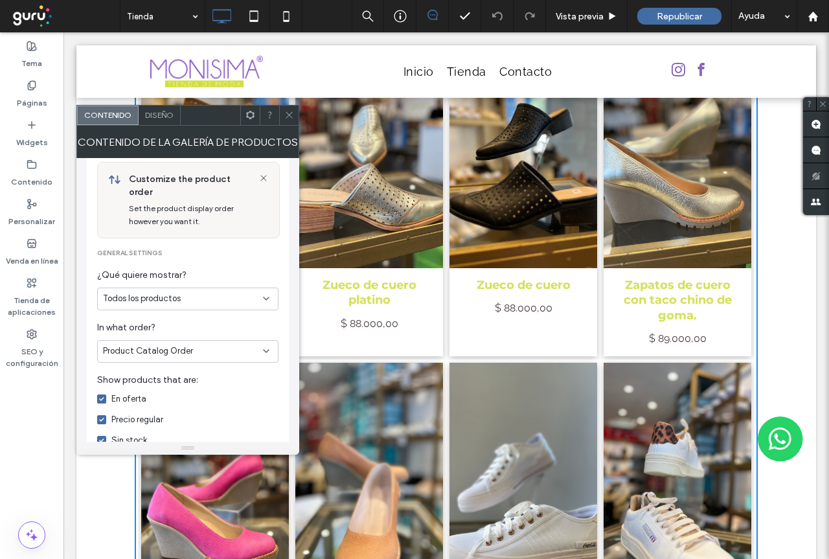
scroll to position [118, 0]
click at [268, 347] on icon at bounding box center [266, 352] width 10 height 10
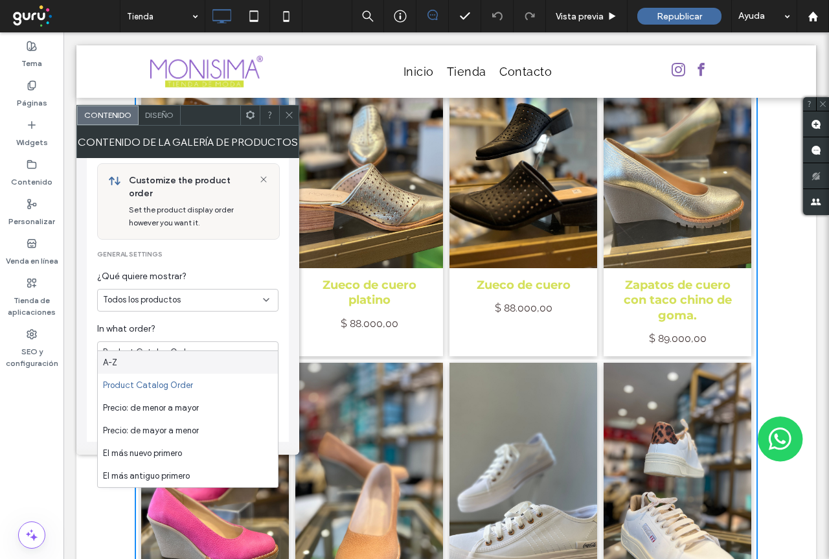
click at [268, 351] on use at bounding box center [266, 352] width 5 height 3
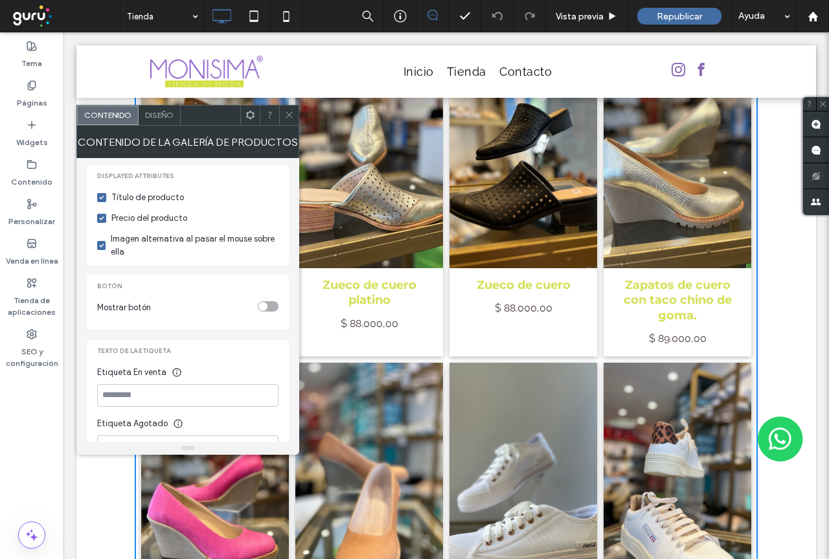
scroll to position [442, 0]
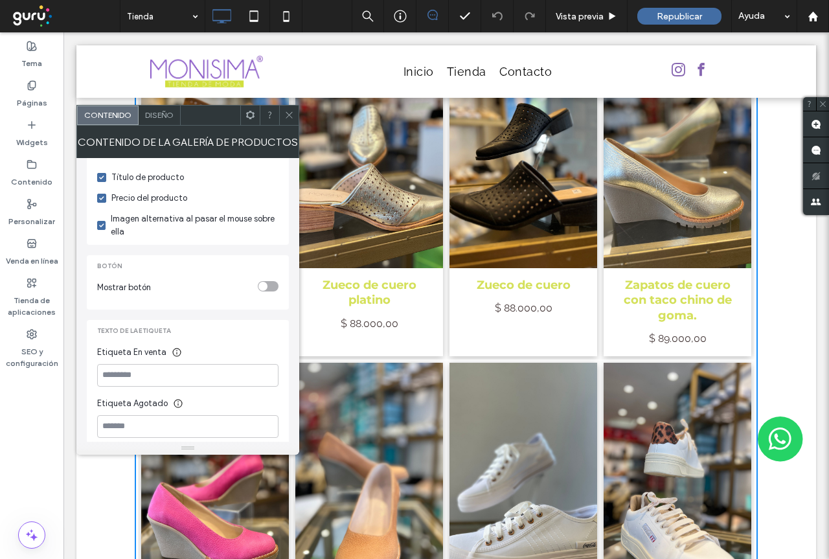
click at [155, 114] on span "Diseño" at bounding box center [159, 115] width 28 height 10
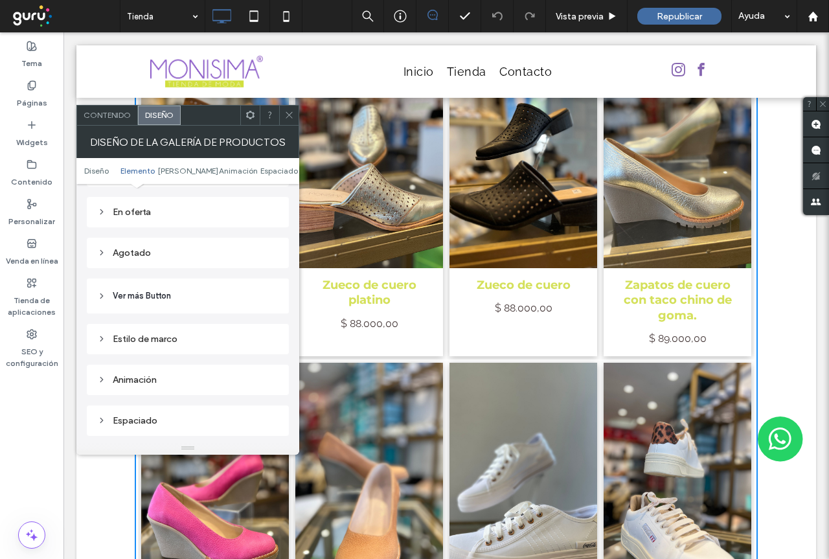
scroll to position [648, 0]
click at [176, 299] on header "Ver más Button" at bounding box center [188, 303] width 202 height 35
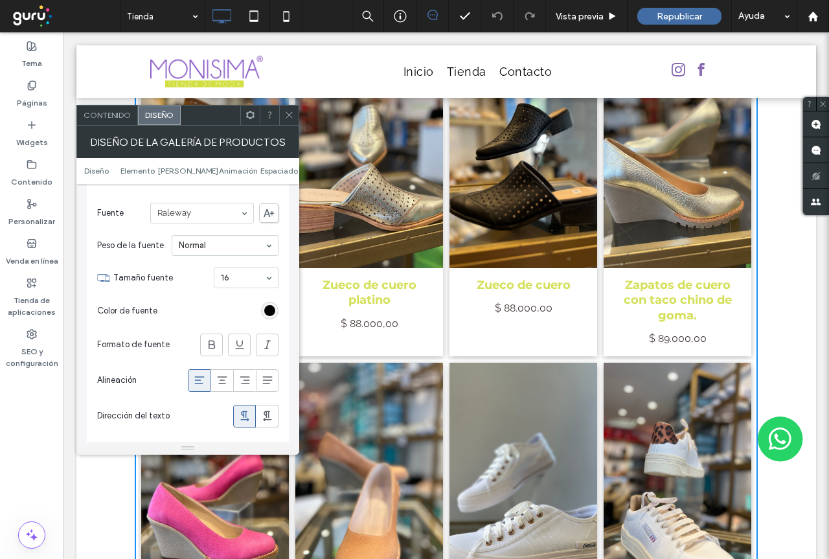
scroll to position [972, 0]
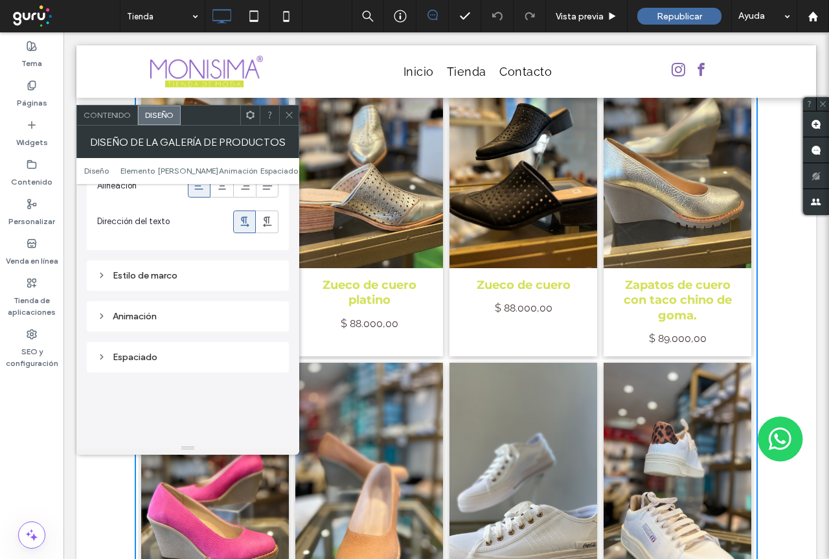
click at [288, 119] on icon at bounding box center [289, 115] width 10 height 10
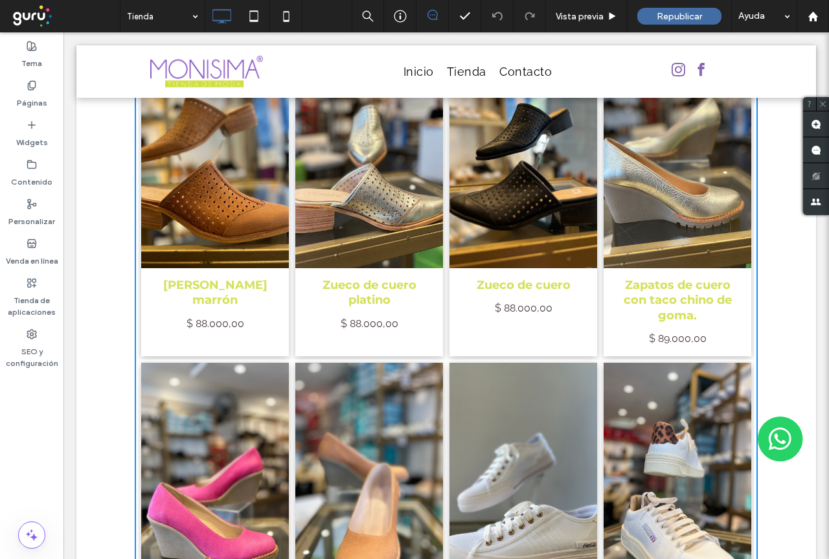
scroll to position [890, 0]
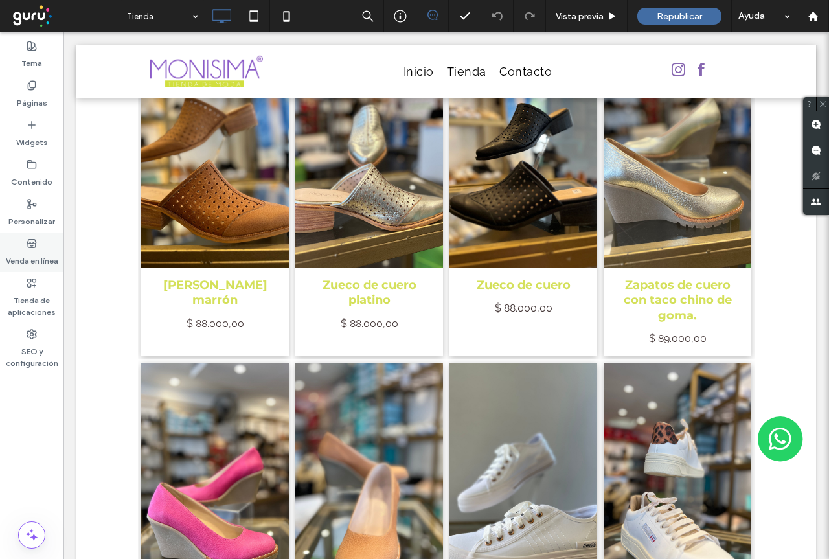
click at [38, 249] on label "Venda en línea" at bounding box center [32, 258] width 52 height 18
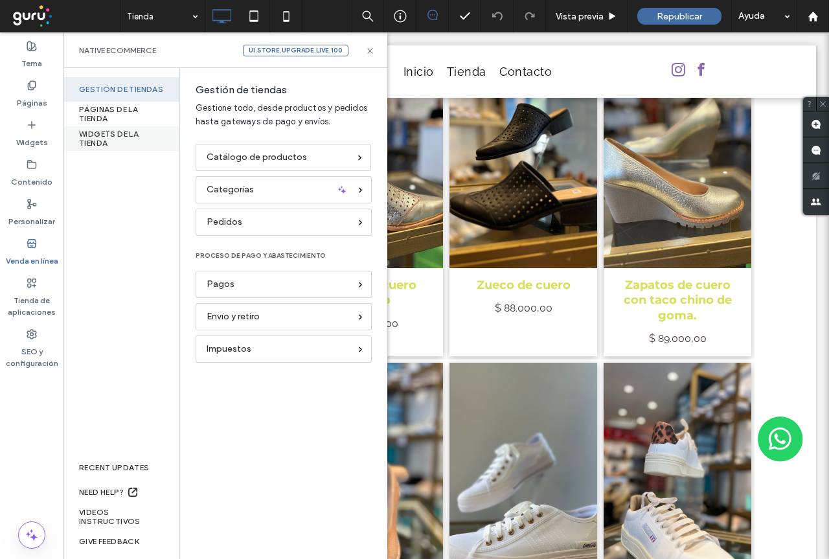
click at [122, 134] on div "WIDGETS DE LA TIENDA" at bounding box center [121, 138] width 116 height 25
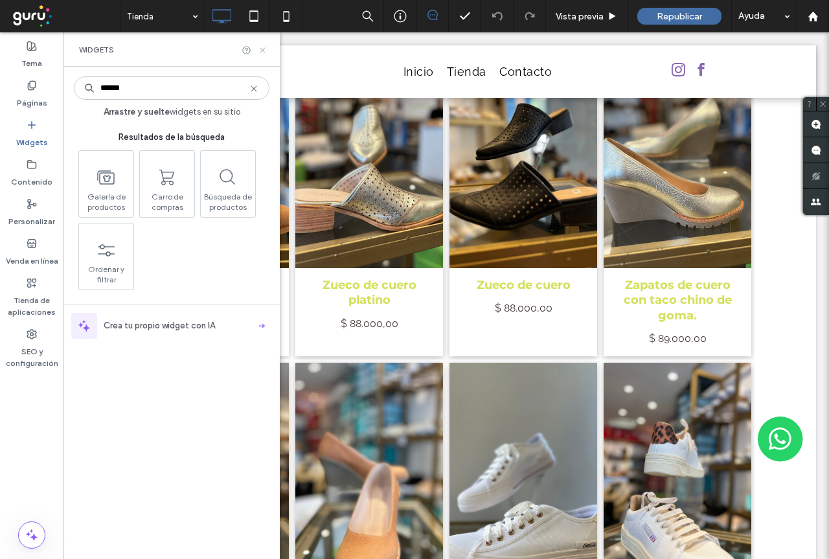
click at [262, 54] on icon at bounding box center [263, 50] width 10 height 10
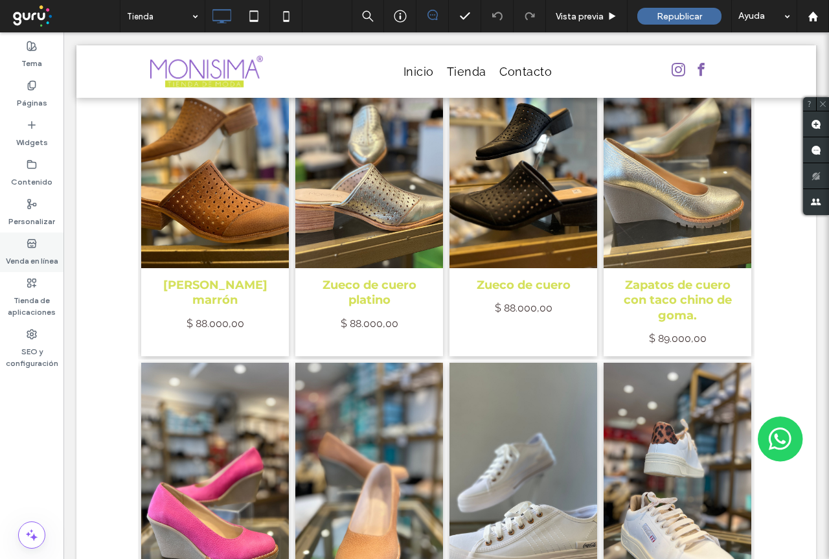
click at [38, 250] on label "Venda en línea" at bounding box center [32, 258] width 52 height 18
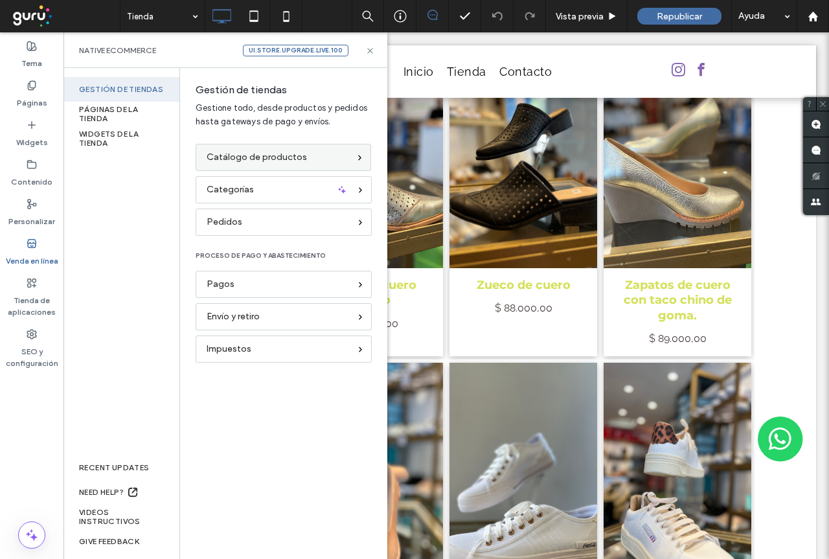
click at [267, 163] on span "Catálogo de productos" at bounding box center [257, 157] width 100 height 14
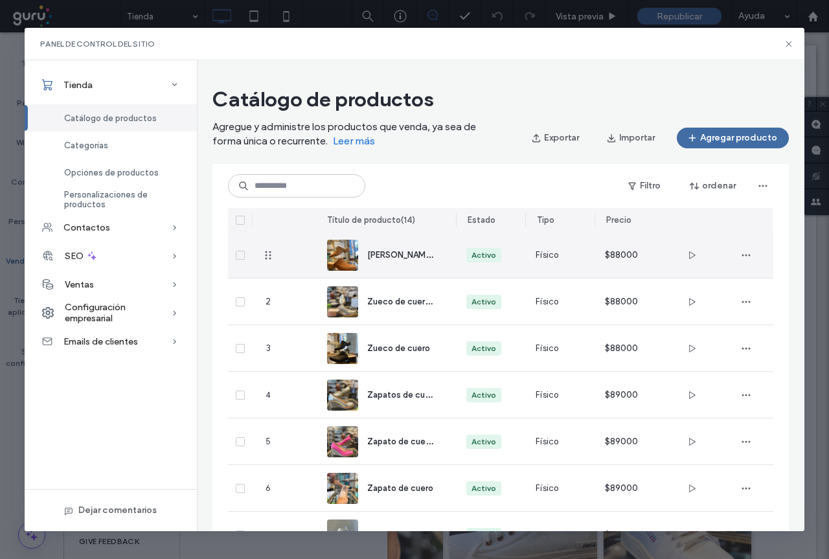
click at [404, 259] on span "Zueco de cuero marrón" at bounding box center [414, 254] width 94 height 12
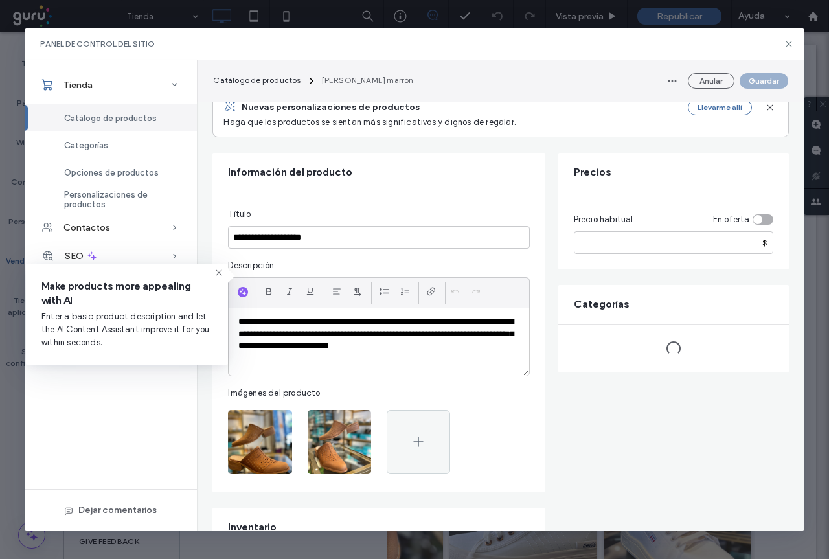
scroll to position [130, 0]
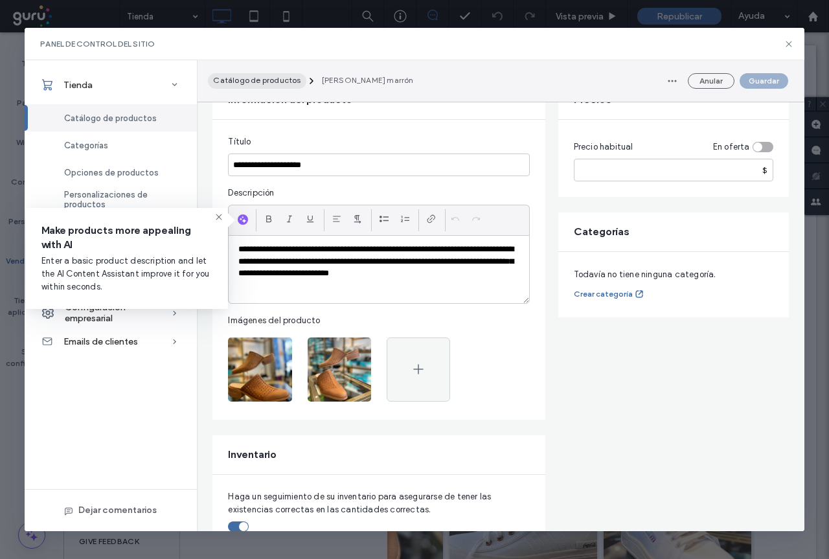
click at [267, 82] on span "Catálogo de productos" at bounding box center [256, 80] width 87 height 10
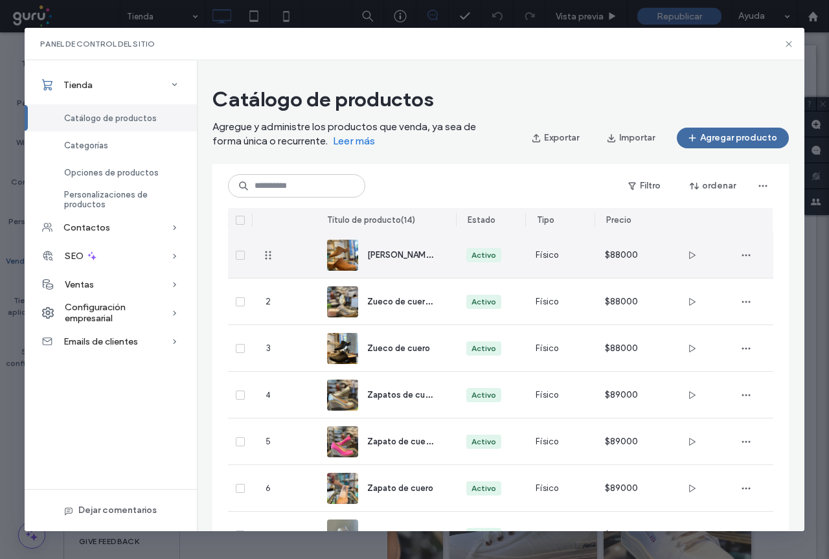
click at [389, 255] on span "Zueco de cuero marrón" at bounding box center [414, 254] width 94 height 12
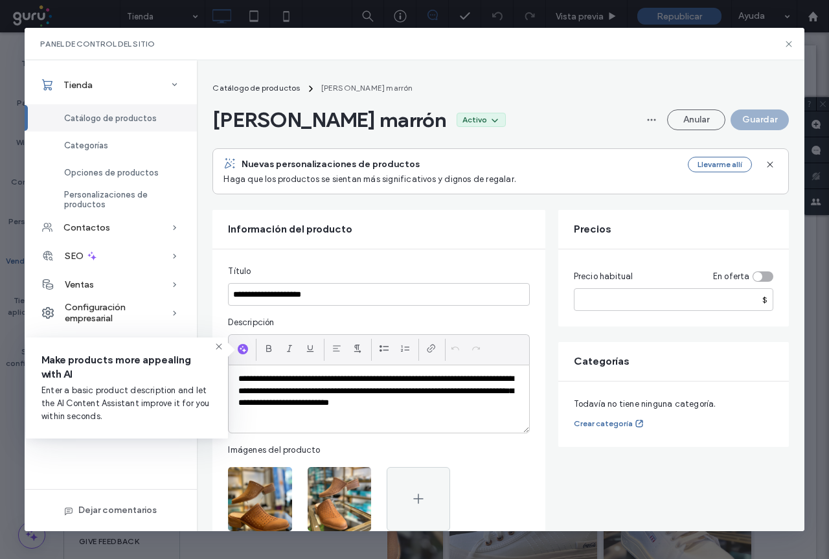
click at [129, 119] on span "Catálogo de productos" at bounding box center [110, 118] width 93 height 10
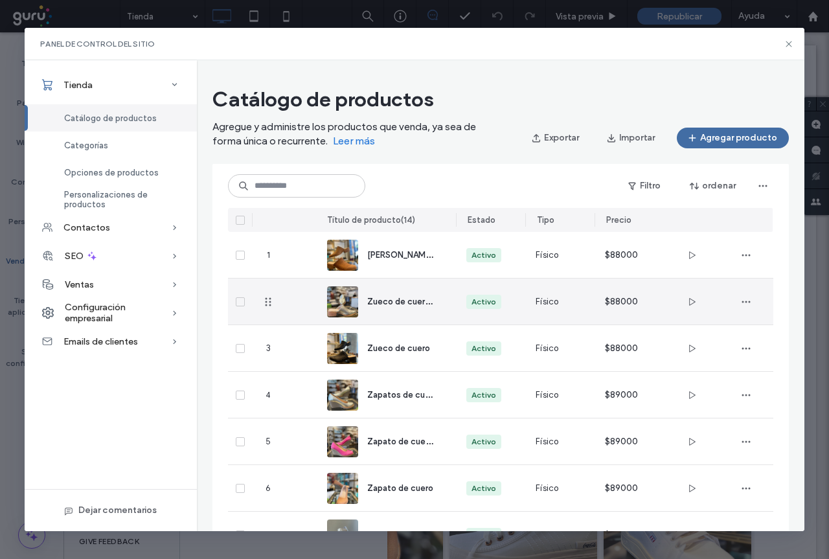
click at [402, 302] on span "Zueco de cuero platino" at bounding box center [413, 301] width 92 height 12
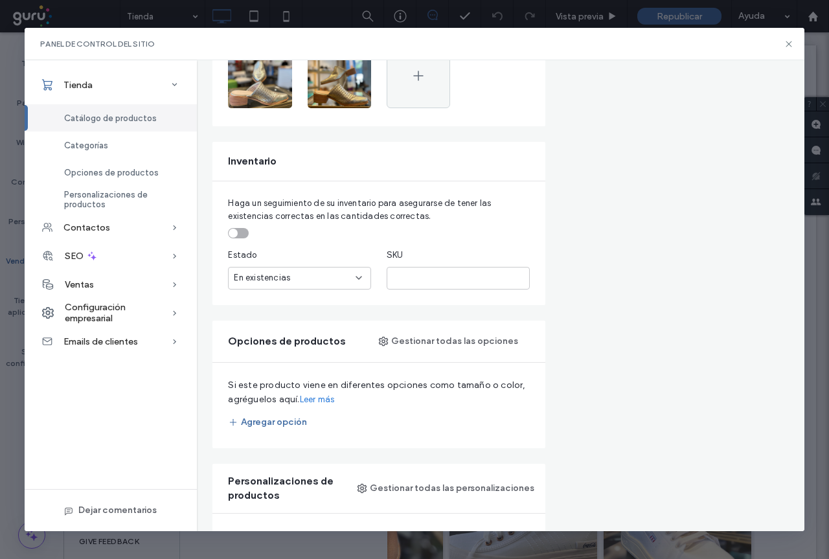
scroll to position [453, 0]
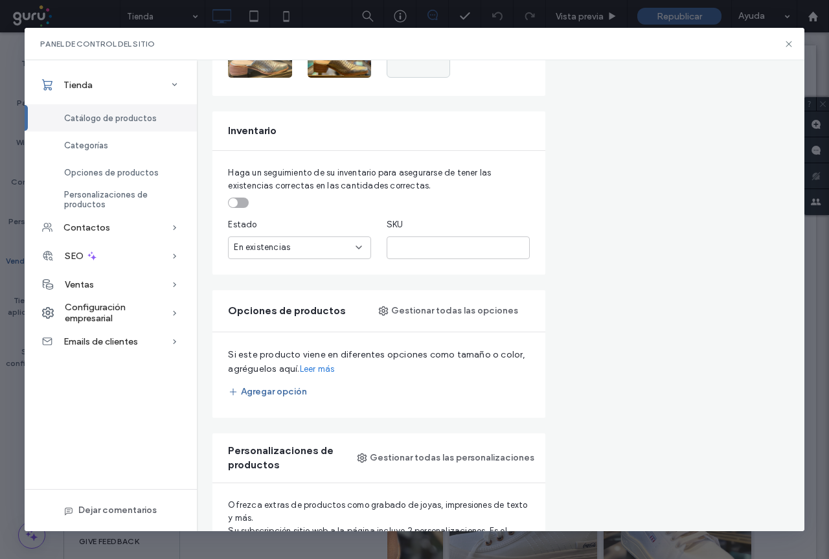
click at [240, 199] on div "toggle" at bounding box center [238, 203] width 21 height 10
click at [293, 392] on button "Agregar opción" at bounding box center [267, 391] width 79 height 21
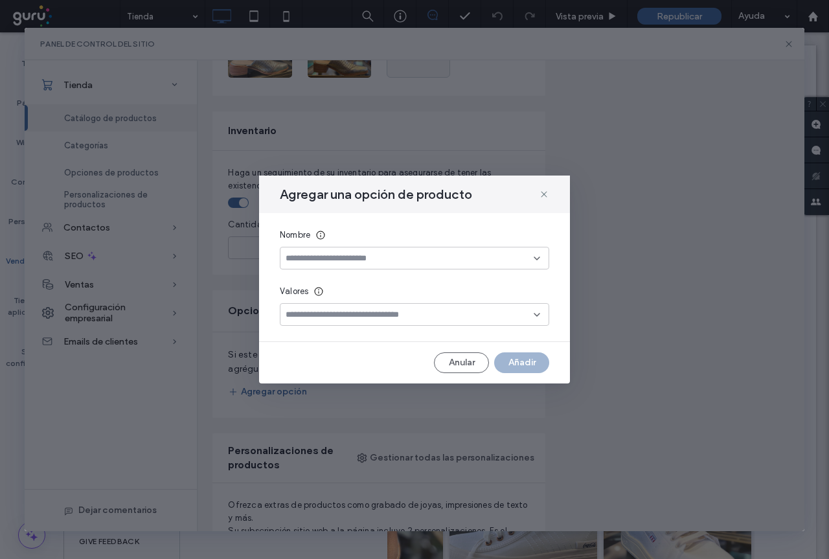
click at [340, 260] on input at bounding box center [410, 258] width 248 height 10
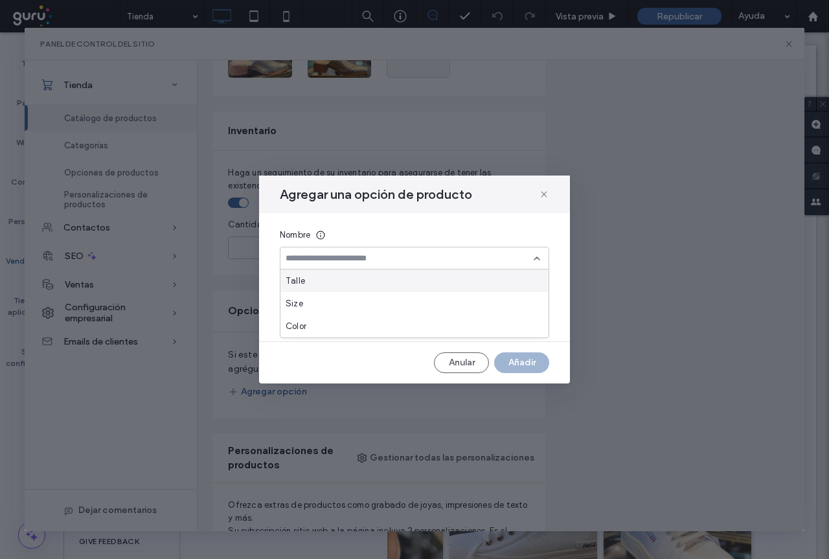
click at [330, 278] on div "Talle" at bounding box center [414, 280] width 268 height 23
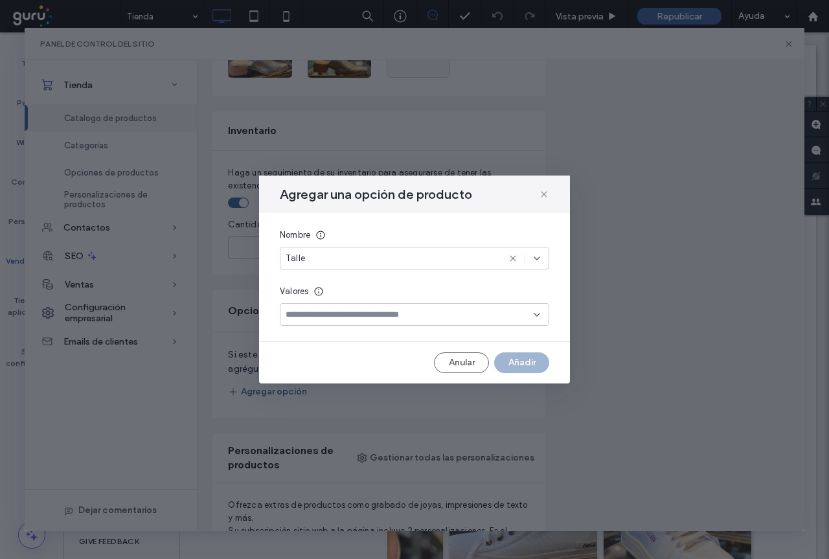
click at [400, 317] on input at bounding box center [410, 315] width 248 height 10
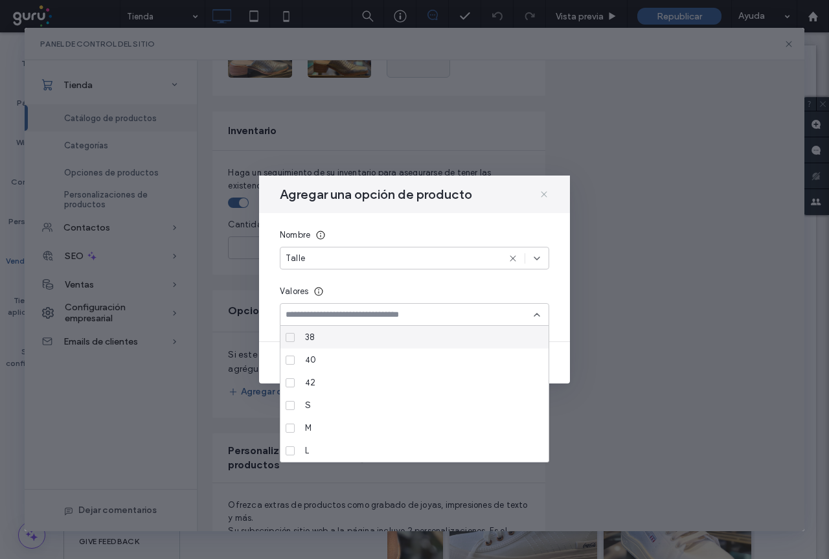
click at [541, 191] on icon at bounding box center [544, 194] width 10 height 10
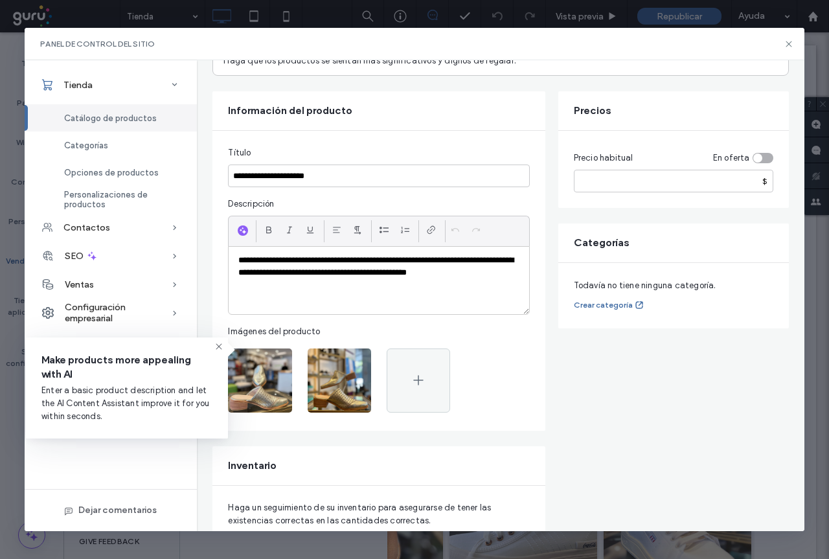
scroll to position [0, 0]
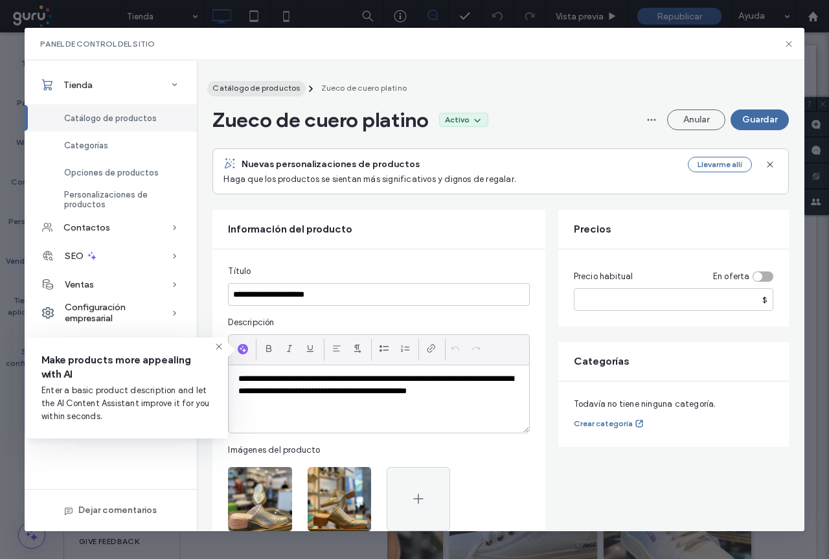
click at [268, 90] on span "Catálogo de productos" at bounding box center [255, 88] width 87 height 10
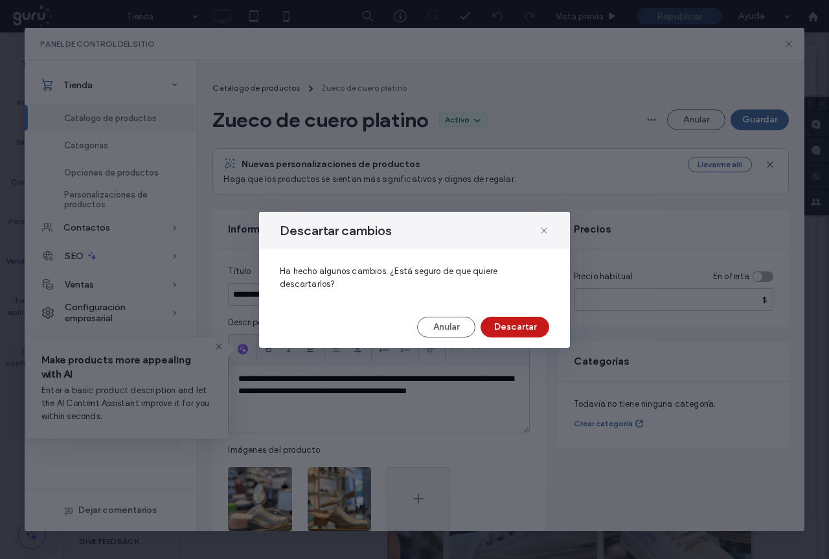
click at [523, 324] on button "Descartar" at bounding box center [515, 327] width 69 height 21
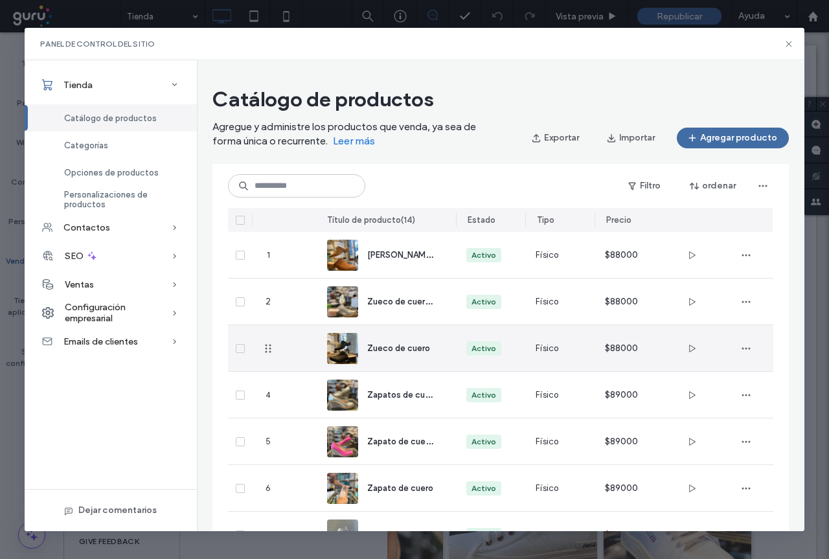
click at [409, 349] on span "Zueco de cuero" at bounding box center [398, 348] width 63 height 10
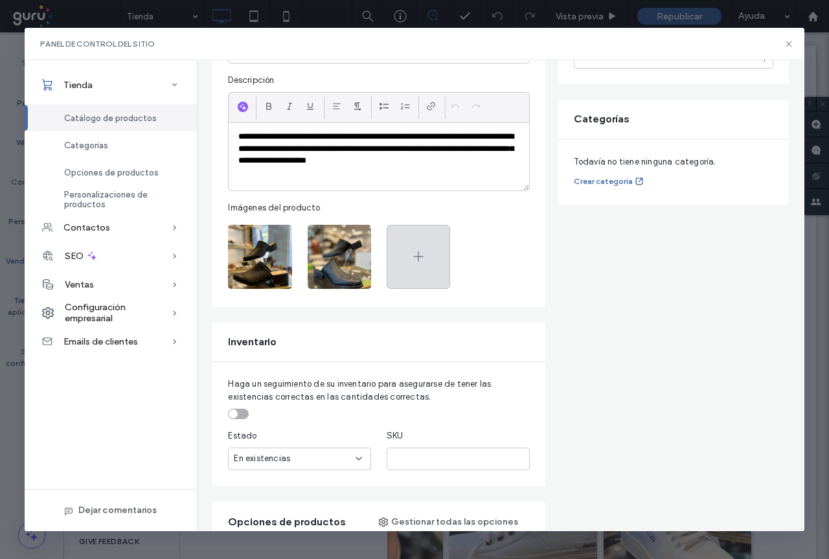
scroll to position [518, 0]
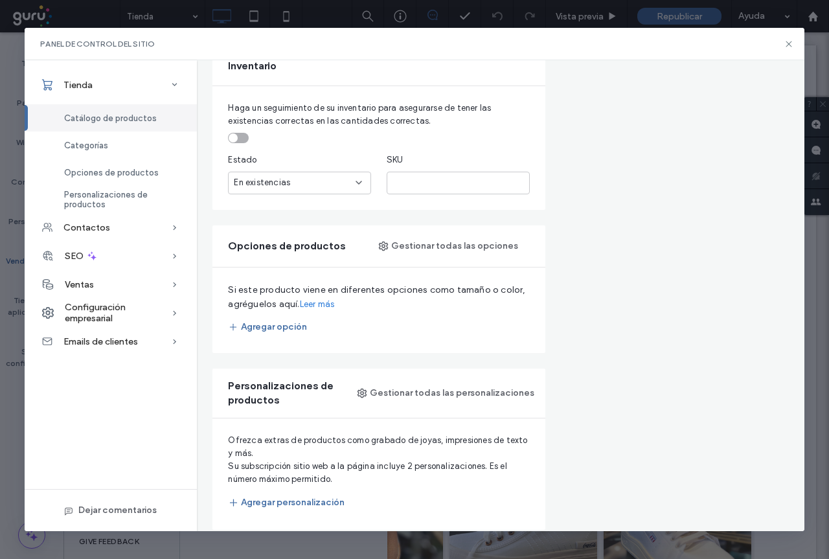
click at [242, 138] on div "toggle" at bounding box center [238, 138] width 21 height 10
click at [287, 327] on button "Agregar opción" at bounding box center [267, 327] width 79 height 21
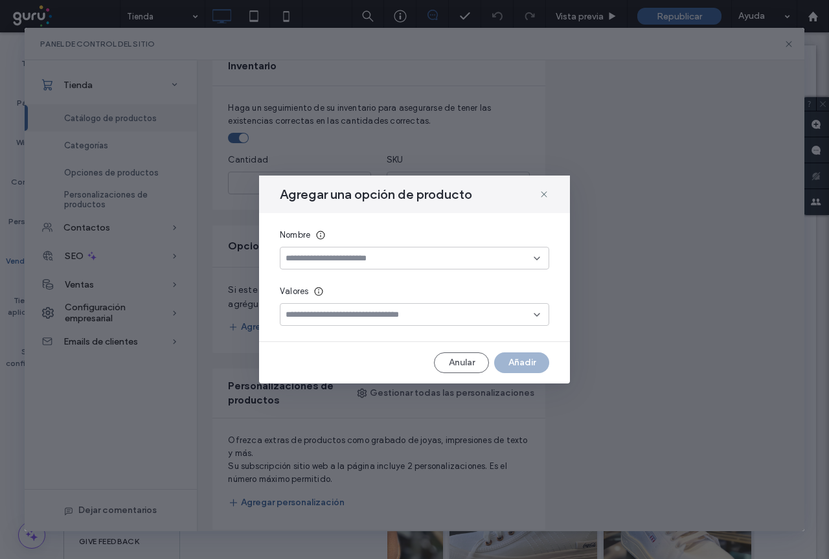
click at [339, 256] on input at bounding box center [410, 258] width 248 height 10
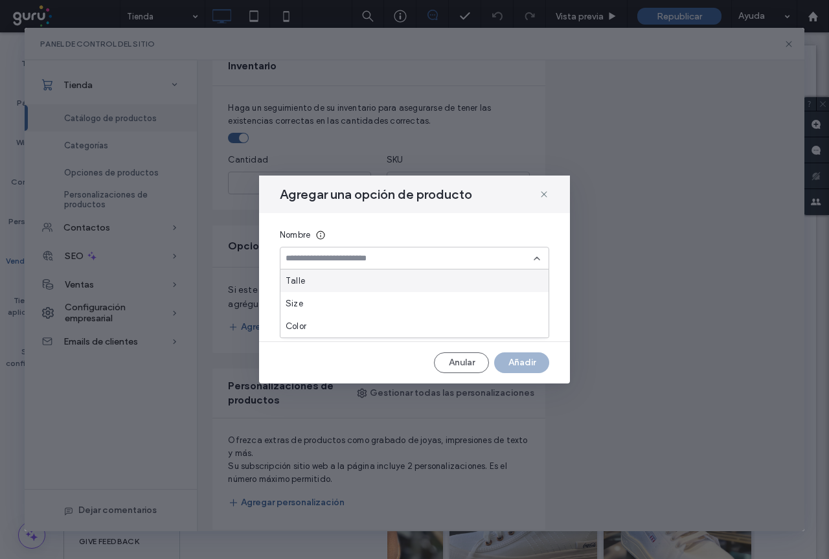
click at [337, 280] on div "Talle" at bounding box center [414, 280] width 268 height 23
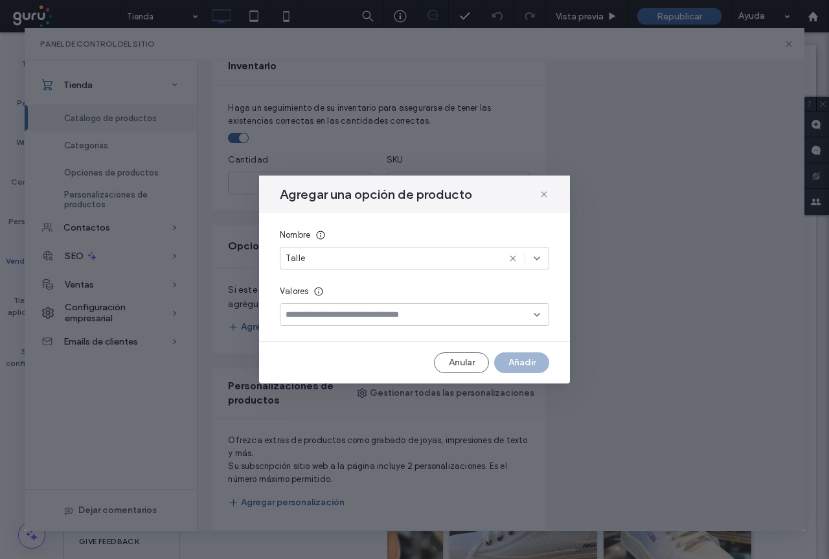
click at [341, 318] on input at bounding box center [410, 315] width 248 height 10
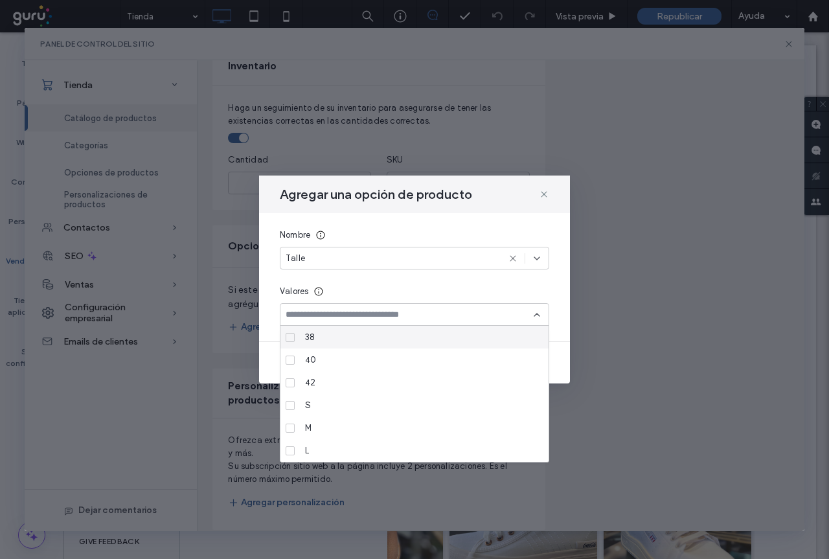
click at [310, 313] on input at bounding box center [410, 315] width 248 height 10
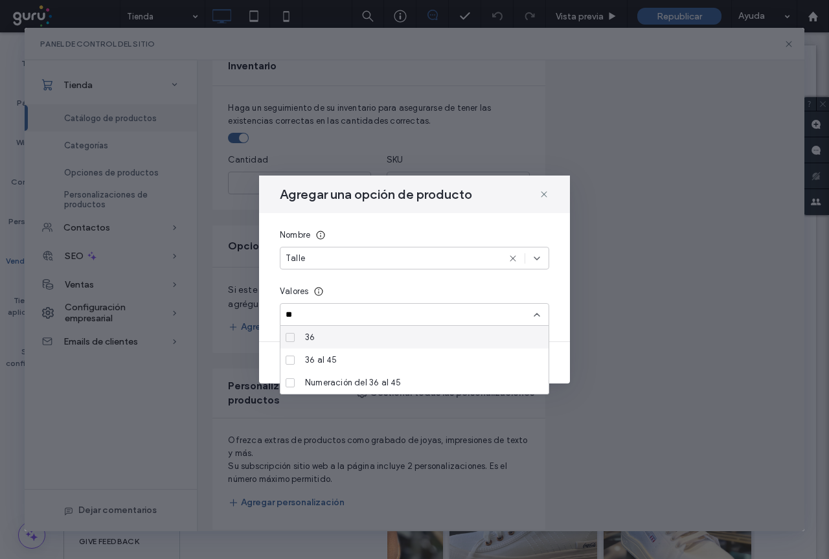
type input "**"
click at [288, 334] on span at bounding box center [290, 337] width 9 height 9
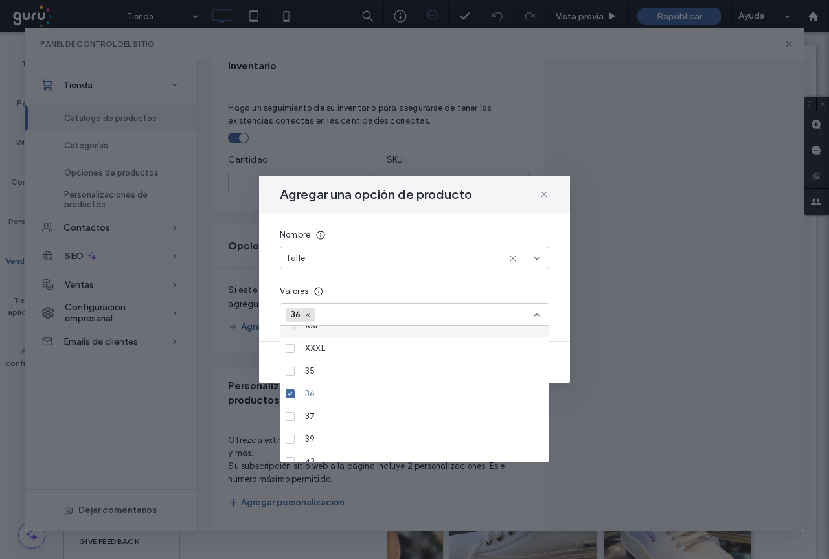
click at [343, 310] on input at bounding box center [365, 314] width 89 height 19
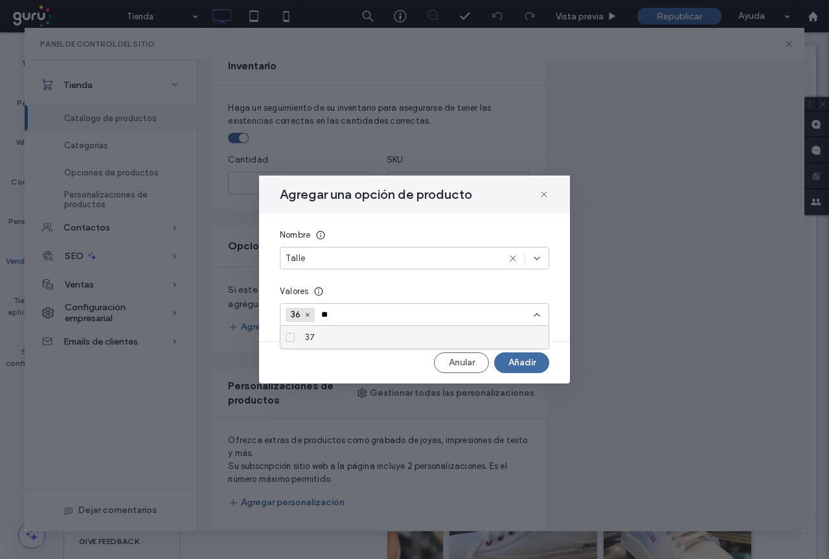
type input "**"
click at [327, 339] on div "37" at bounding box center [419, 337] width 238 height 23
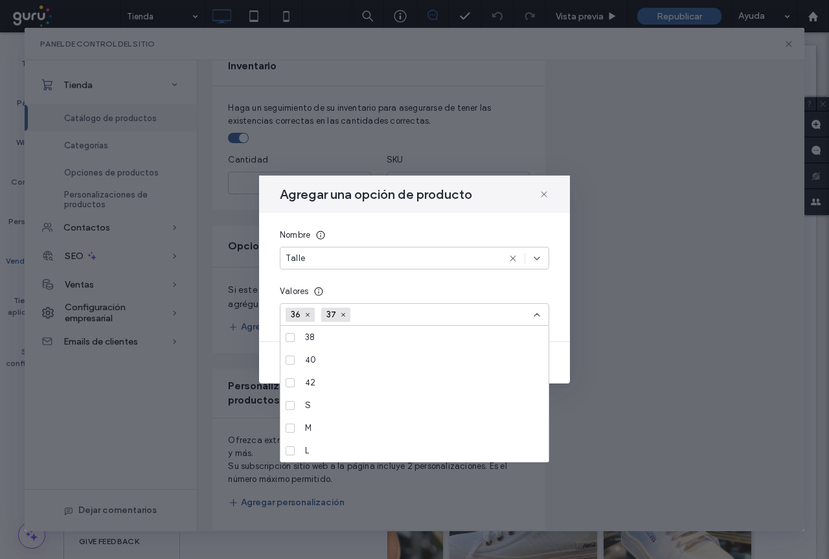
scroll to position [238, 0]
click at [372, 314] on input at bounding box center [401, 314] width 89 height 19
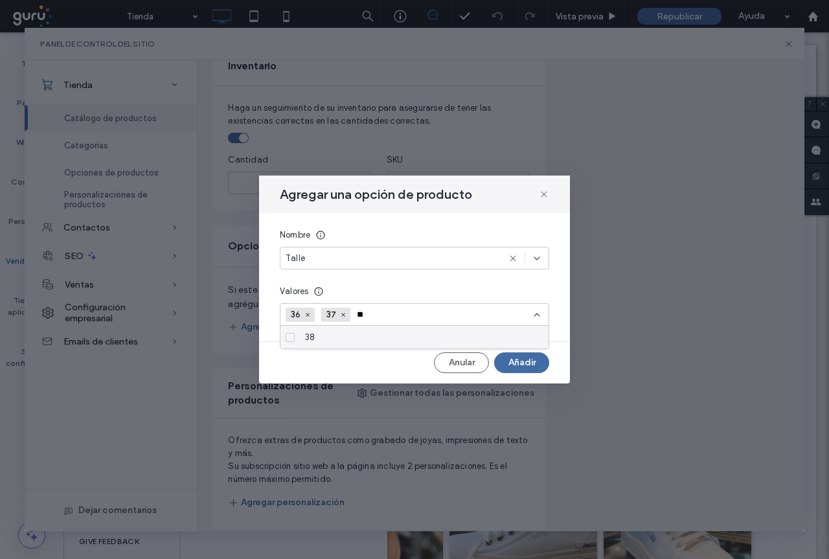
type input "**"
click at [358, 340] on div "38" at bounding box center [419, 337] width 238 height 23
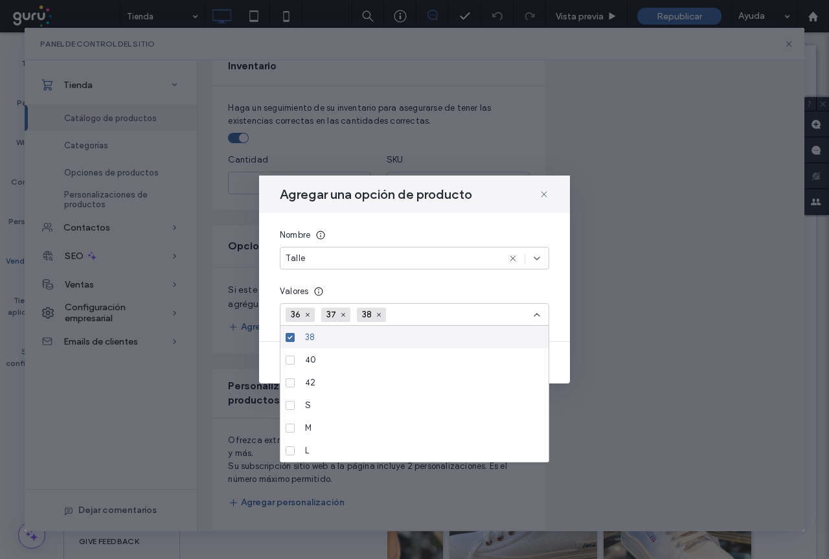
drag, startPoint x: 467, startPoint y: 295, endPoint x: 506, endPoint y: 347, distance: 65.7
click at [470, 299] on div "Valores 36 37 38" at bounding box center [414, 305] width 269 height 41
drag, startPoint x: 494, startPoint y: 288, endPoint x: 495, endPoint y: 304, distance: 16.3
click at [494, 289] on div "Valores" at bounding box center [414, 291] width 269 height 13
click at [495, 309] on div "36 37 38" at bounding box center [410, 314] width 248 height 19
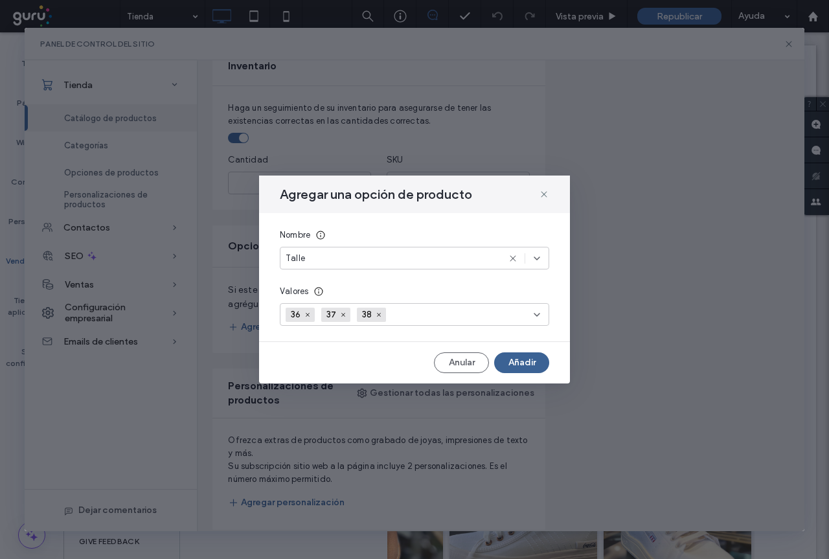
click at [516, 364] on button "Añadir" at bounding box center [521, 362] width 55 height 21
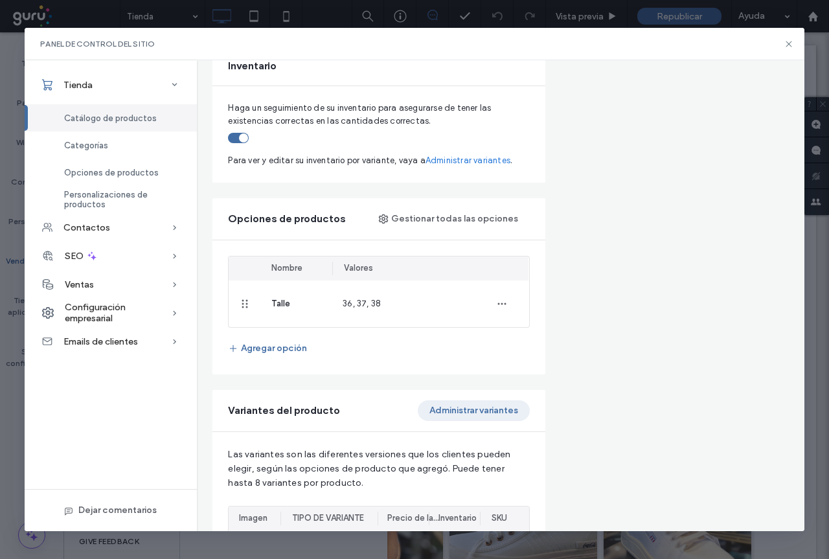
click at [470, 405] on button "Administrar variantes" at bounding box center [474, 410] width 112 height 21
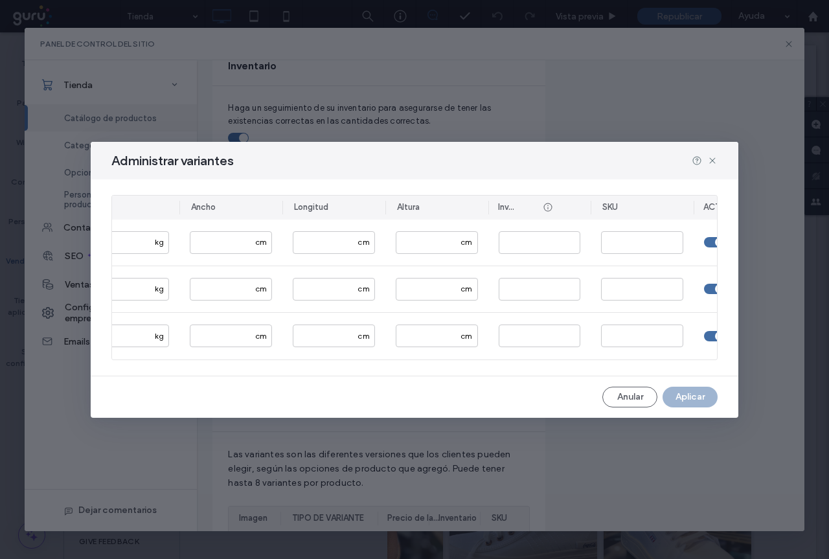
scroll to position [0, 377]
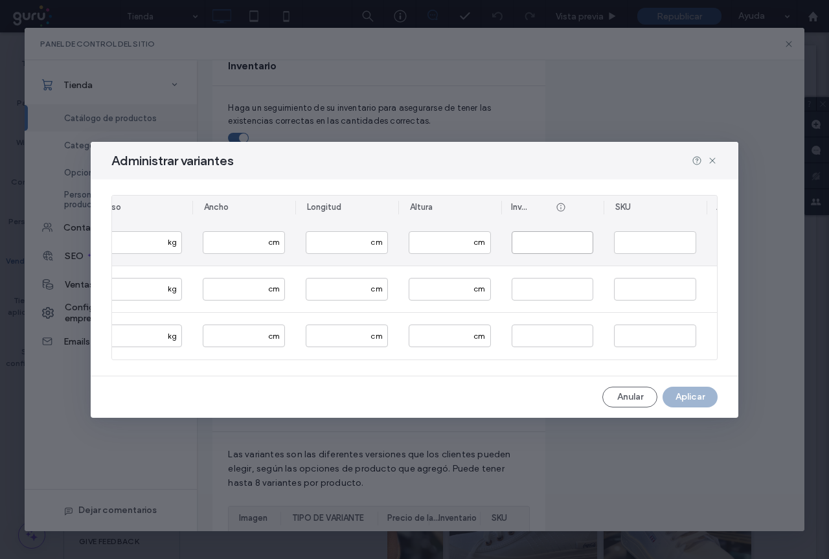
click at [537, 242] on input "*" at bounding box center [553, 242] width 82 height 23
click at [538, 242] on input "*" at bounding box center [553, 242] width 82 height 23
click at [538, 243] on input "*" at bounding box center [553, 242] width 82 height 23
drag, startPoint x: 538, startPoint y: 243, endPoint x: 500, endPoint y: 245, distance: 37.7
click at [340, 245] on section "36 $88000 $ kg cm cm cm * 37 $88000 $ kg cm cm cm * 38 $88000 $ kg cm cm cm *" at bounding box center [37, 290] width 605 height 140
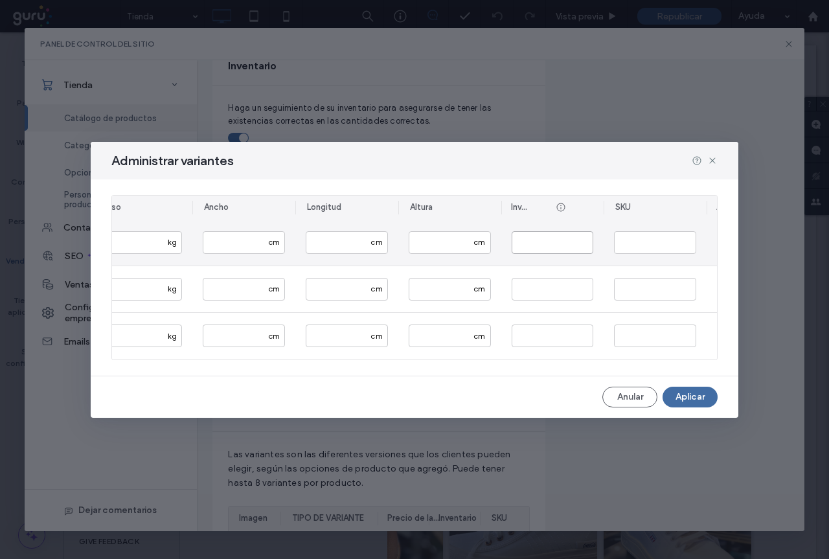
type input "*"
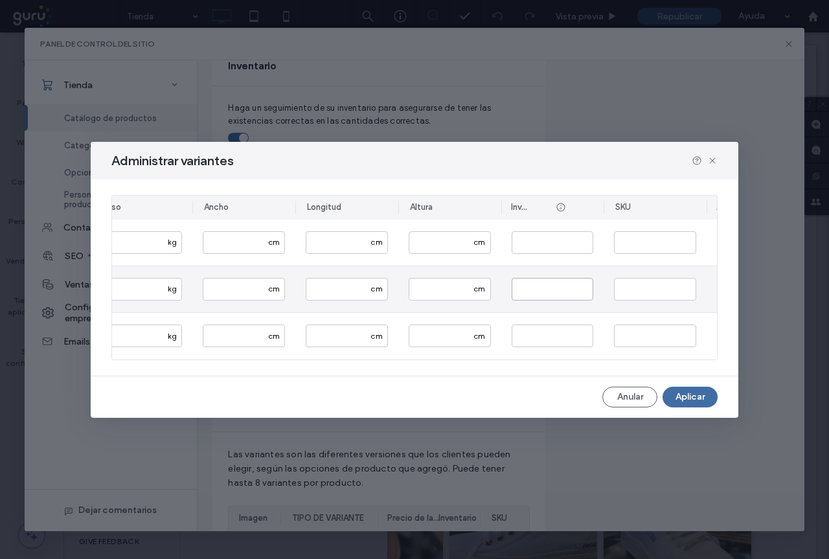
drag, startPoint x: 532, startPoint y: 284, endPoint x: 488, endPoint y: 286, distance: 43.4
click at [340, 286] on section "36 $88000 $ kg cm cm cm * 37 $88000 $ kg cm cm cm * 38 $88000 $ kg cm cm cm *" at bounding box center [37, 290] width 605 height 140
type input "*"
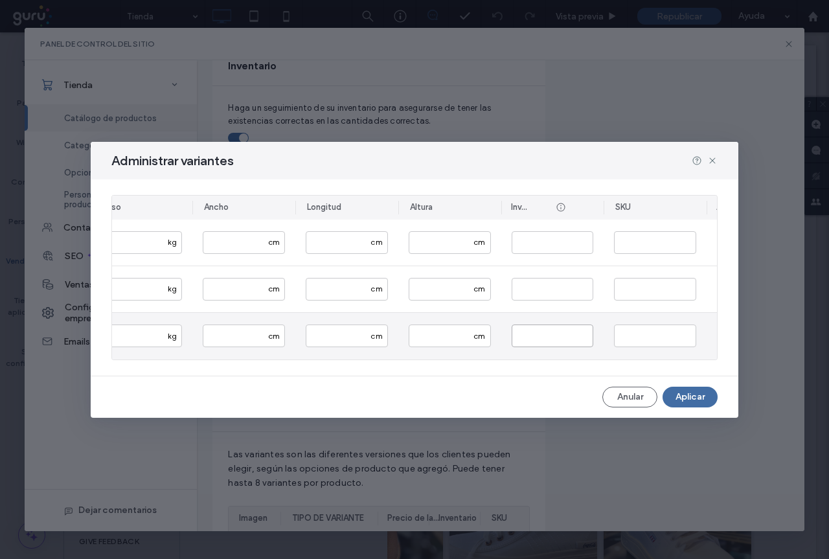
click at [340, 326] on section "36 $88000 $ kg cm cm cm * 37 $88000 $ kg cm cm cm * 38 $88000 $ kg cm cm cm *" at bounding box center [37, 290] width 605 height 140
type input "*"
click at [688, 400] on button "Aplicar" at bounding box center [690, 397] width 55 height 21
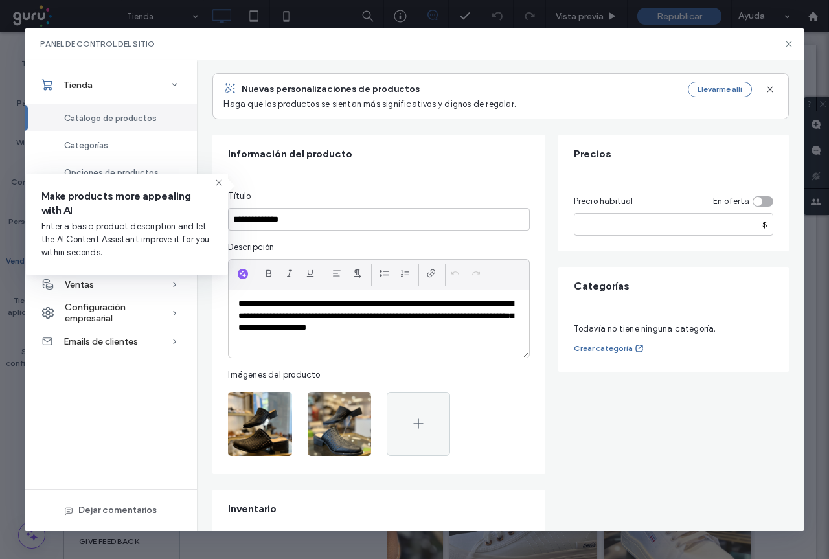
scroll to position [0, 0]
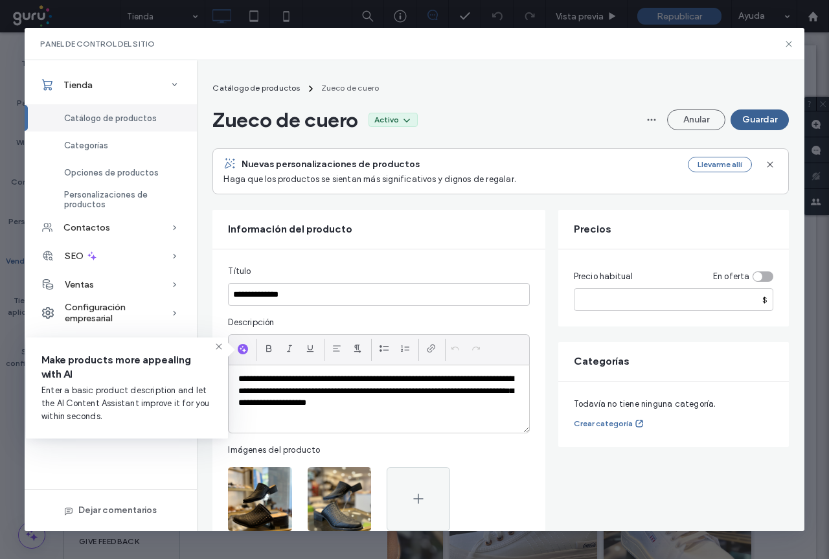
click at [758, 119] on button "Guardar" at bounding box center [760, 119] width 58 height 21
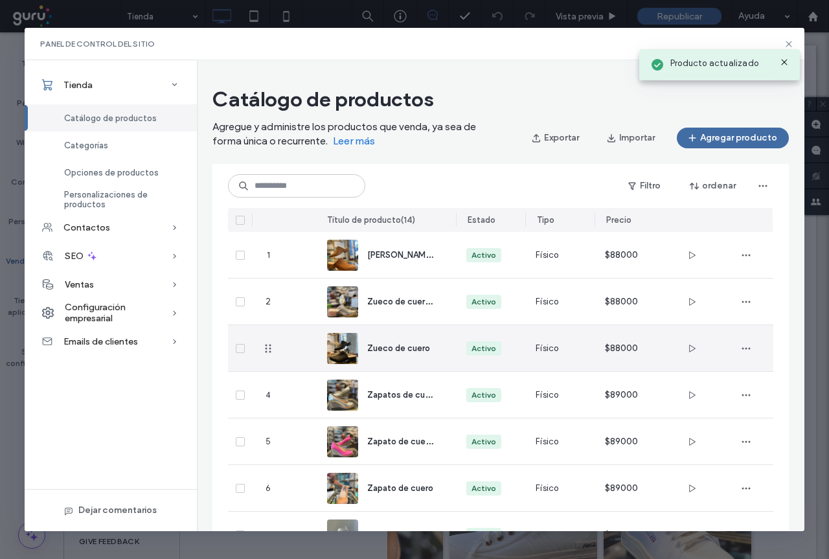
click at [399, 350] on span "Zueco de cuero" at bounding box center [398, 348] width 63 height 10
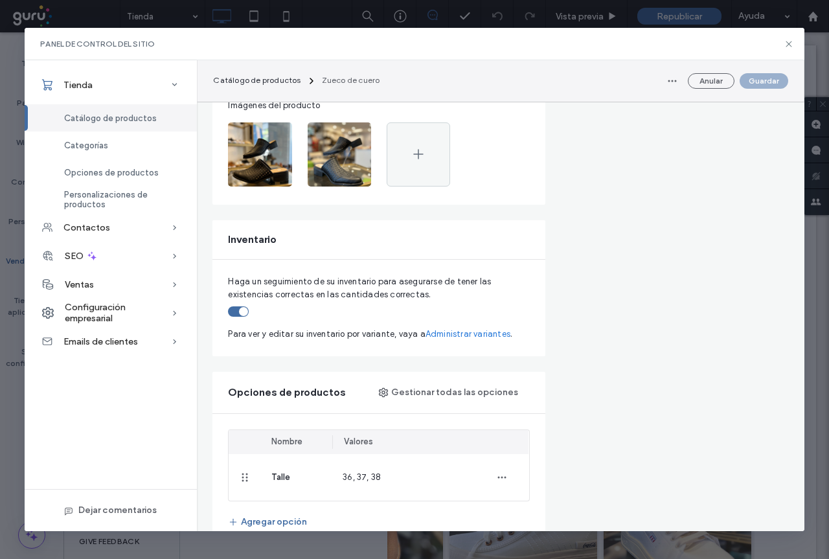
scroll to position [324, 0]
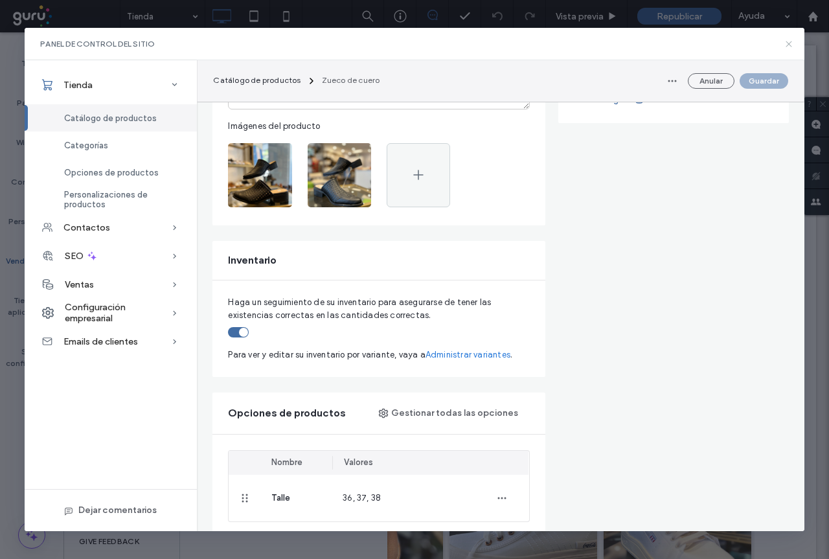
click at [788, 45] on icon at bounding box center [789, 44] width 10 height 10
click at [788, 47] on div at bounding box center [446, 71] width 740 height 52
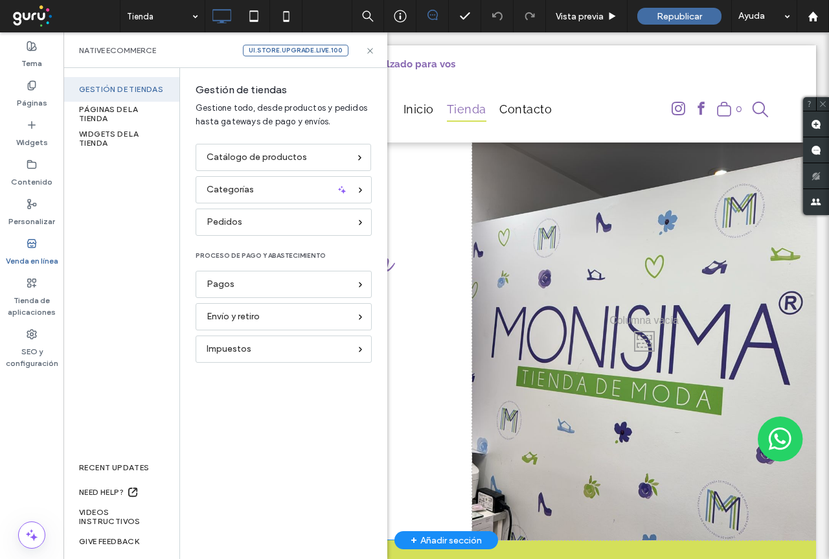
scroll to position [0, 0]
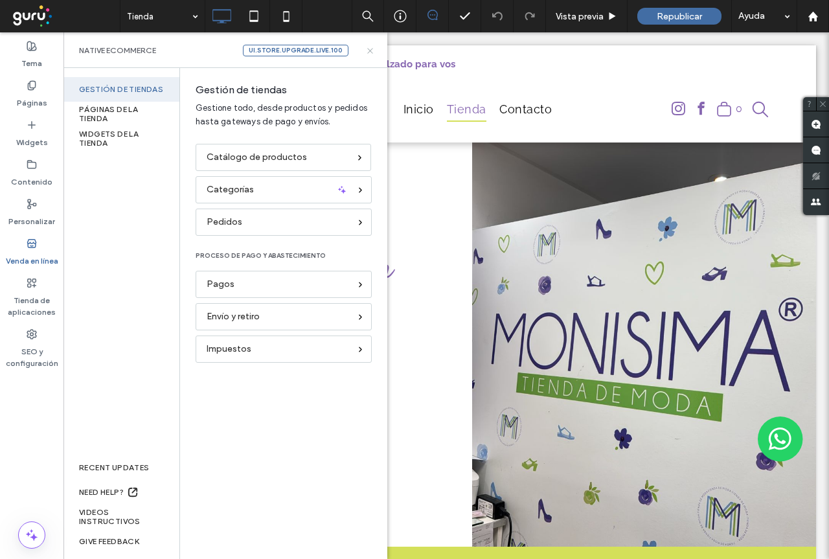
click at [369, 49] on use at bounding box center [369, 50] width 5 height 5
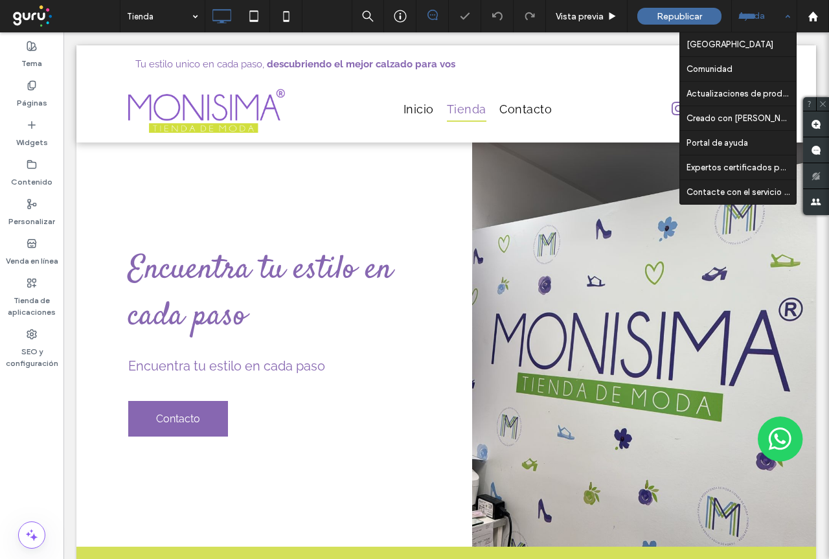
click at [761, 17] on div "Ayuda" at bounding box center [764, 16] width 65 height 32
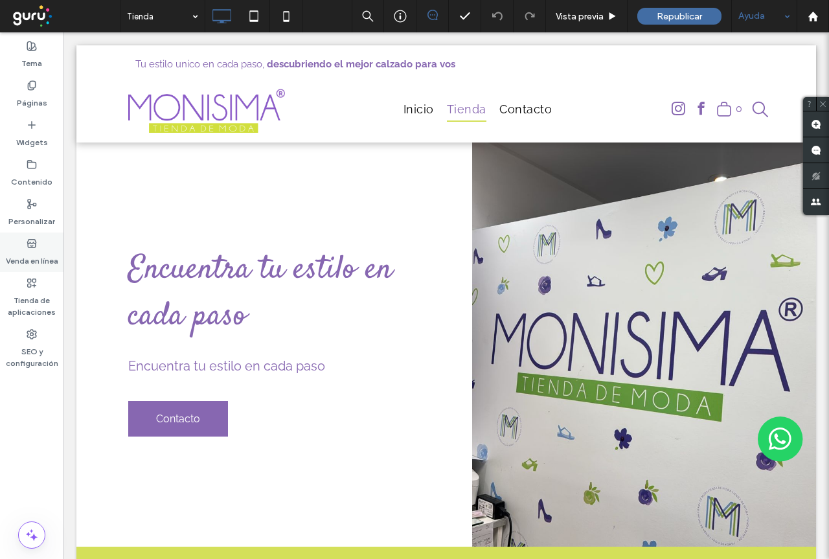
click at [41, 248] on div "Venda en línea" at bounding box center [31, 253] width 63 height 40
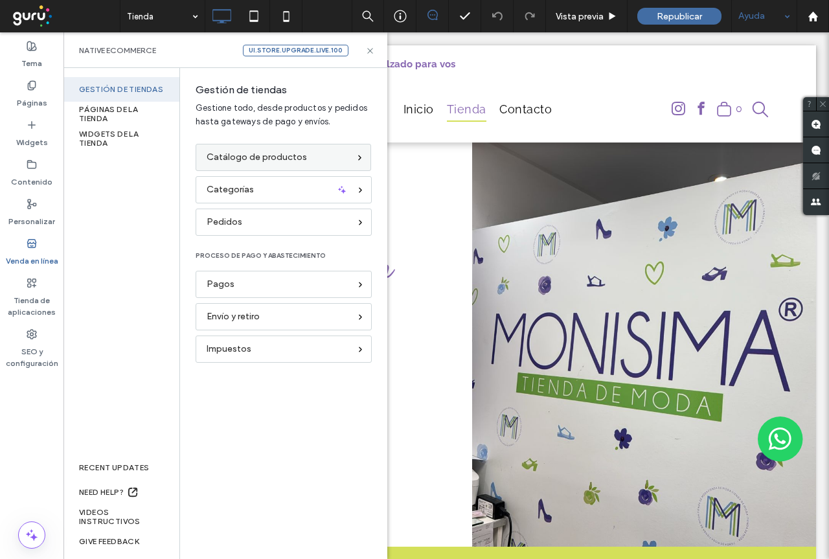
click at [275, 165] on div "Catálogo de productos" at bounding box center [284, 157] width 176 height 27
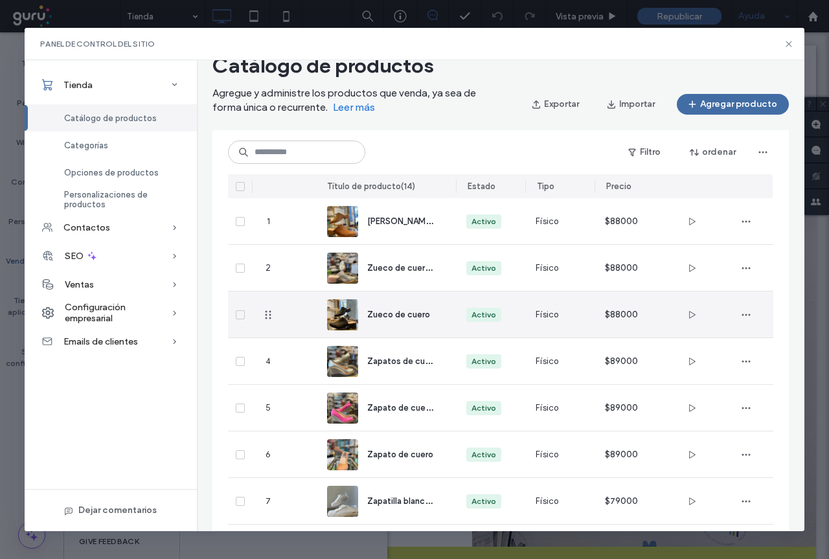
scroll to position [65, 0]
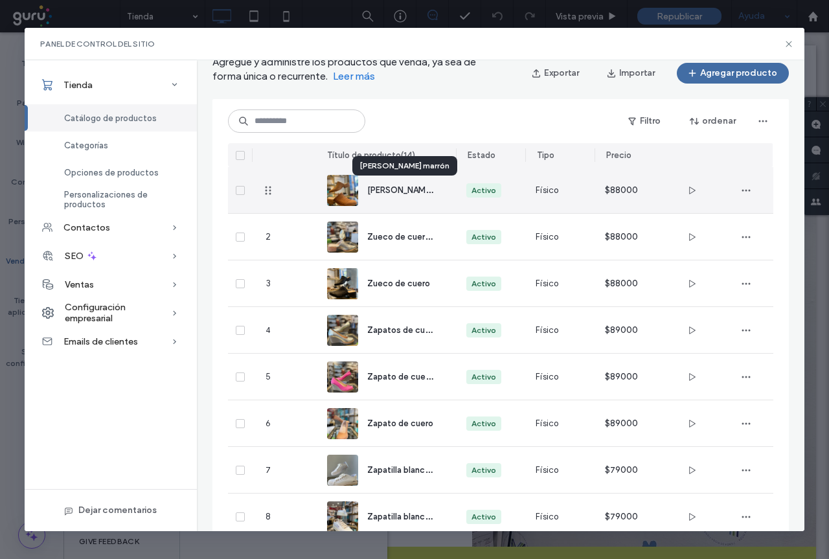
click at [385, 193] on span "[PERSON_NAME] marrón" at bounding box center [414, 189] width 94 height 12
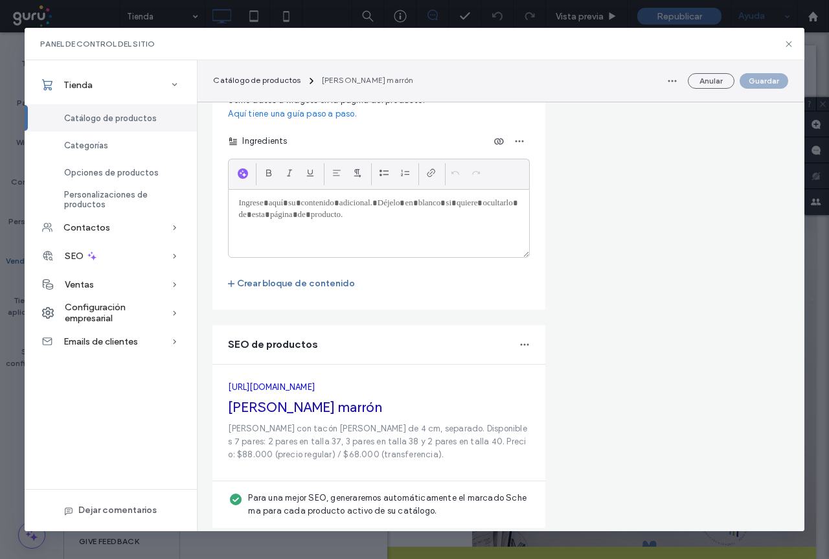
scroll to position [1745, 0]
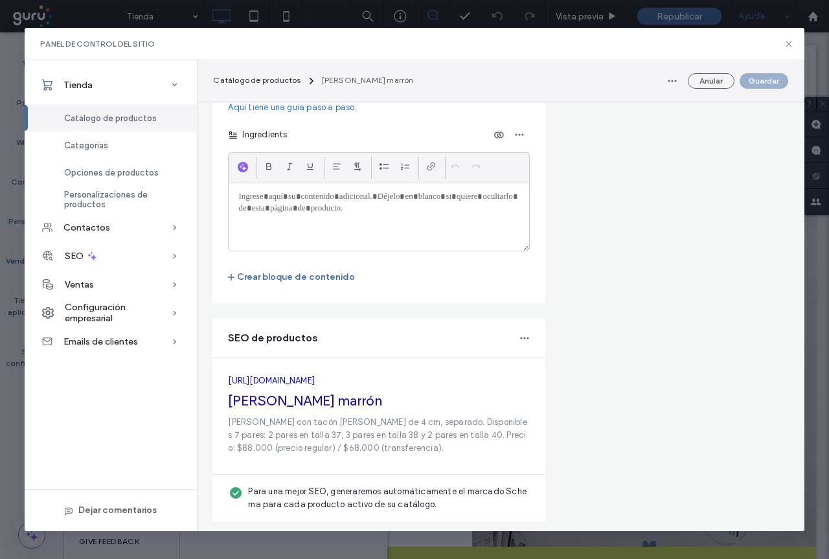
click at [111, 82] on div "Tienda" at bounding box center [111, 85] width 172 height 28
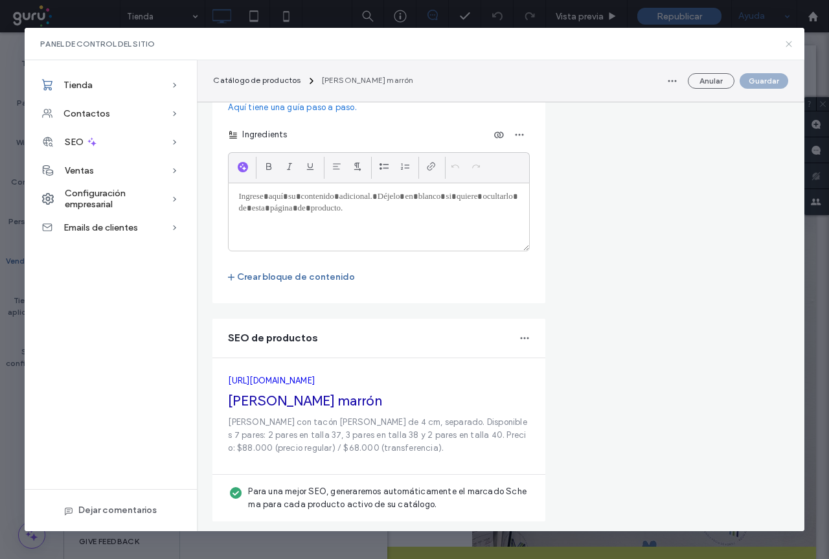
click at [787, 44] on icon at bounding box center [789, 44] width 10 height 10
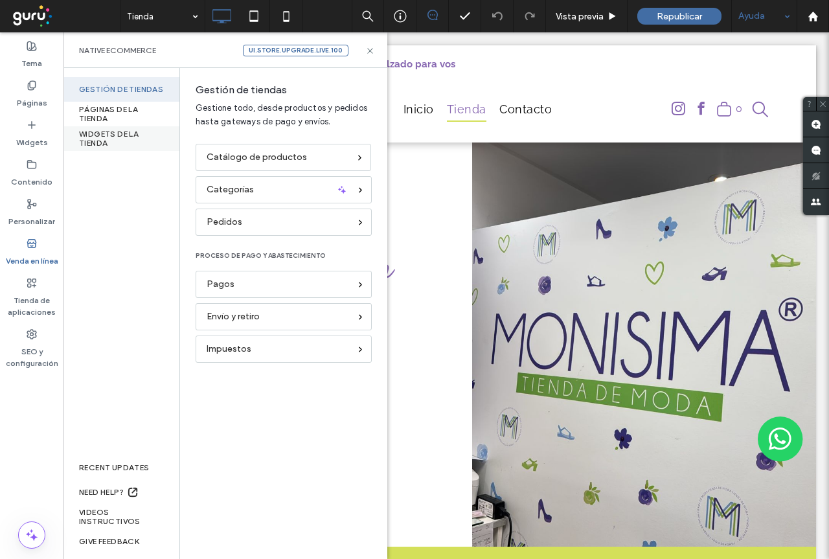
click at [117, 142] on div "WIDGETS DE LA TIENDA" at bounding box center [121, 138] width 116 height 25
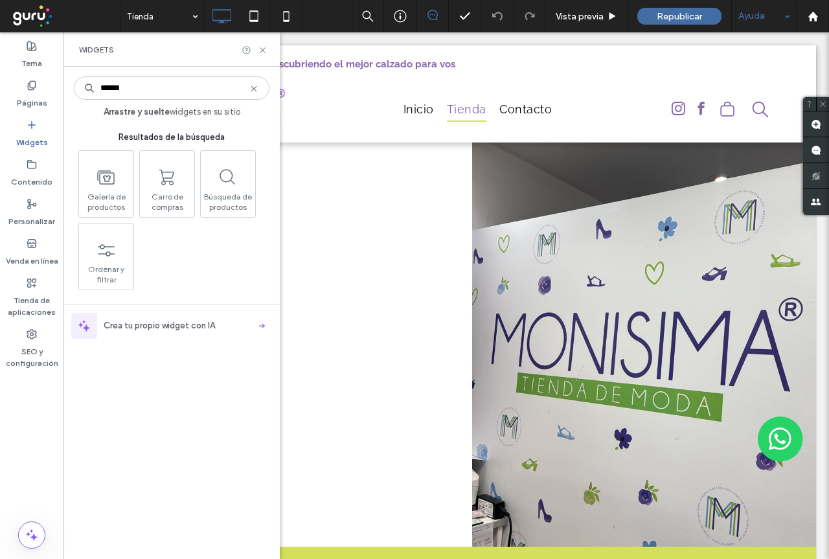
scroll to position [0, 0]
click at [44, 254] on label "Venda en línea" at bounding box center [32, 258] width 52 height 18
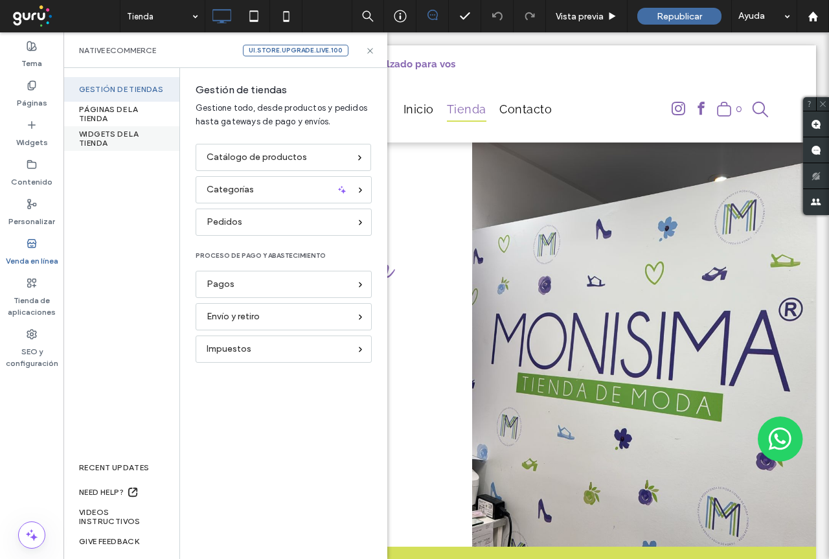
click at [95, 137] on div "WIDGETS DE LA TIENDA" at bounding box center [121, 138] width 116 height 25
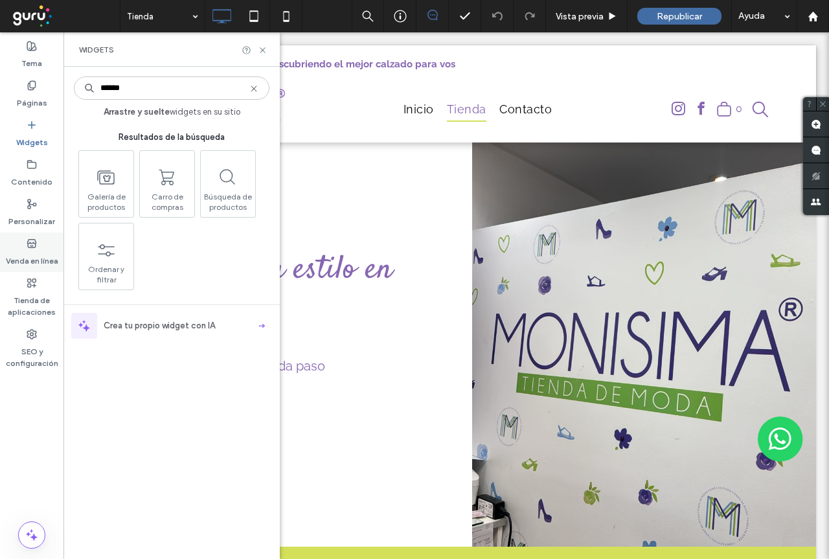
click at [33, 251] on label "Venda en línea" at bounding box center [32, 258] width 52 height 18
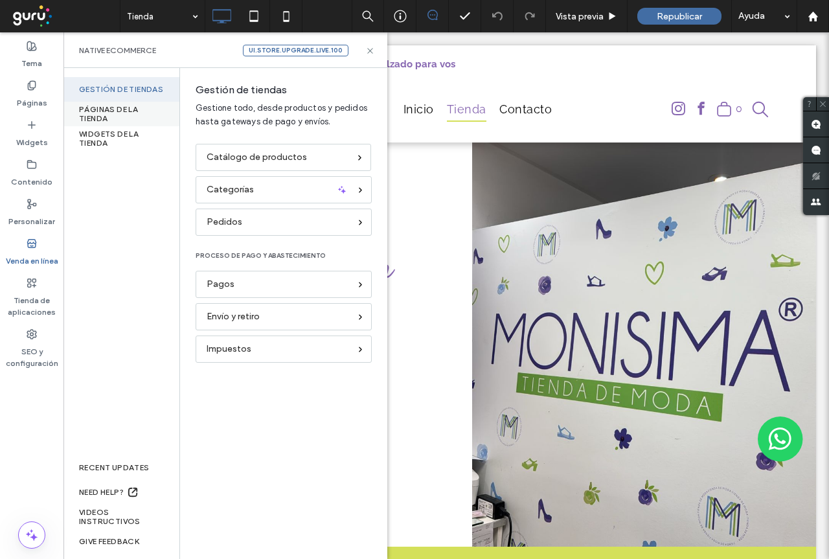
click at [99, 113] on div "PÁGINAS DE LA TIENDA" at bounding box center [121, 114] width 116 height 25
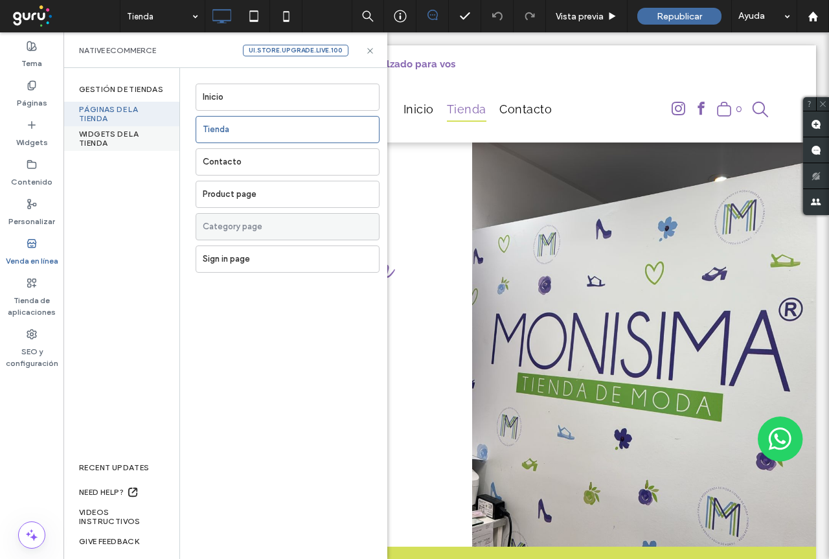
click at [113, 137] on div "WIDGETS DE LA TIENDA" at bounding box center [121, 138] width 116 height 25
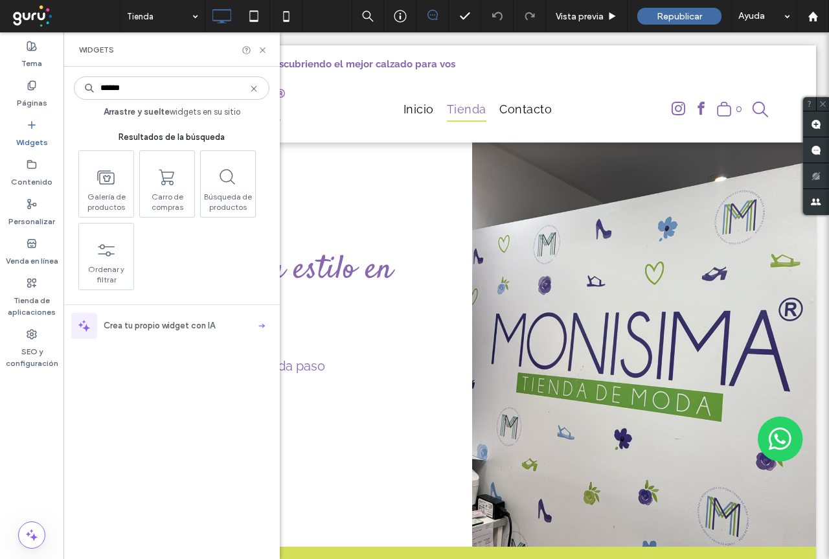
click at [174, 259] on div "Galería de productos Carro de compras Búsqueda de productos Ordenar y filtrar" at bounding box center [173, 220] width 196 height 140
click at [33, 137] on label "Widgets" at bounding box center [32, 139] width 32 height 18
click at [33, 135] on label "Widgets" at bounding box center [32, 139] width 32 height 18
click at [91, 88] on icon at bounding box center [89, 88] width 10 height 10
click at [88, 87] on icon at bounding box center [89, 88] width 10 height 10
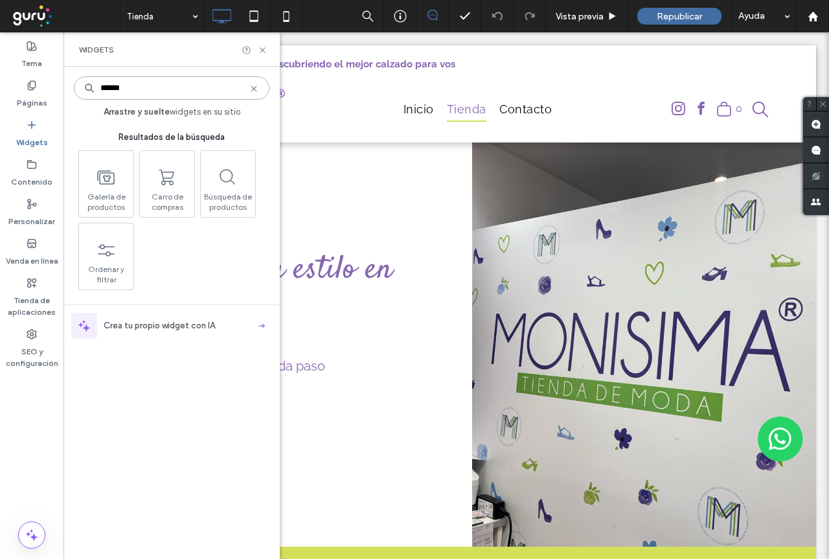
click at [136, 87] on input "******" at bounding box center [172, 87] width 196 height 23
click at [137, 87] on input "******" at bounding box center [172, 87] width 196 height 23
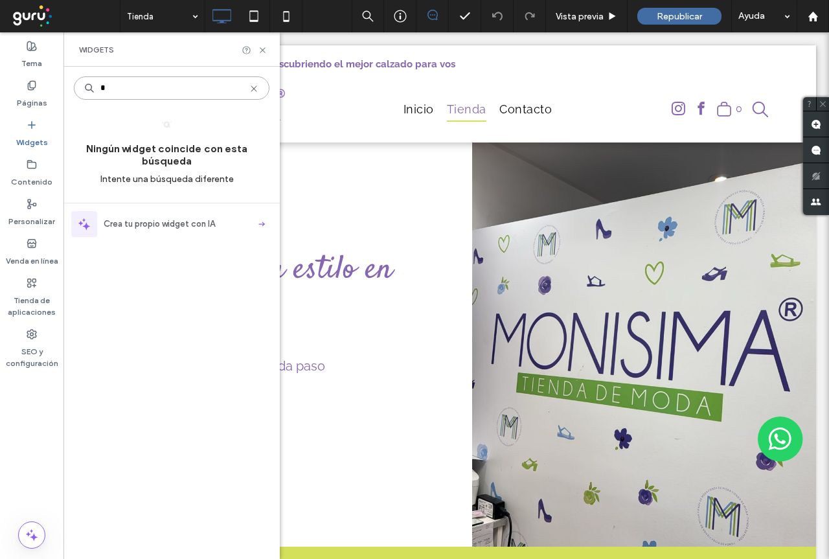
type input "*"
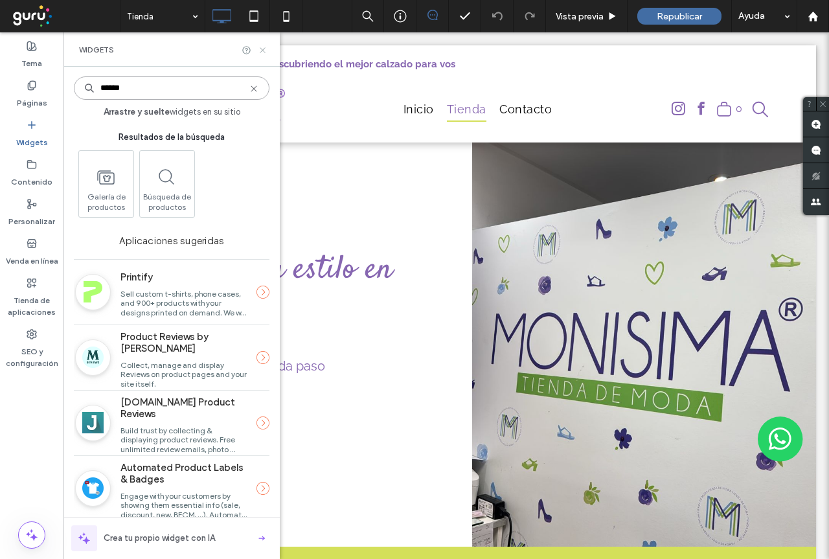
type input "******"
click at [262, 51] on use at bounding box center [262, 49] width 5 height 5
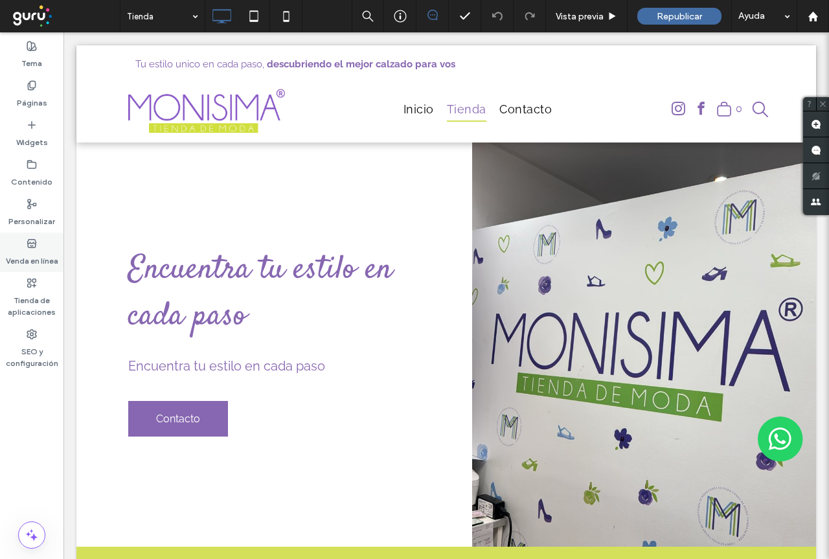
click at [35, 251] on label "Venda en línea" at bounding box center [32, 258] width 52 height 18
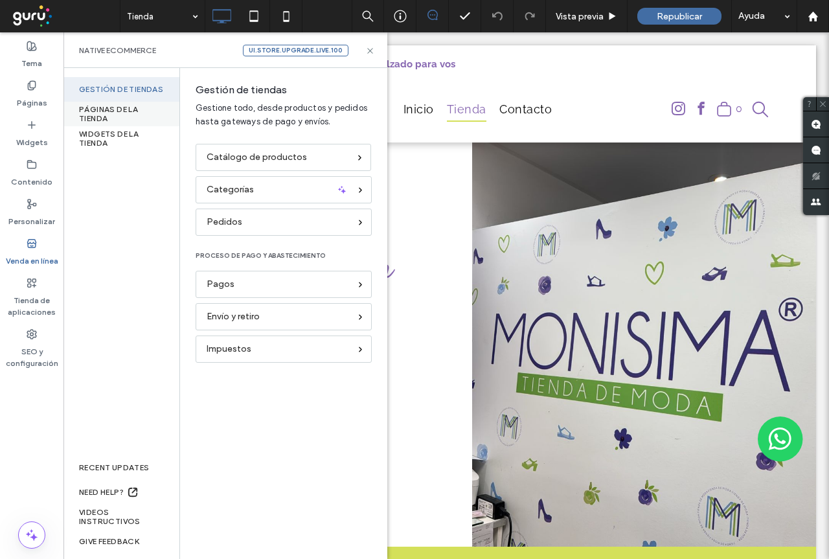
click at [111, 111] on div "PÁGINAS DE LA TIENDA" at bounding box center [121, 114] width 116 height 25
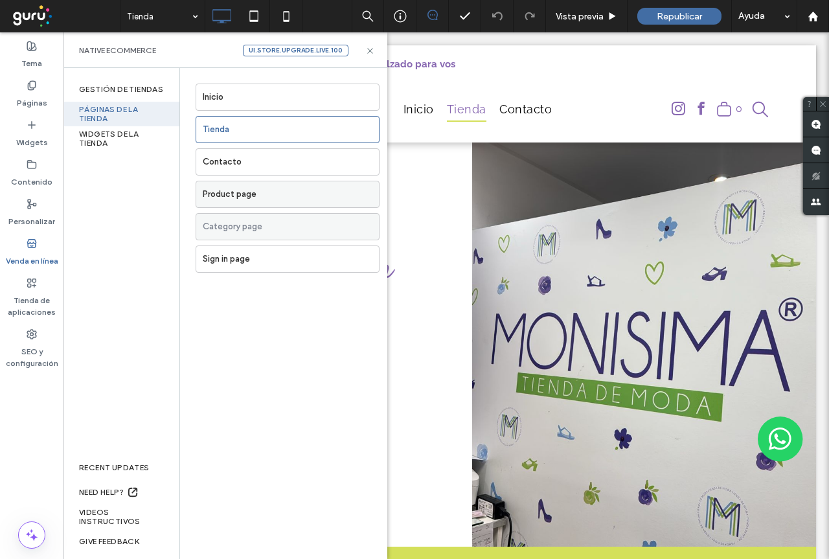
click at [255, 197] on label "Product page" at bounding box center [291, 194] width 176 height 26
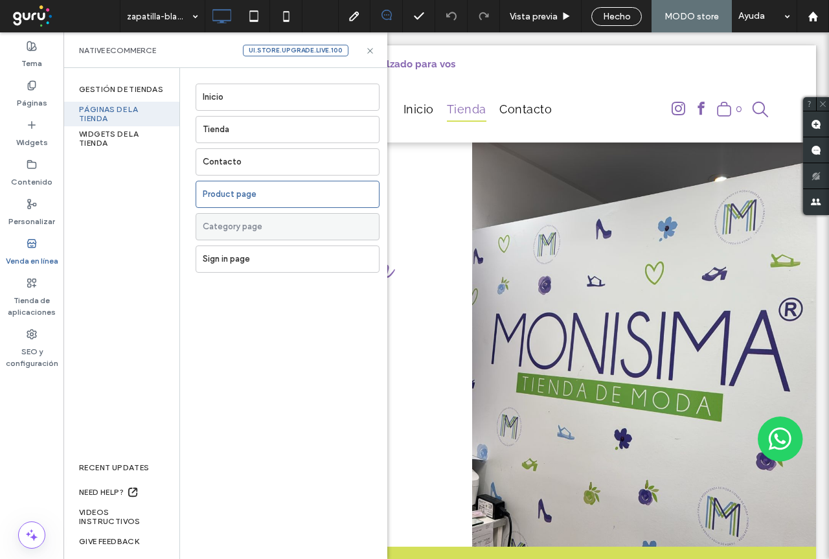
click at [247, 260] on label "Sign in page" at bounding box center [291, 259] width 176 height 26
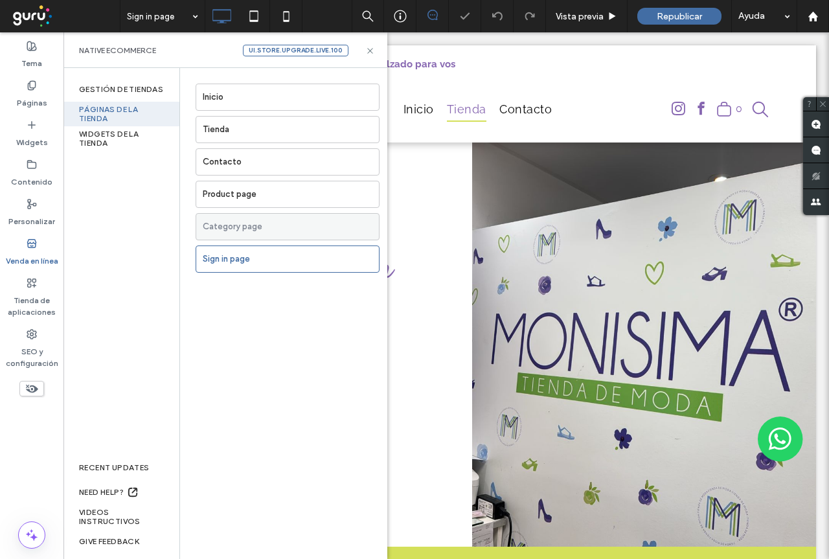
click at [255, 228] on label "Category page" at bounding box center [291, 227] width 176 height 26
click at [234, 197] on label "Product page" at bounding box center [291, 194] width 176 height 26
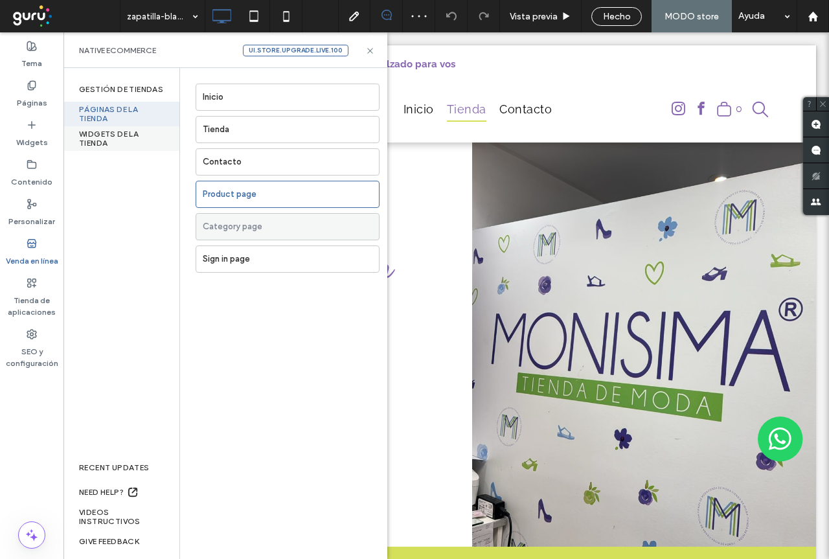
click at [117, 140] on div "WIDGETS DE LA TIENDA" at bounding box center [121, 138] width 116 height 25
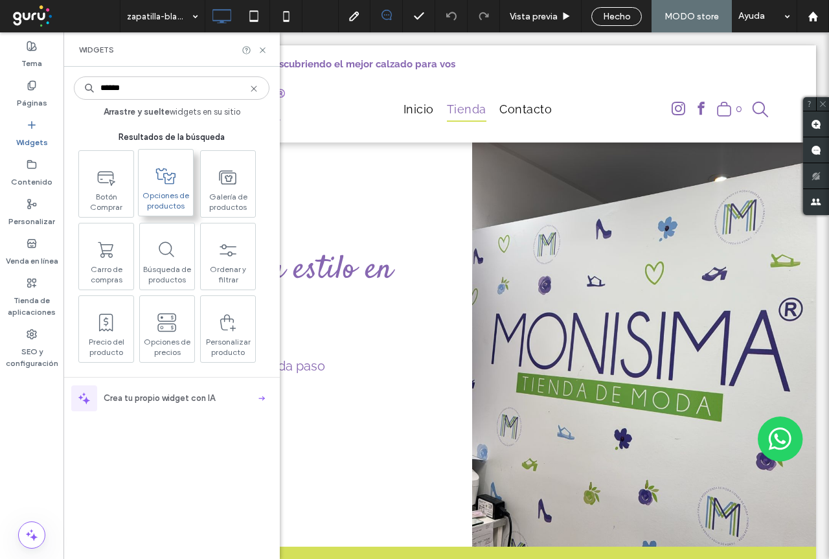
click at [165, 190] on span at bounding box center [166, 175] width 54 height 29
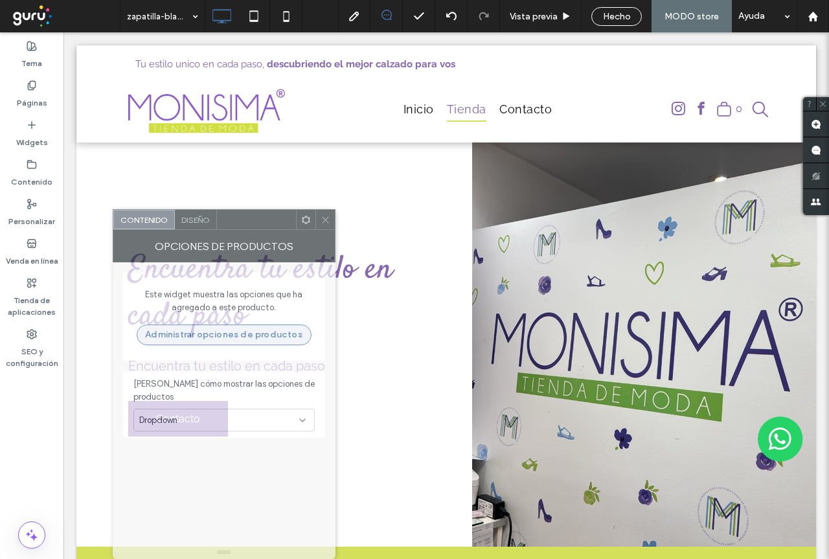
drag, startPoint x: 599, startPoint y: 120, endPoint x: 253, endPoint y: 326, distance: 403.1
click at [251, 328] on div "Contenido Diseño Opciones de productos Este widget muestra las opciones que ha …" at bounding box center [224, 384] width 223 height 350
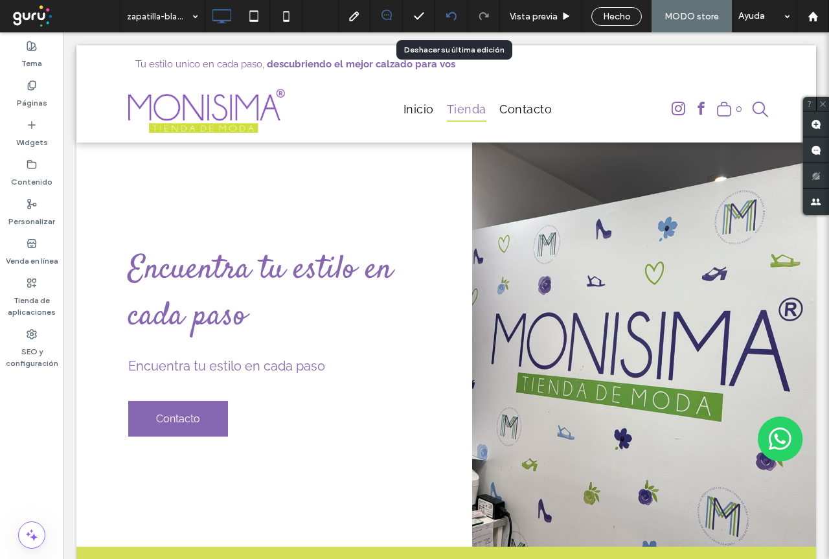
click at [449, 17] on icon at bounding box center [451, 16] width 10 height 10
click at [34, 299] on label "Tienda de aplicaciones" at bounding box center [31, 303] width 63 height 30
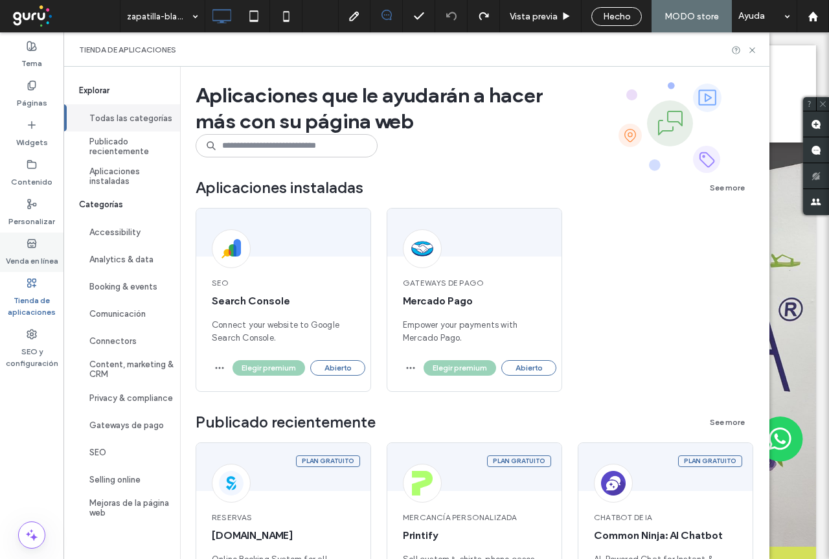
click at [29, 260] on label "Venda en línea" at bounding box center [32, 258] width 52 height 18
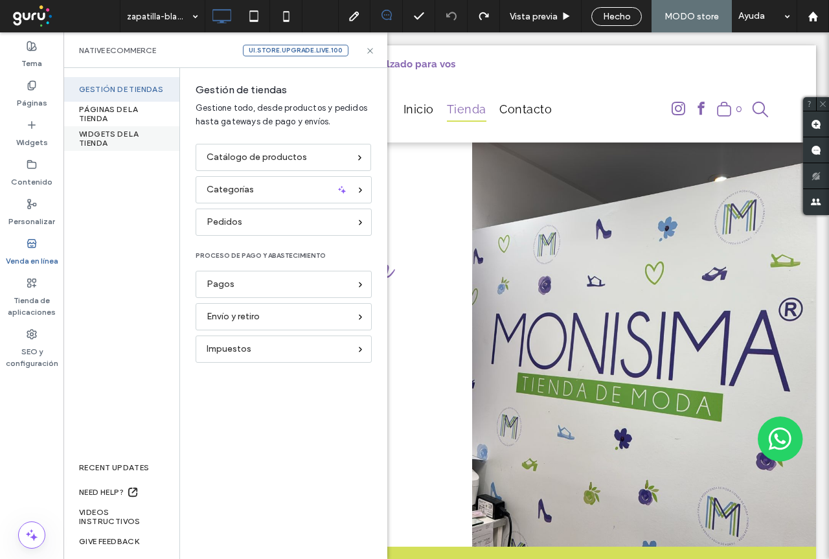
click at [99, 135] on div "WIDGETS DE LA TIENDA" at bounding box center [121, 138] width 116 height 25
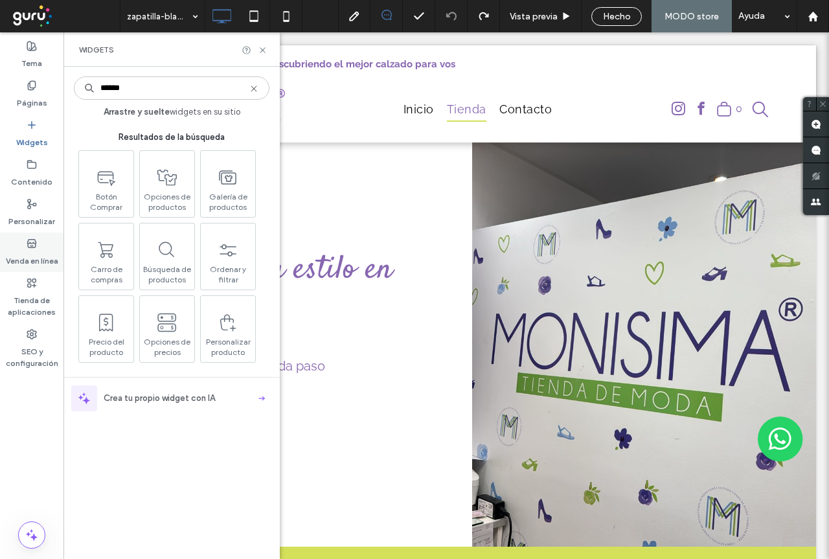
click at [32, 245] on use at bounding box center [31, 243] width 8 height 8
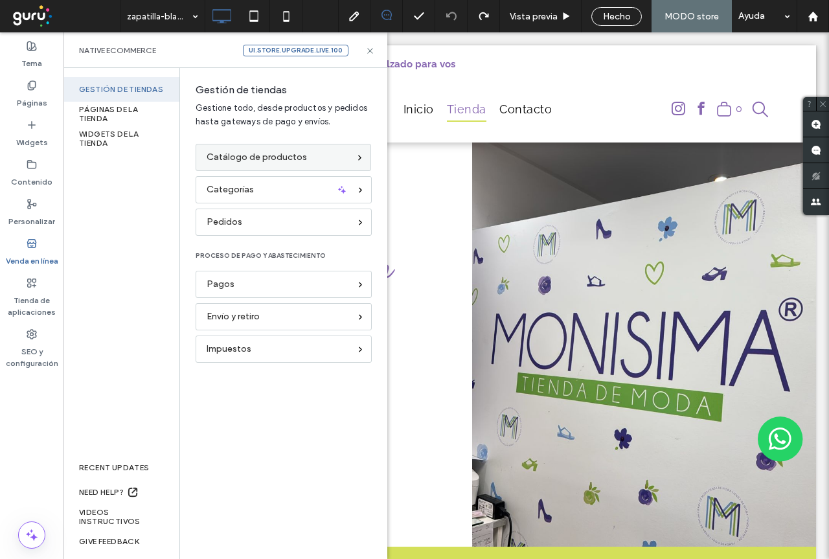
click at [286, 157] on span "Catálogo de productos" at bounding box center [257, 157] width 100 height 14
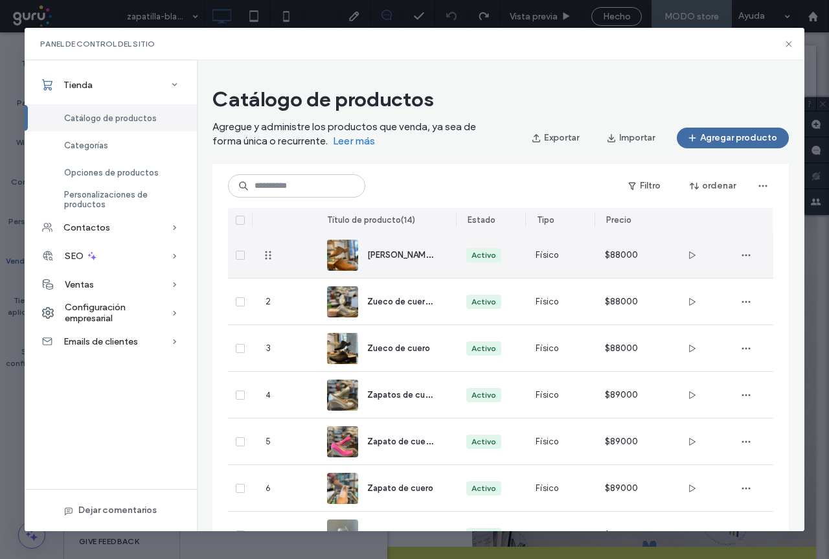
click at [389, 257] on span "[PERSON_NAME] marrón" at bounding box center [414, 254] width 94 height 12
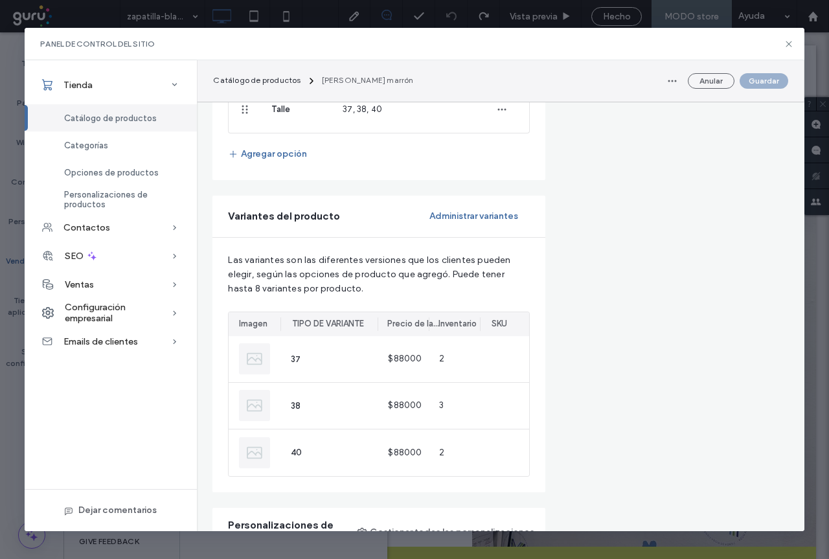
scroll to position [518, 0]
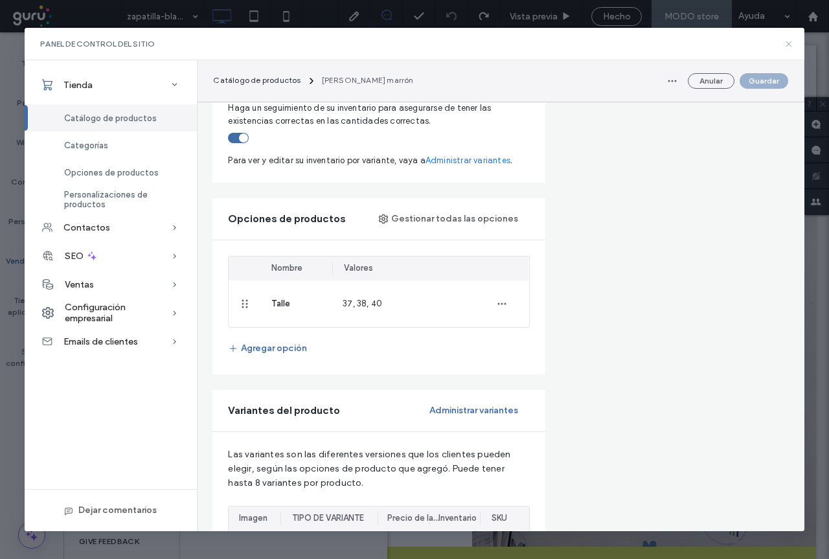
click at [788, 47] on icon at bounding box center [789, 44] width 10 height 10
